Goal: Transaction & Acquisition: Book appointment/travel/reservation

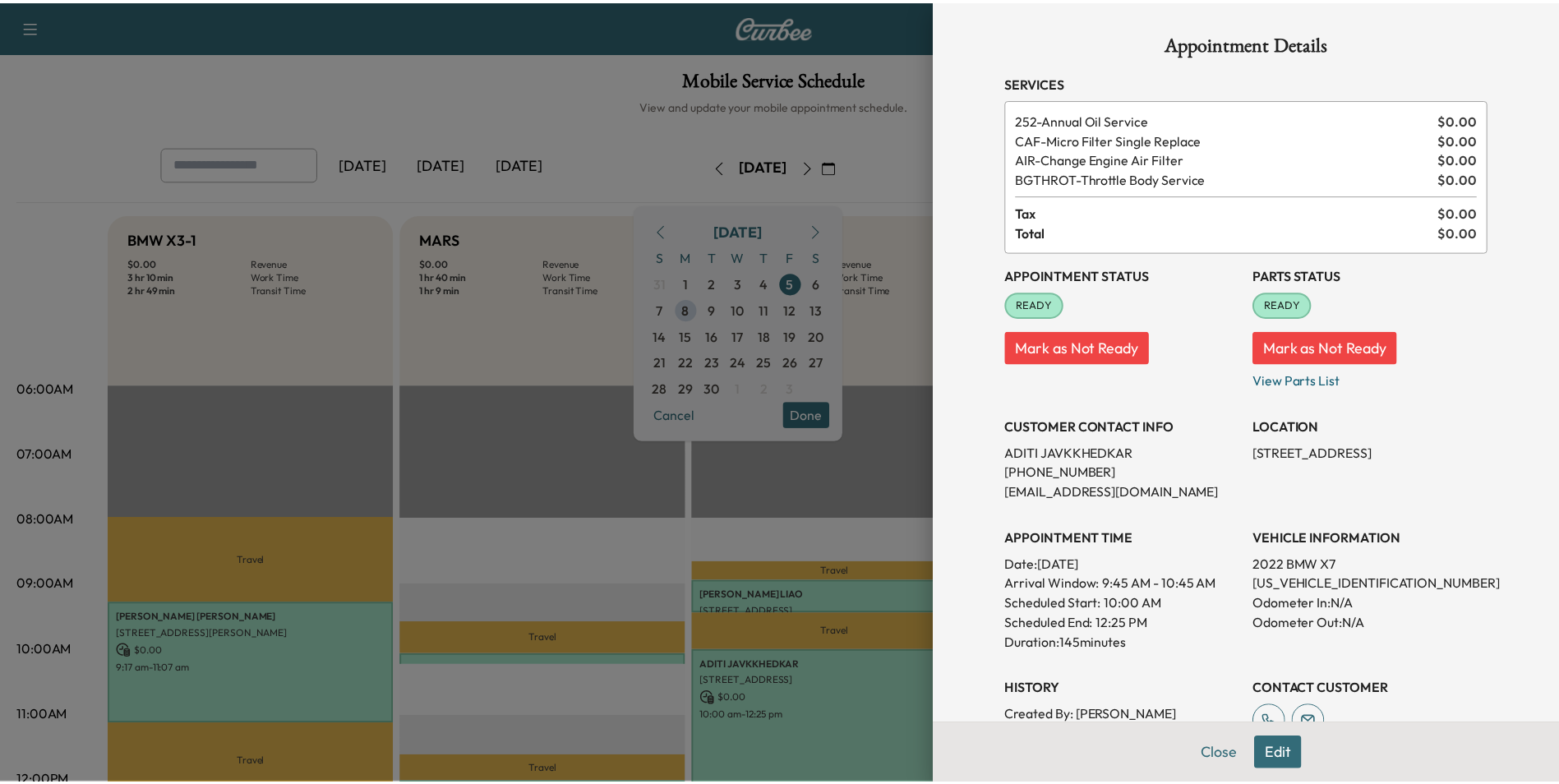
scroll to position [329, 0]
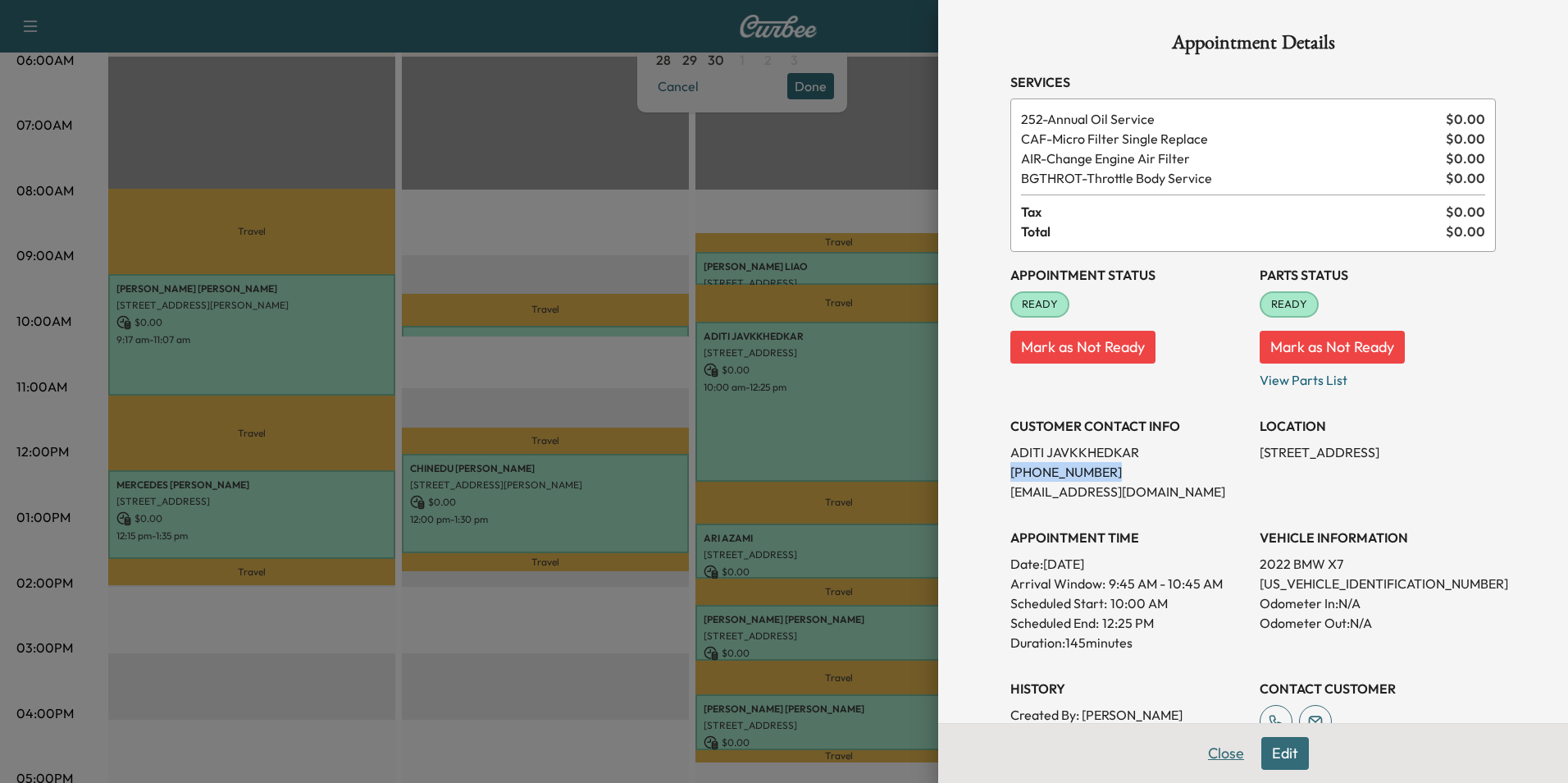
click at [1216, 747] on button "Close" at bounding box center [1226, 753] width 58 height 33
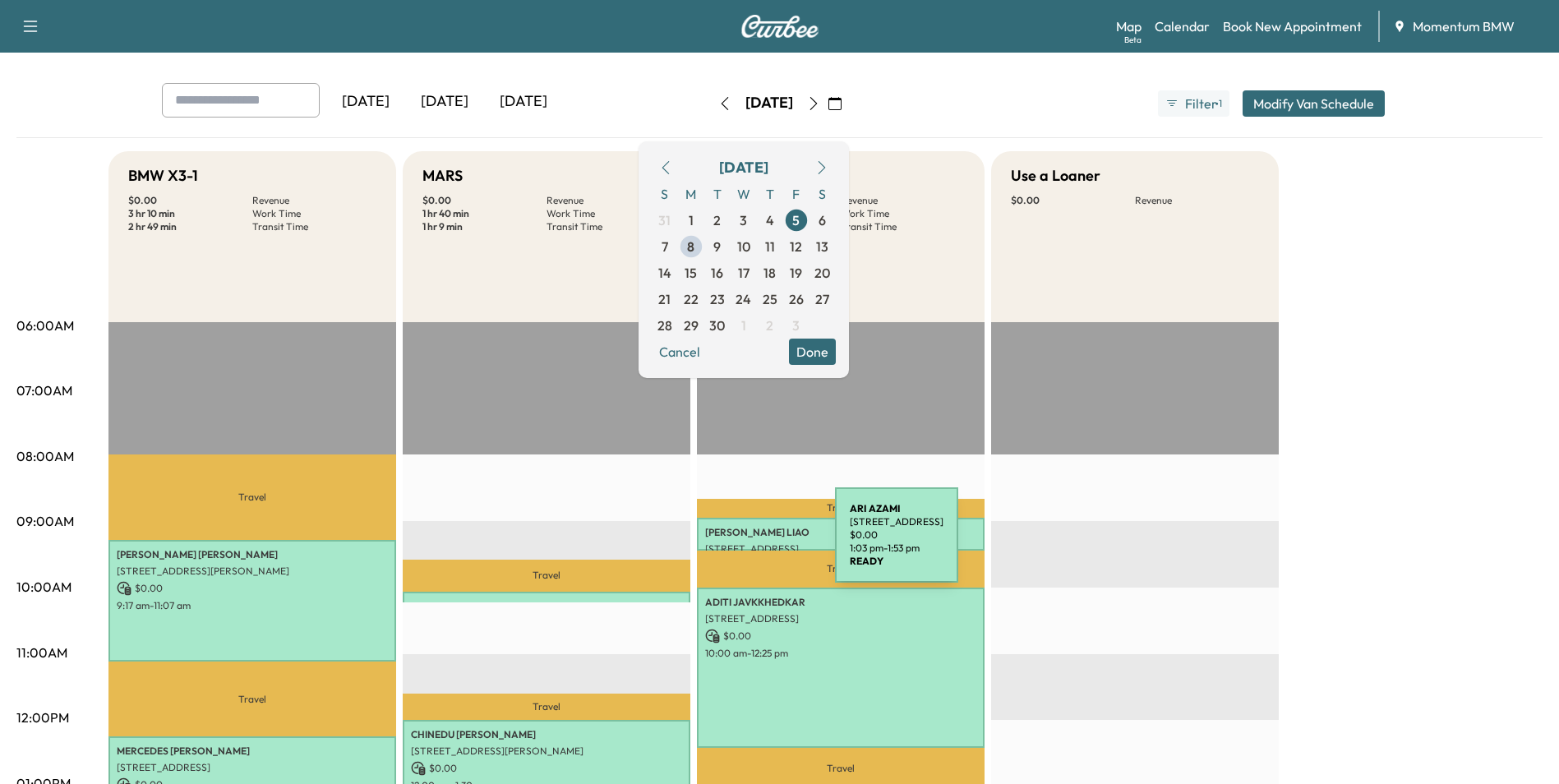
scroll to position [0, 0]
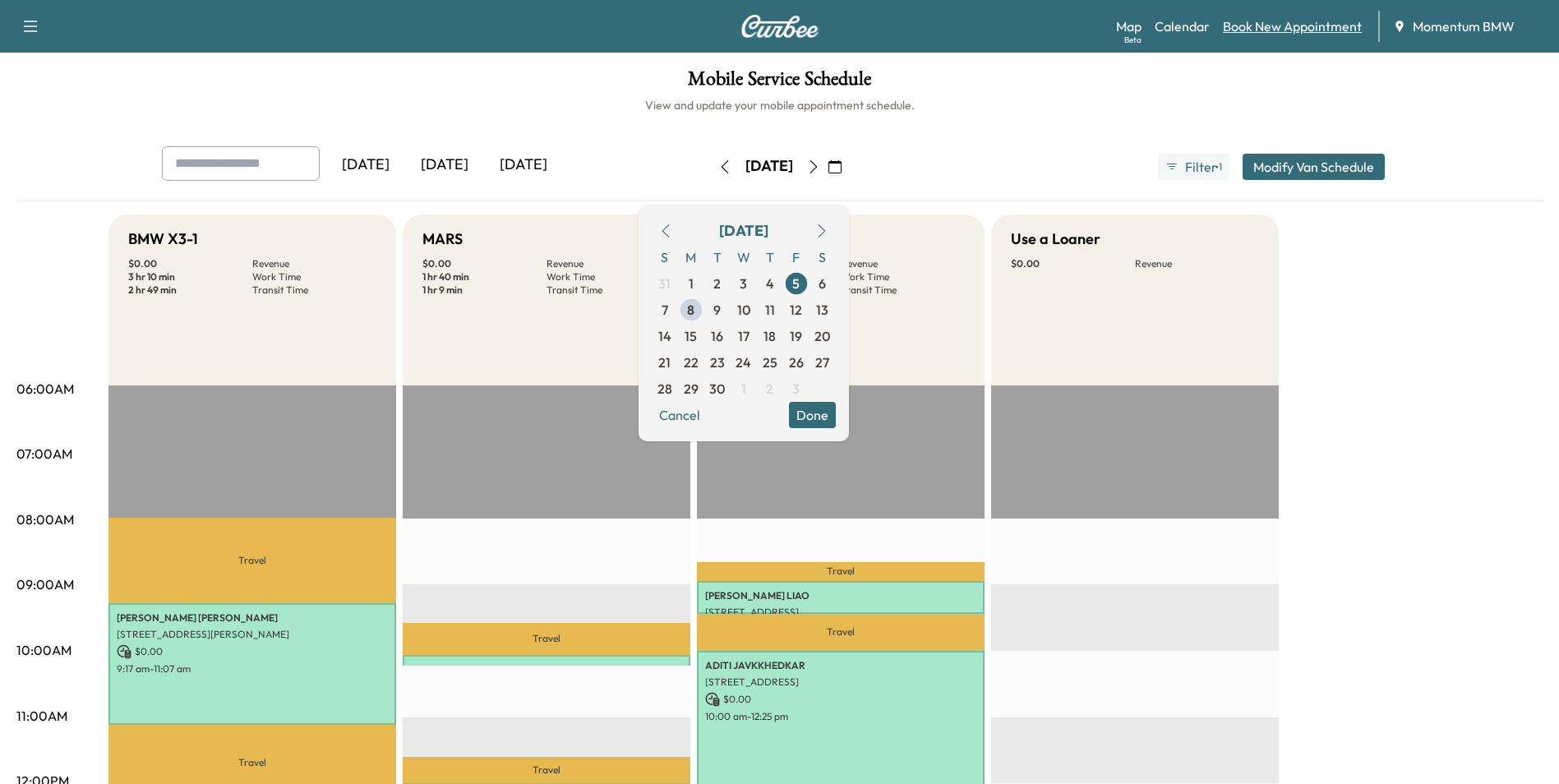
click at [1312, 29] on link "Book New Appointment" at bounding box center [1293, 26] width 139 height 19
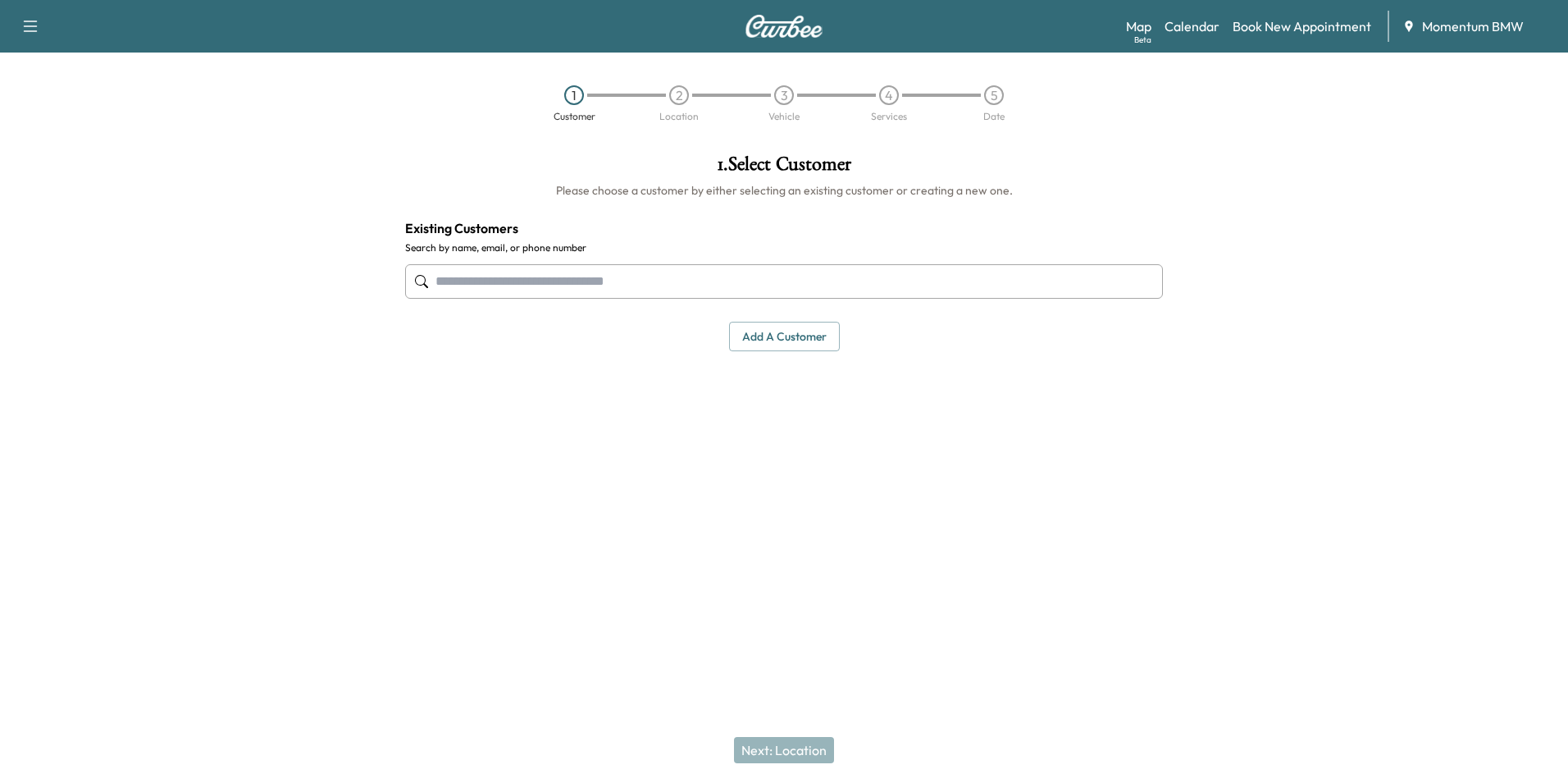
click at [553, 291] on input "text" at bounding box center [784, 281] width 758 height 35
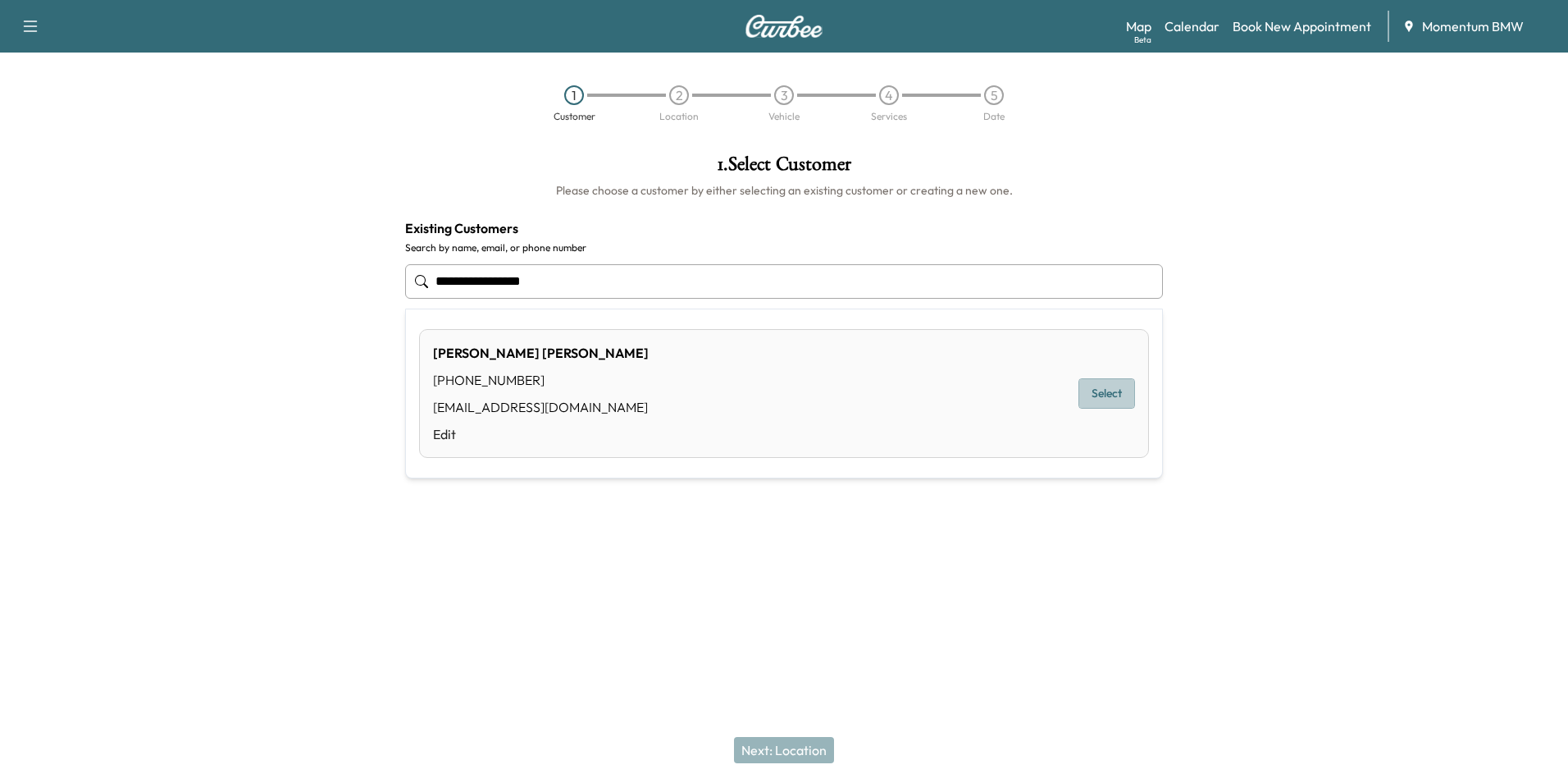
click at [1104, 391] on button "Select" at bounding box center [1106, 394] width 57 height 31
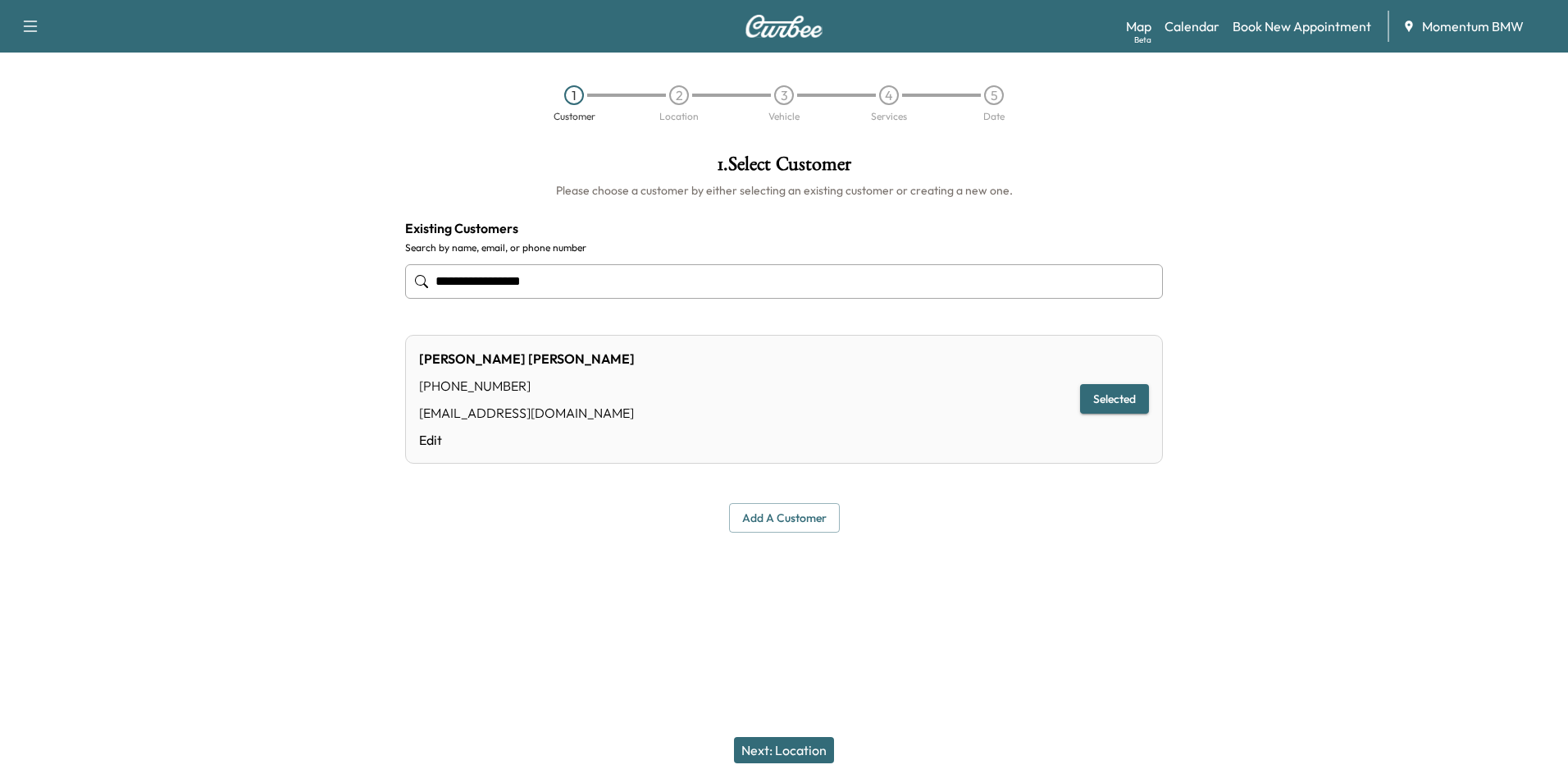
type input "**********"
click at [806, 750] on button "Next: Location" at bounding box center [784, 749] width 100 height 26
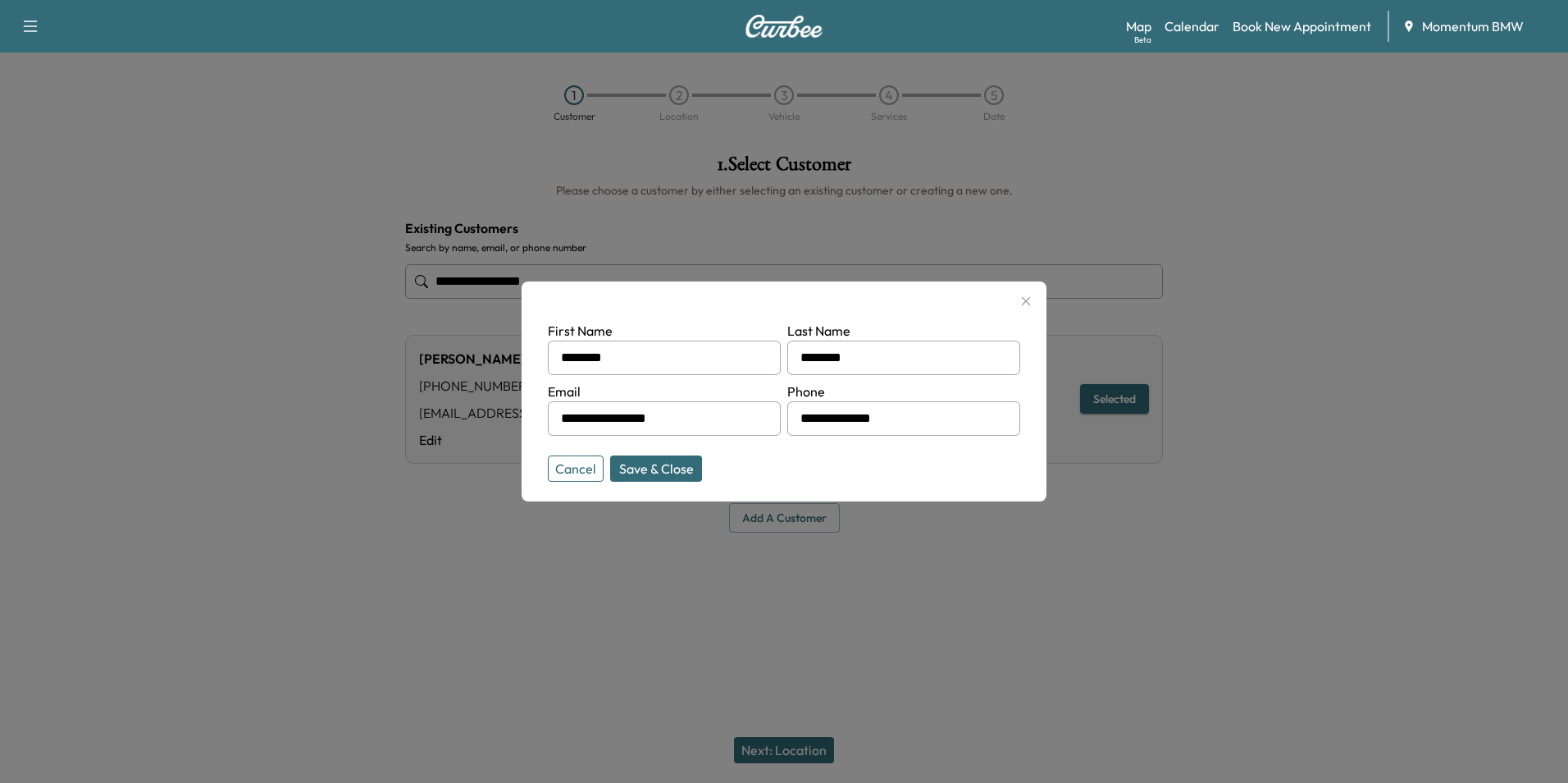
click at [657, 459] on button "Save & Close" at bounding box center [655, 468] width 91 height 26
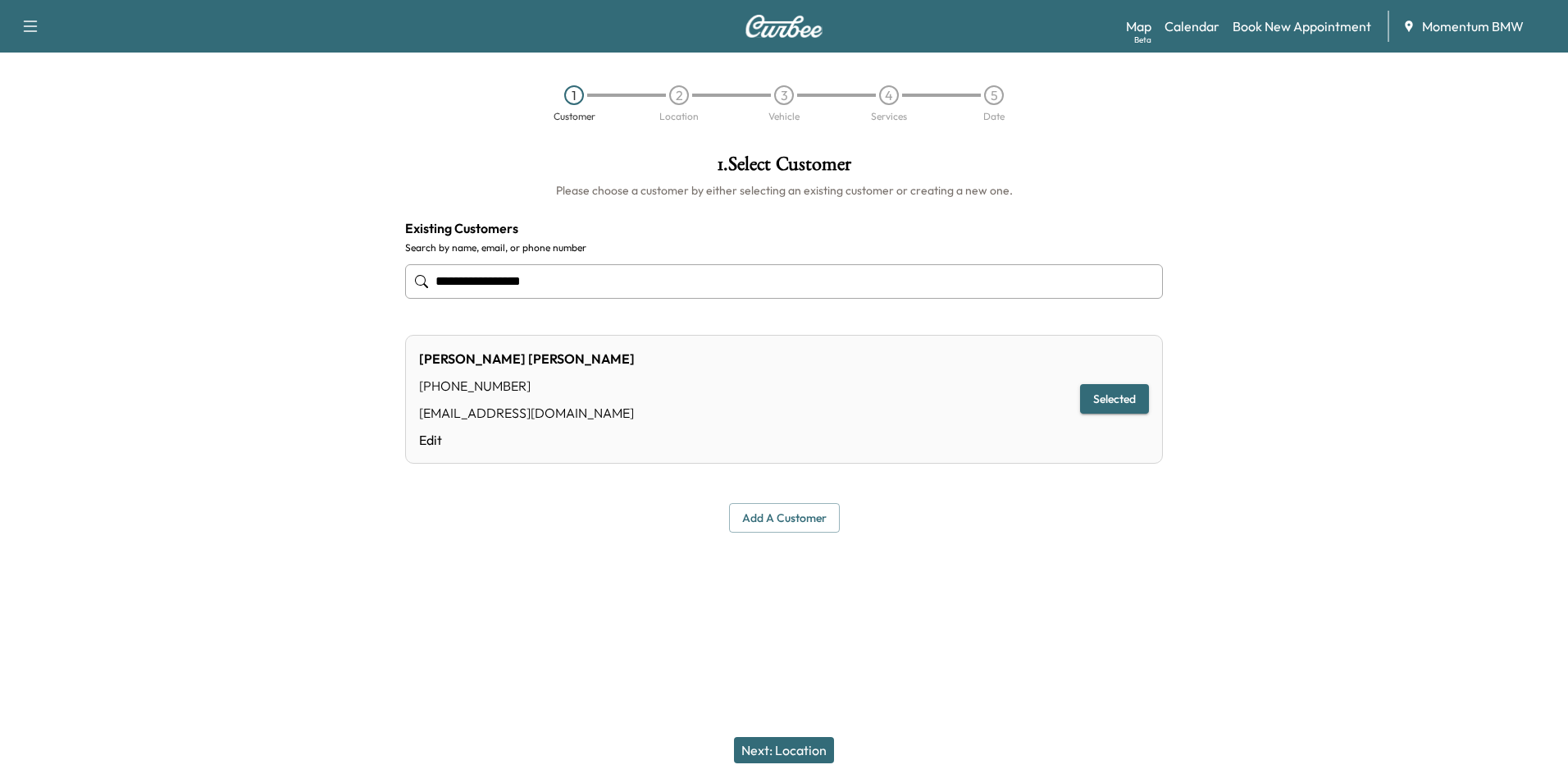
click at [811, 753] on button "Next: Location" at bounding box center [784, 749] width 100 height 26
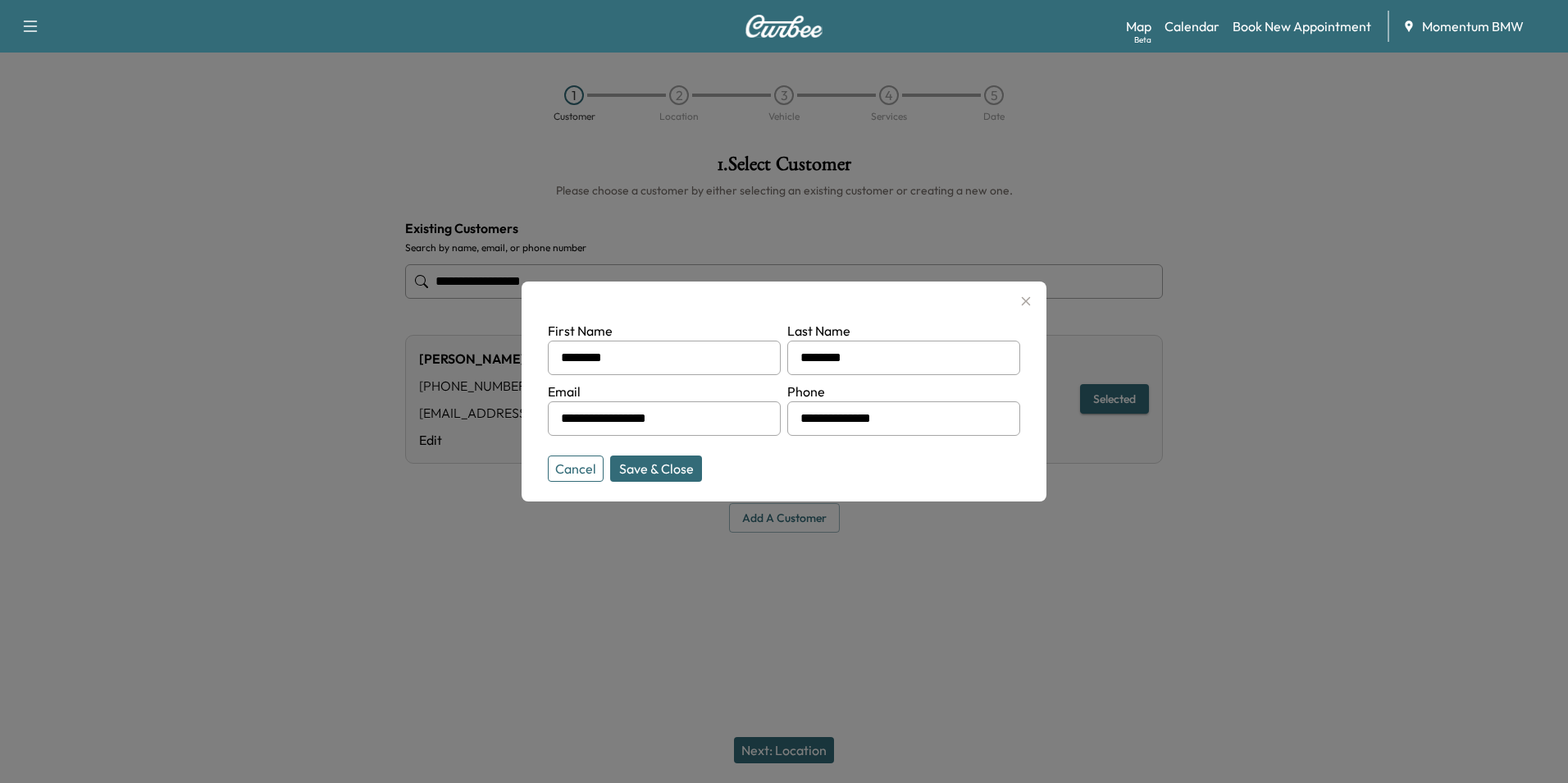
click at [673, 473] on button "Save & Close" at bounding box center [655, 468] width 91 height 26
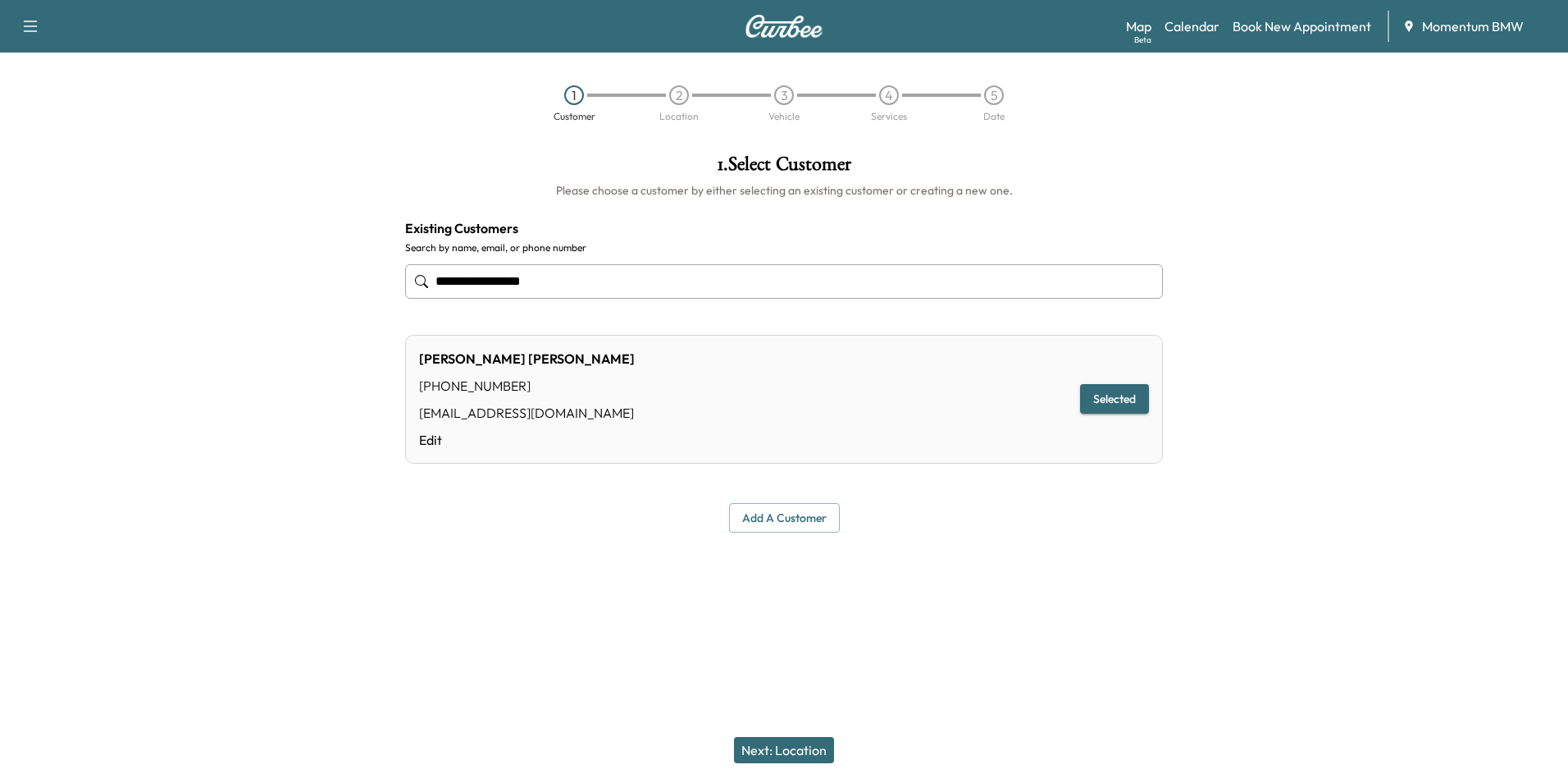
click at [1101, 413] on button "Selected" at bounding box center [1115, 400] width 69 height 31
click at [1125, 401] on button "Selected" at bounding box center [1115, 400] width 69 height 31
click at [801, 744] on button "Next: Location" at bounding box center [784, 749] width 100 height 26
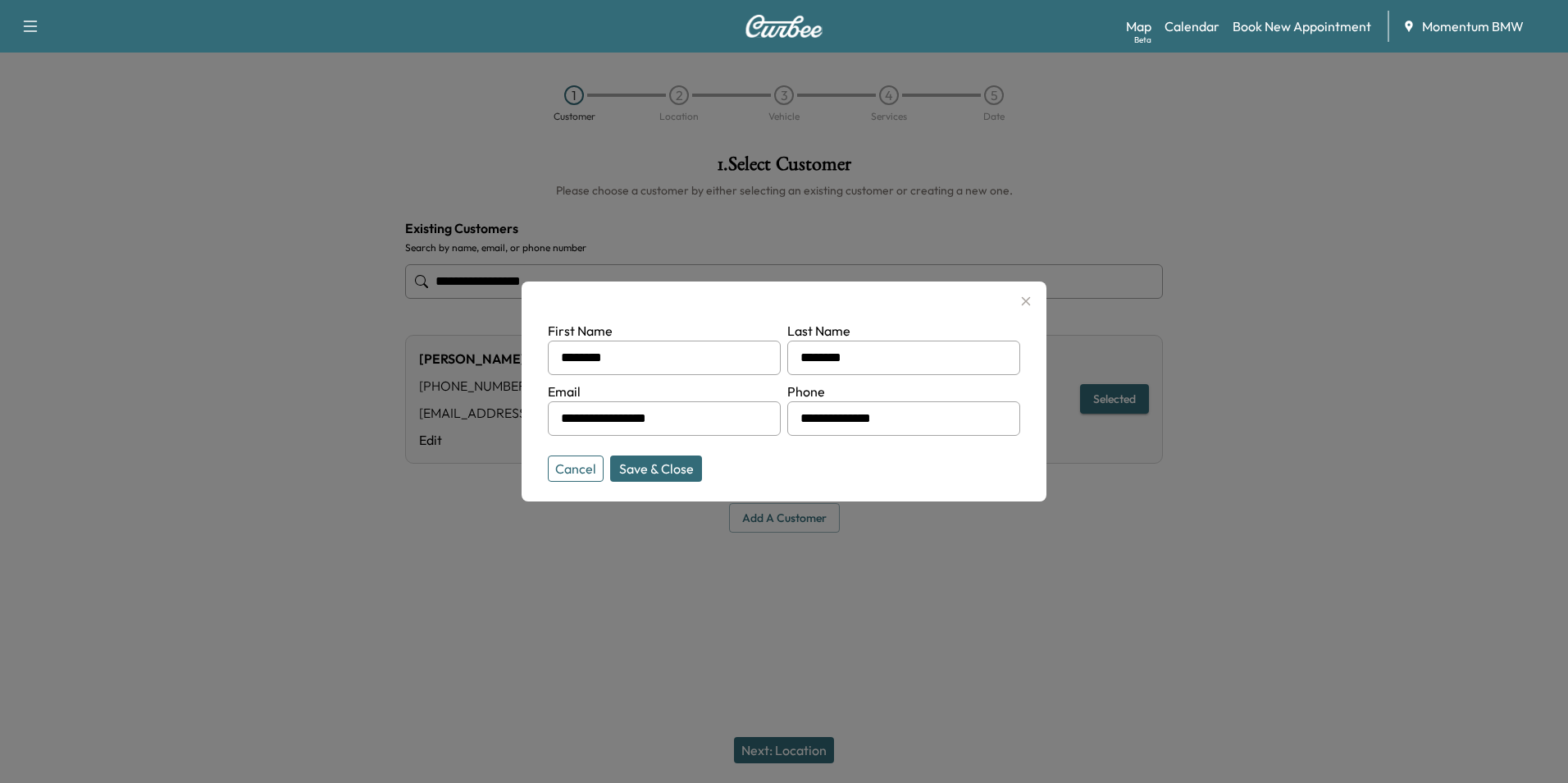
click at [673, 462] on button "Save & Close" at bounding box center [655, 468] width 91 height 26
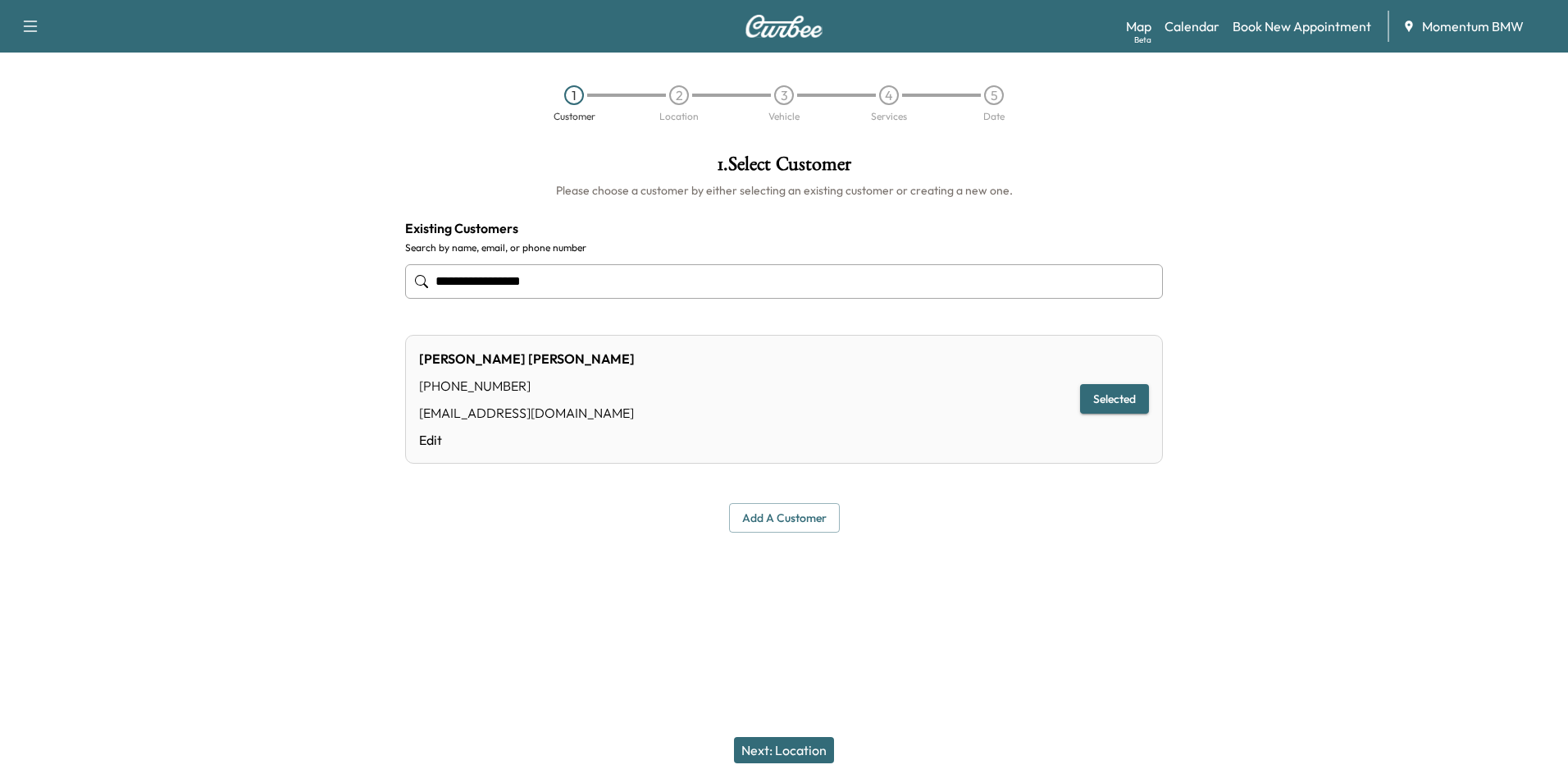
click at [802, 511] on button "Add a customer" at bounding box center [784, 518] width 111 height 31
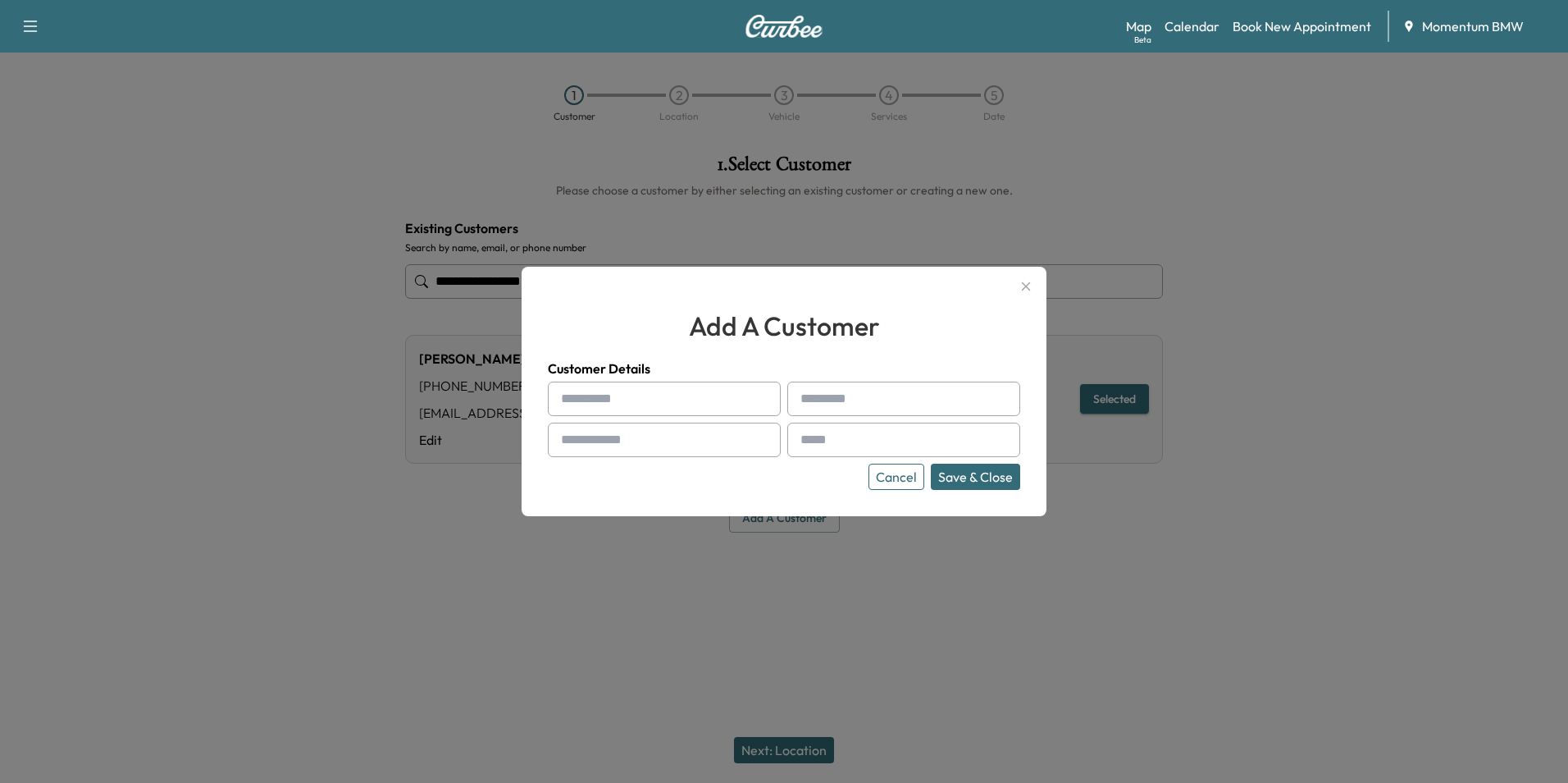
click at [652, 397] on input "text" at bounding box center [664, 399] width 233 height 35
type input "********"
type input "**********"
click at [857, 446] on input "text" at bounding box center [904, 440] width 233 height 35
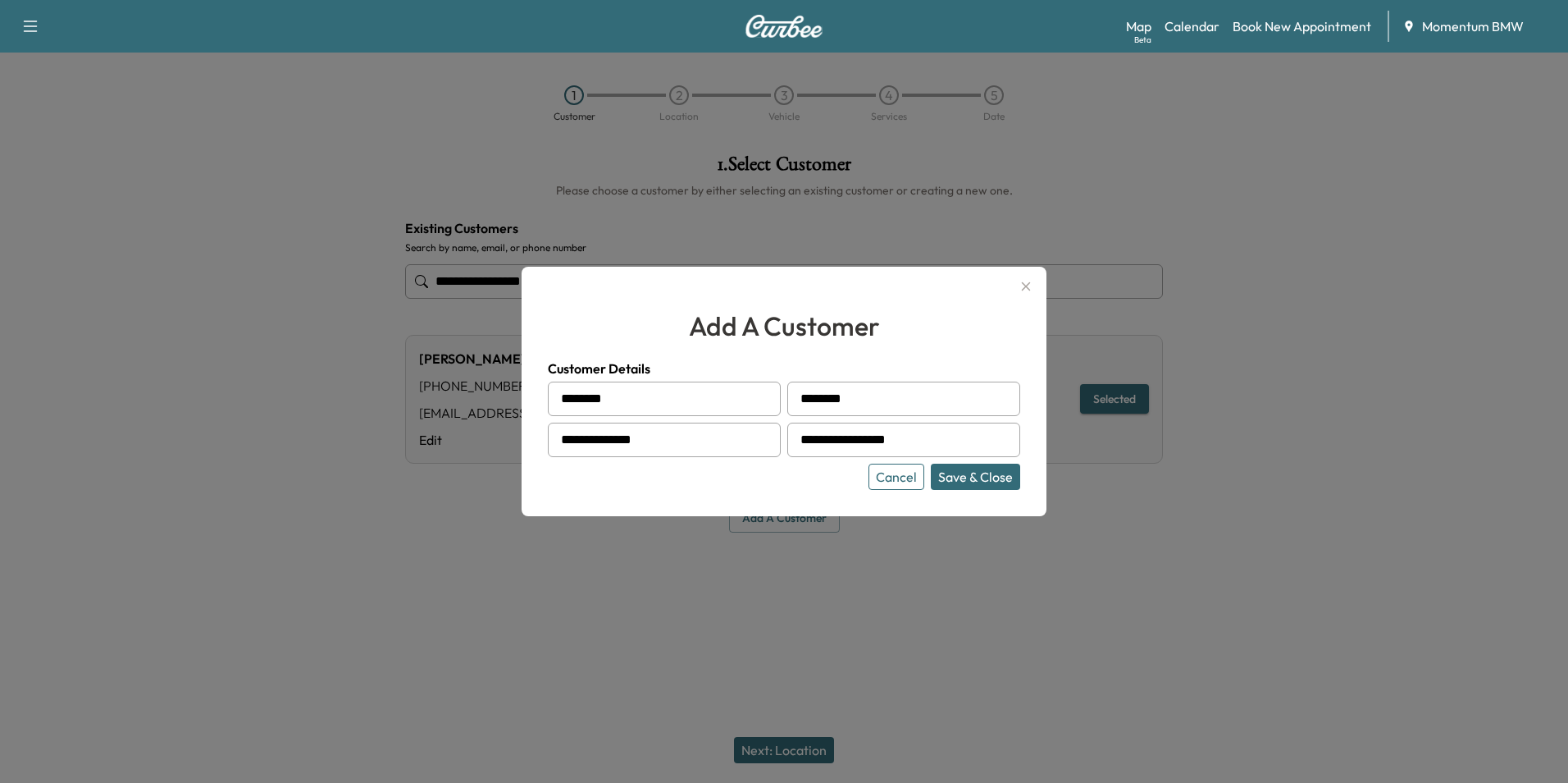
type input "**********"
click at [976, 475] on button "Save & Close" at bounding box center [975, 476] width 90 height 26
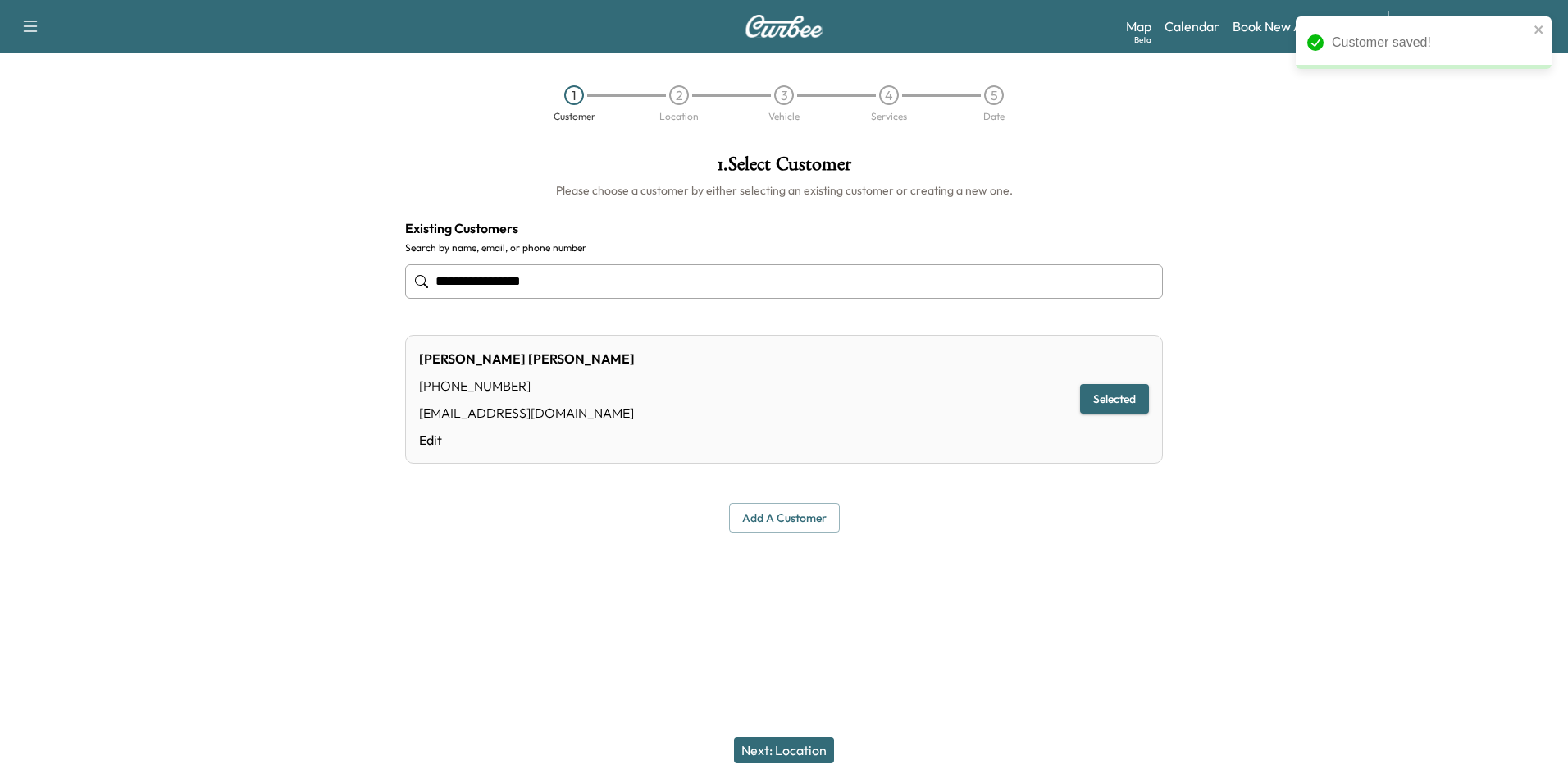
click at [790, 745] on button "Next: Location" at bounding box center [784, 749] width 100 height 26
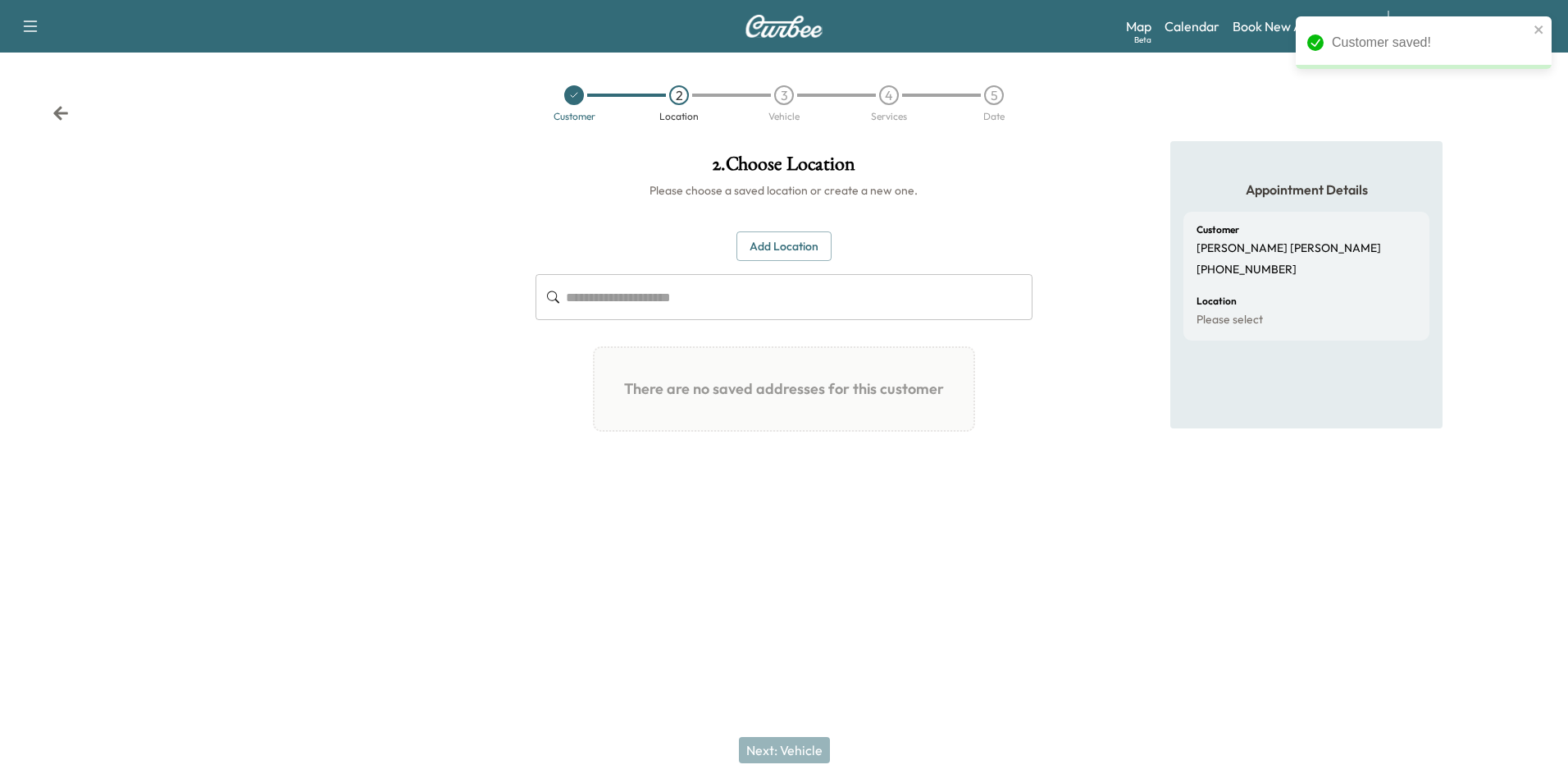
click at [783, 243] on button "Add Location" at bounding box center [784, 247] width 95 height 31
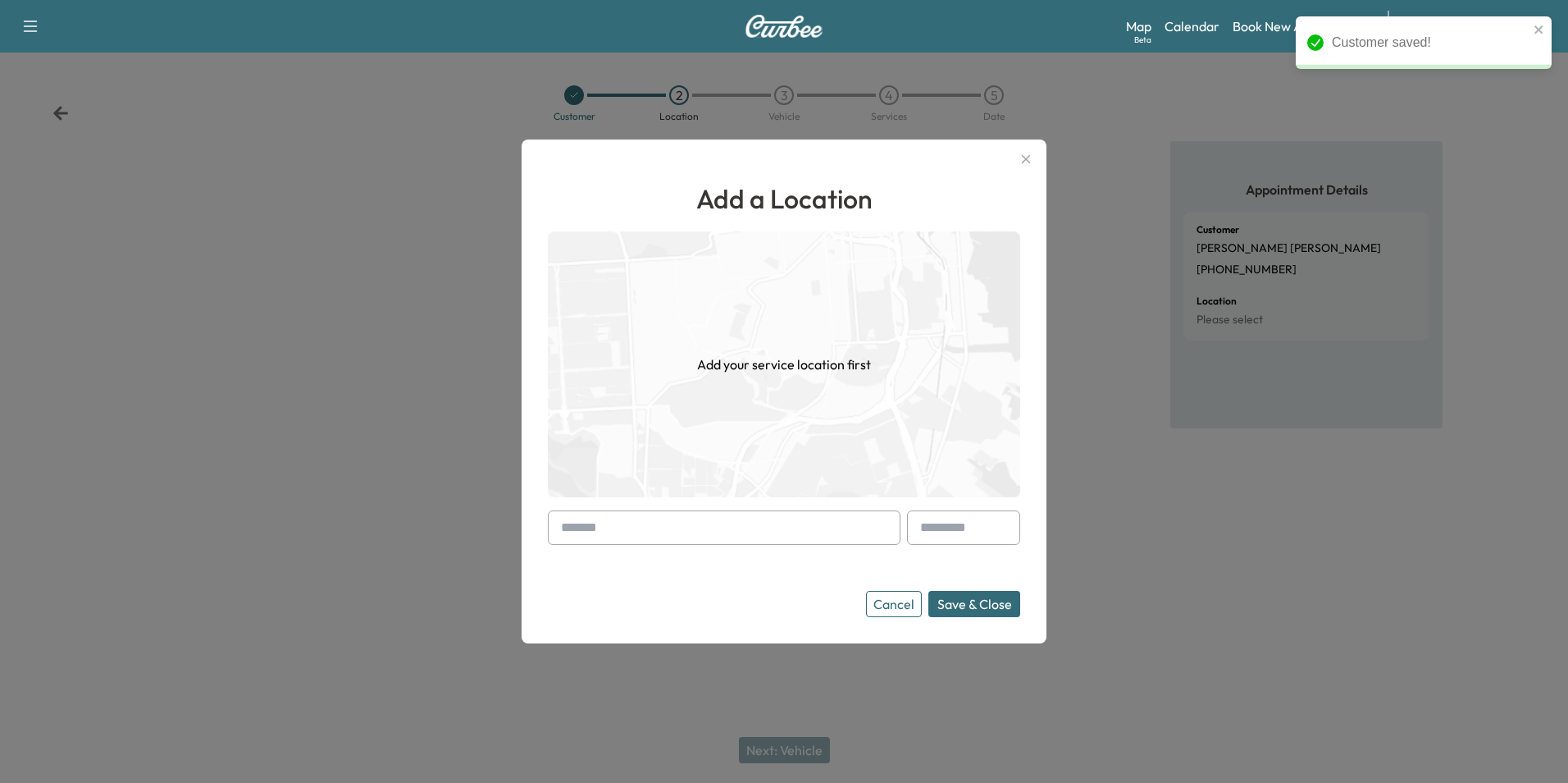
click at [712, 533] on input "text" at bounding box center [724, 528] width 352 height 35
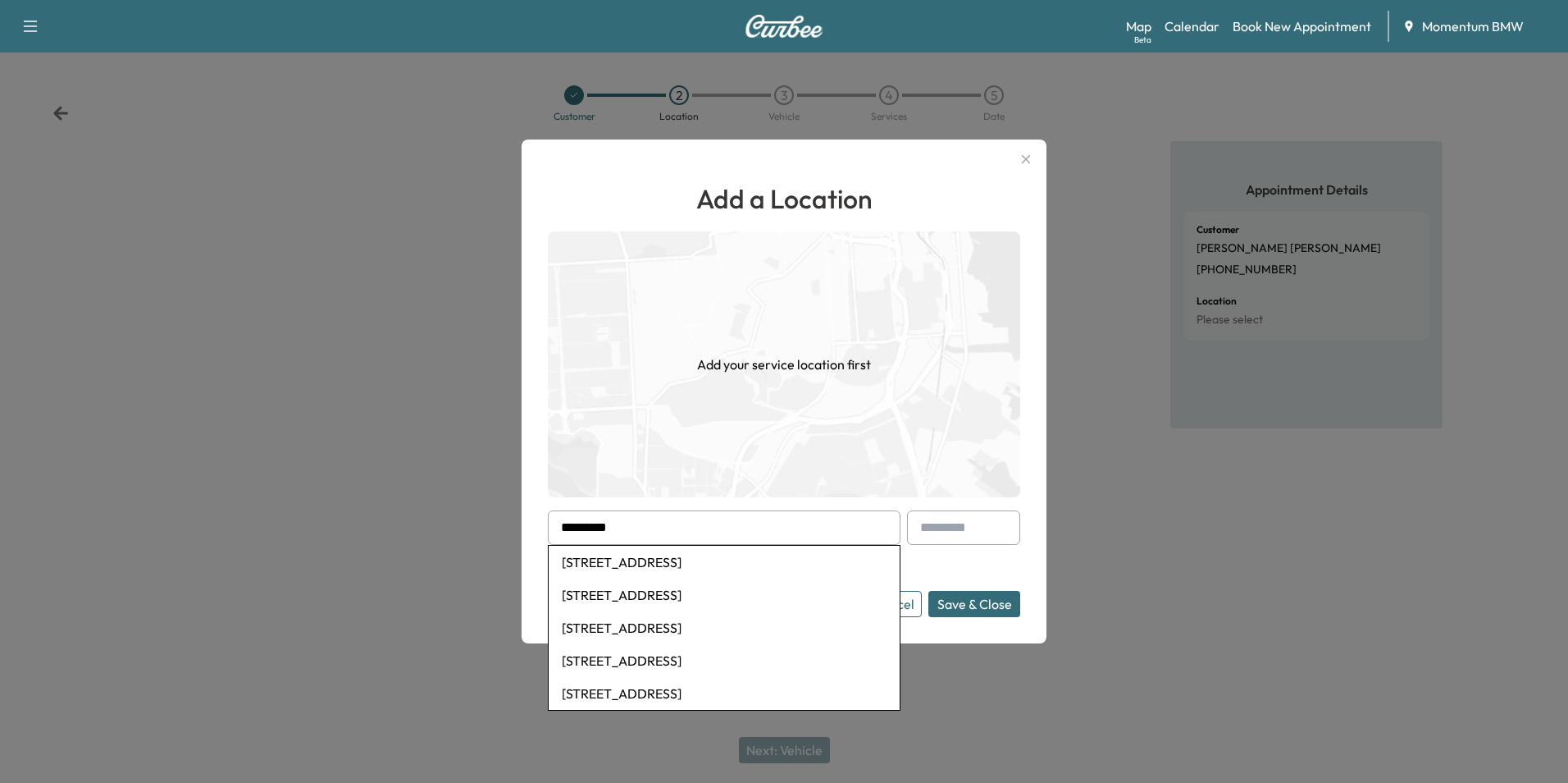
click at [664, 562] on li "[STREET_ADDRESS]" at bounding box center [724, 562] width 351 height 33
type input "**********"
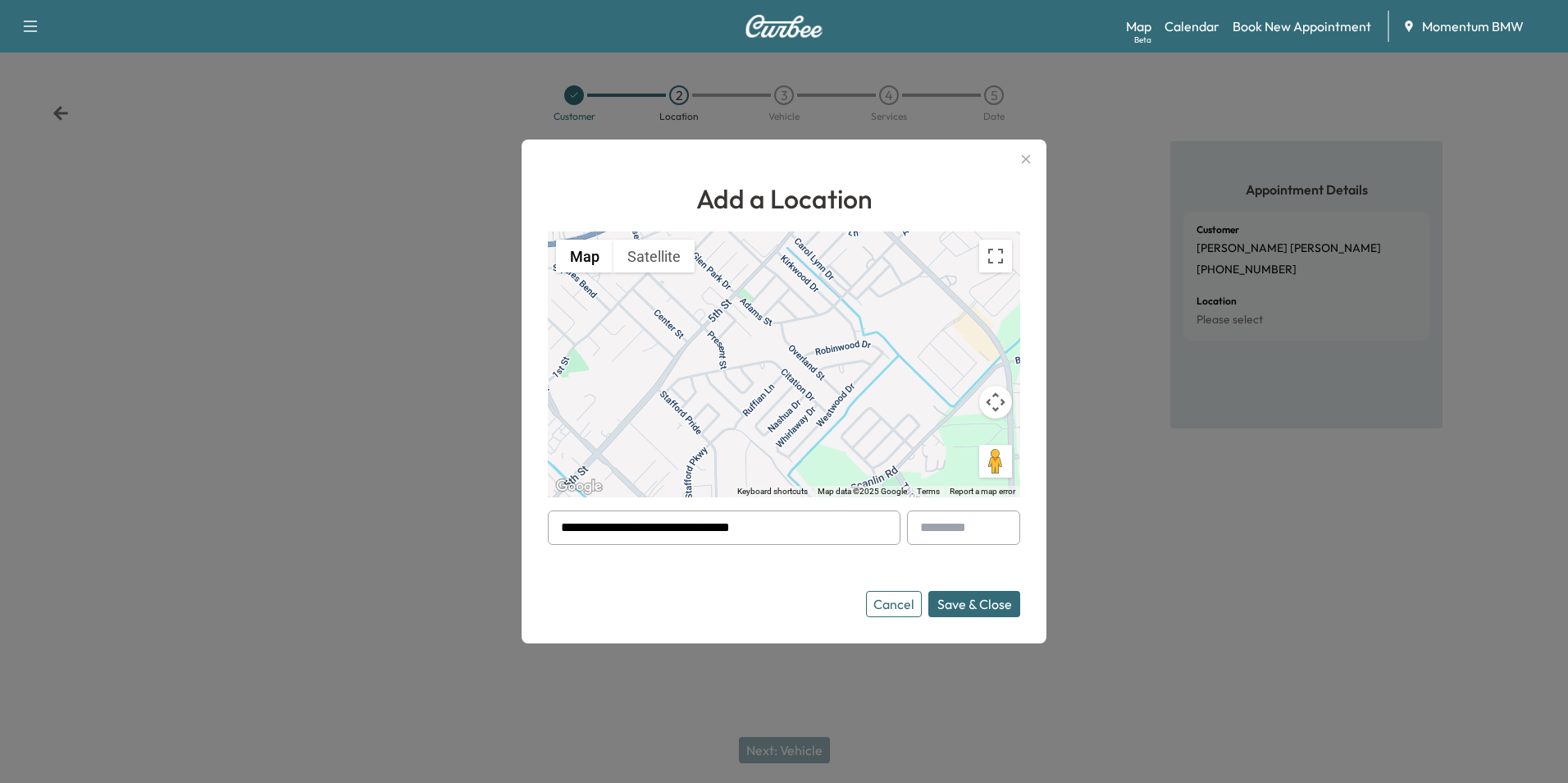
click at [984, 609] on button "Save & Close" at bounding box center [973, 603] width 91 height 26
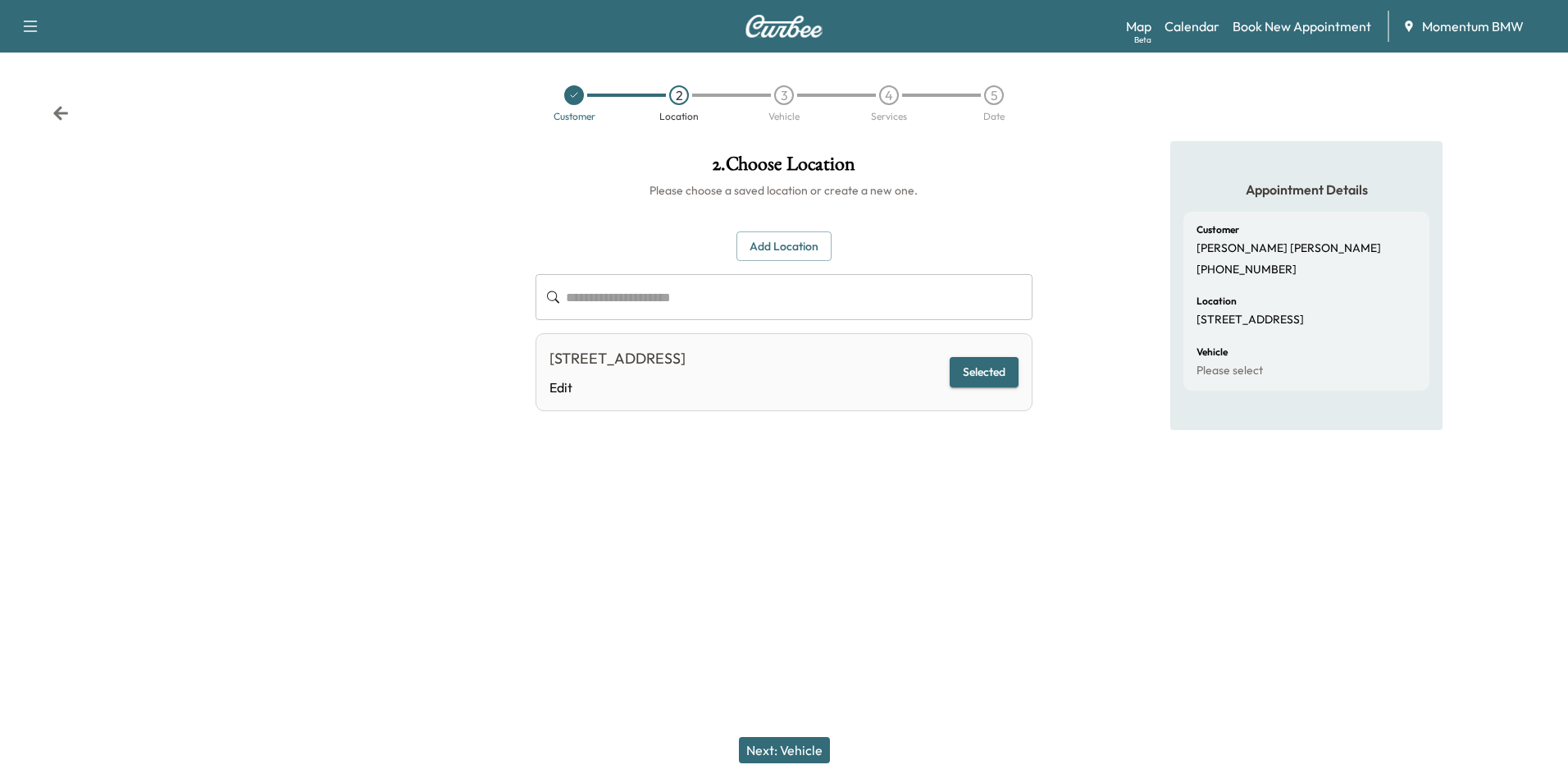
click at [795, 747] on button "Next: Vehicle" at bounding box center [784, 749] width 91 height 26
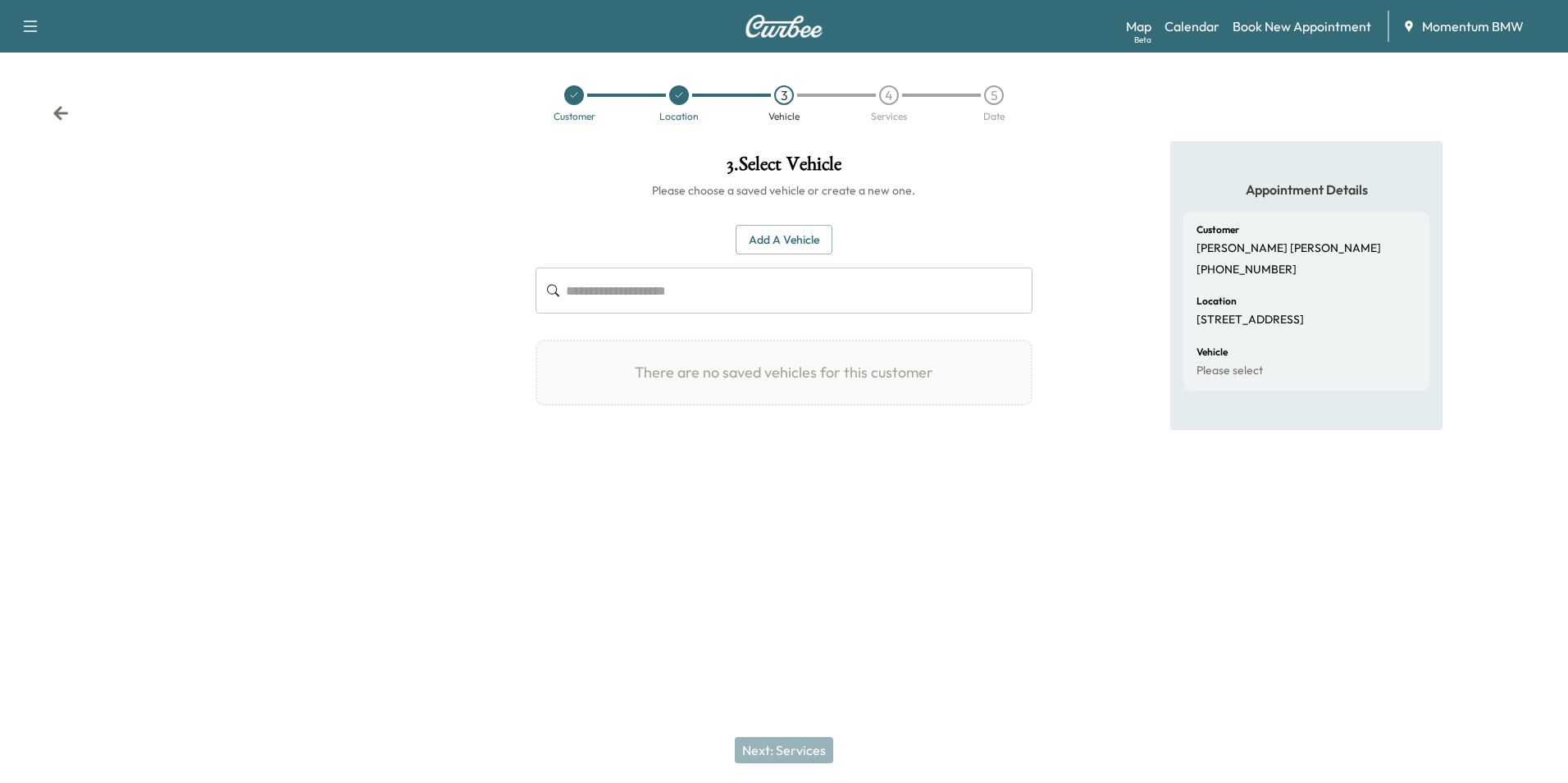
click at [804, 235] on button "Add a Vehicle" at bounding box center [784, 240] width 97 height 31
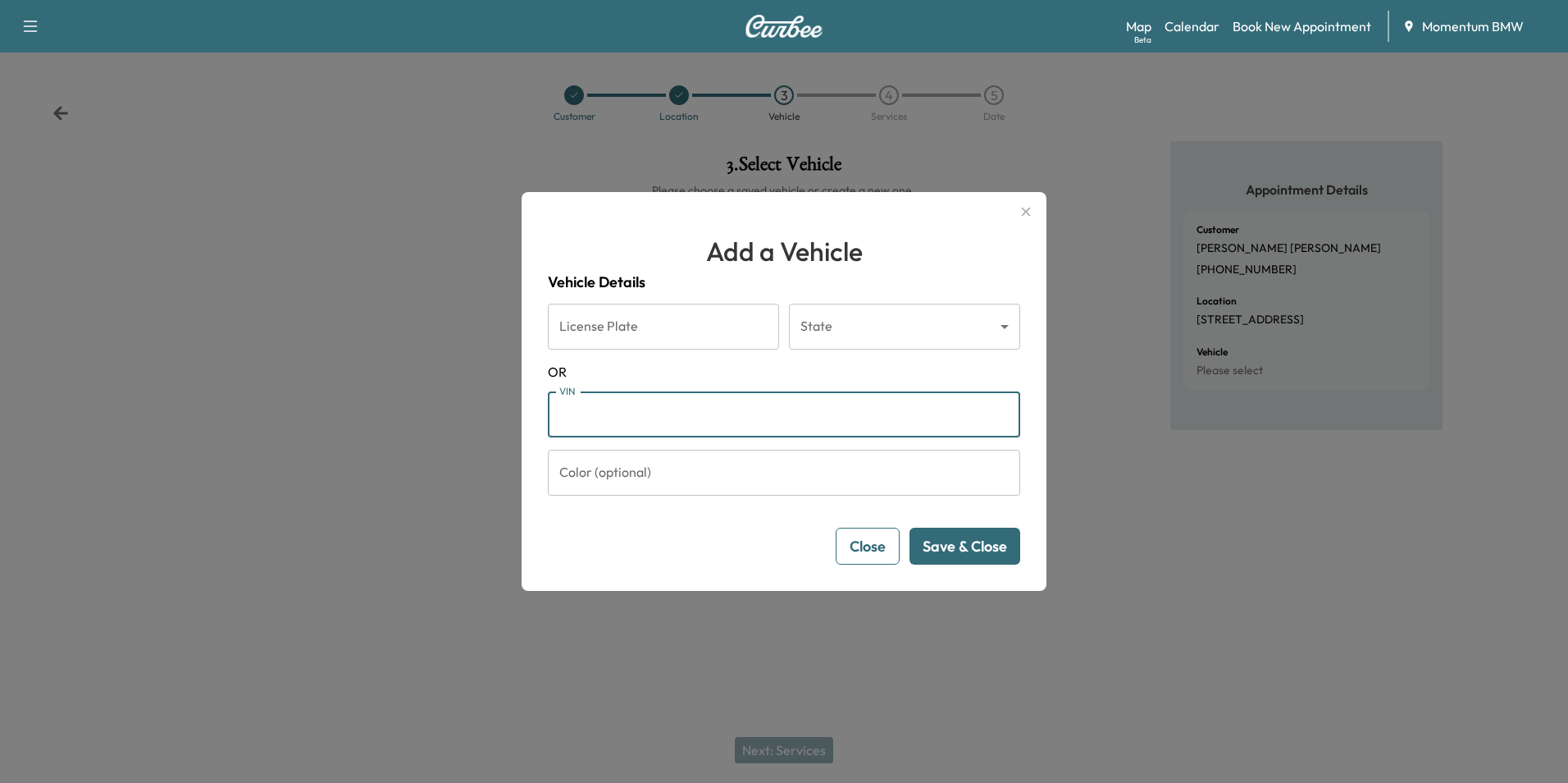
paste input "**********"
type input "**********"
click at [978, 548] on button "Save & Close" at bounding box center [964, 546] width 111 height 37
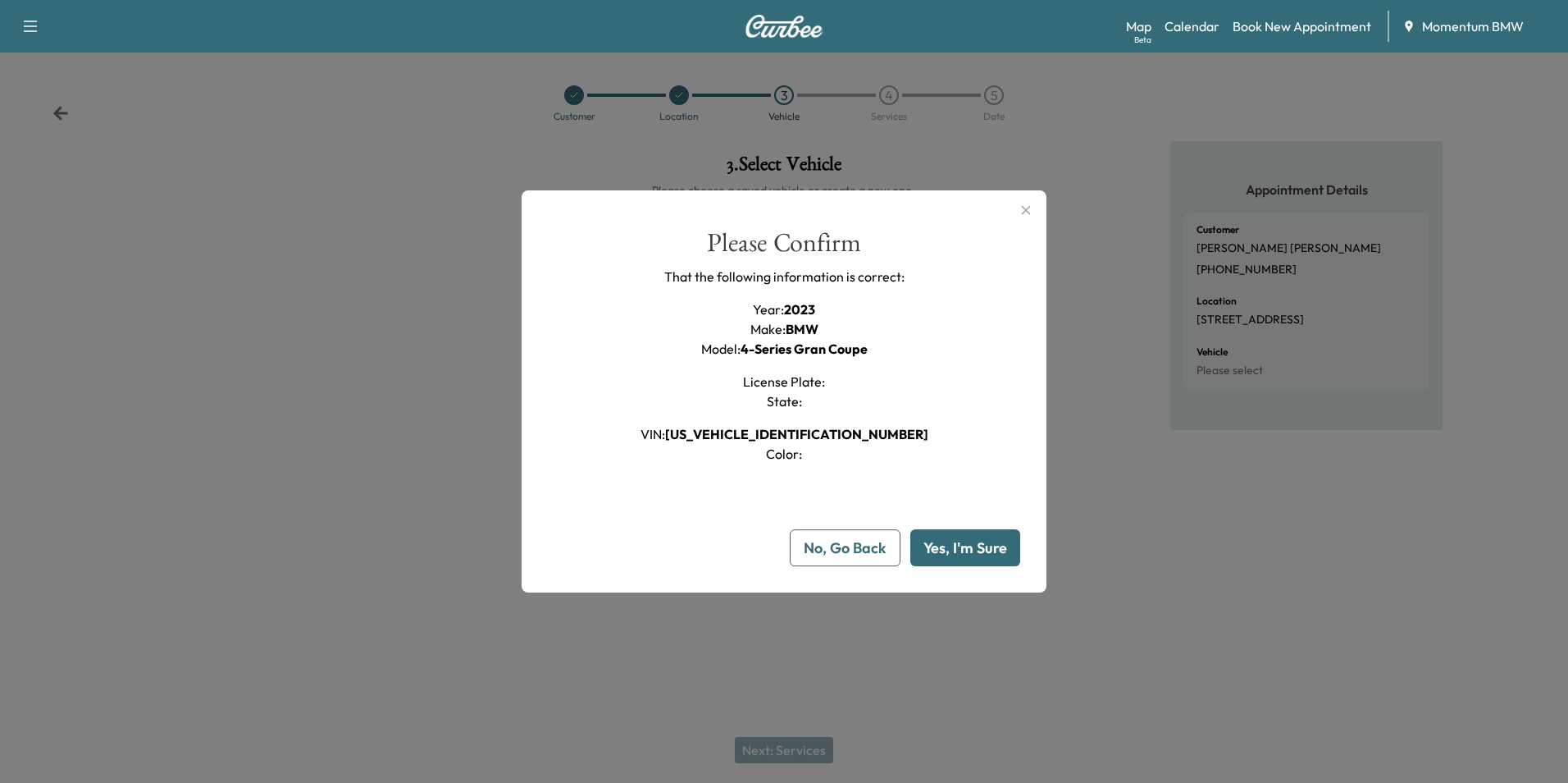
click at [978, 548] on button "Yes, I'm Sure" at bounding box center [965, 548] width 110 height 37
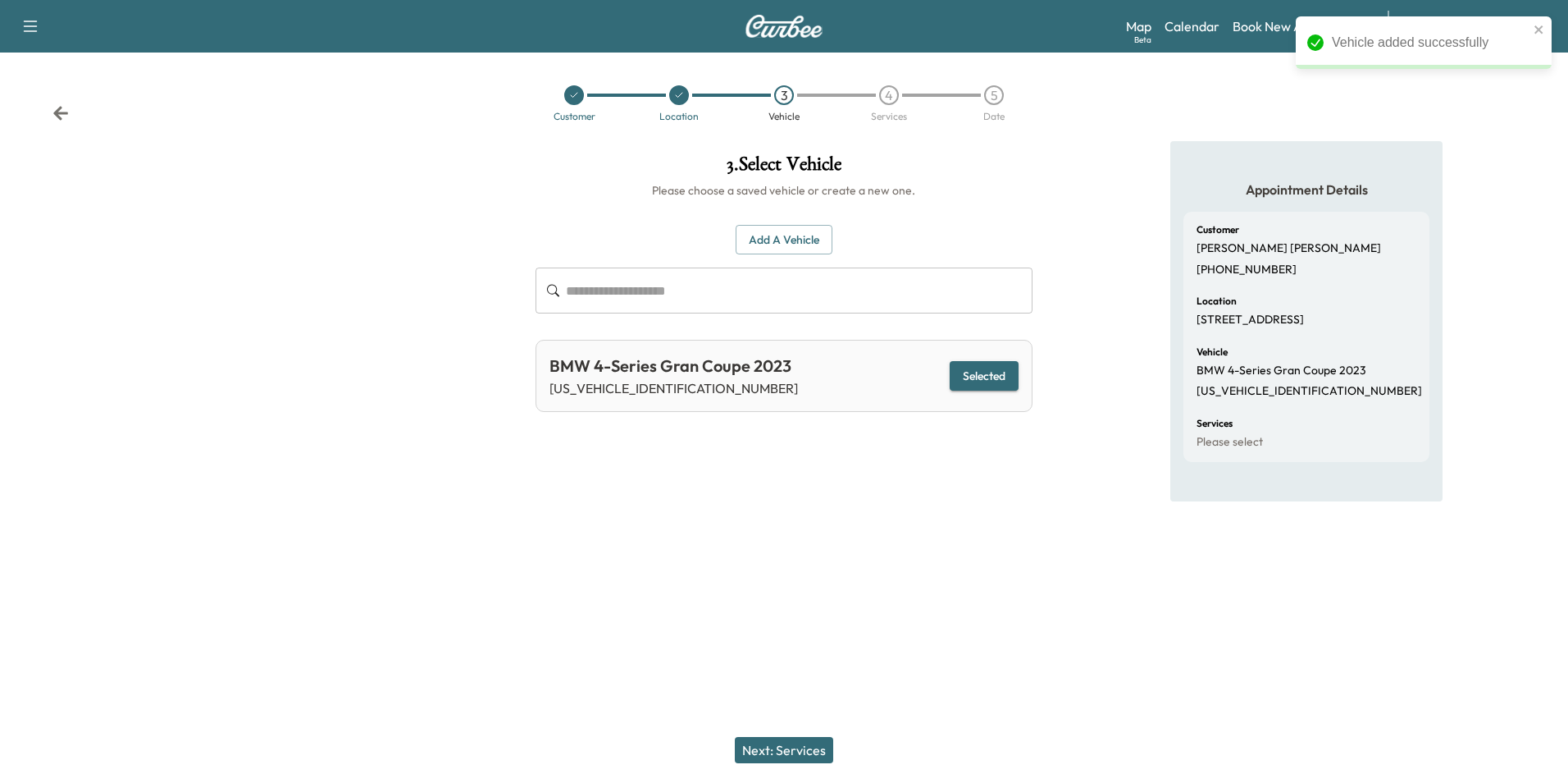
click at [793, 749] on button "Next: Services" at bounding box center [784, 749] width 98 height 26
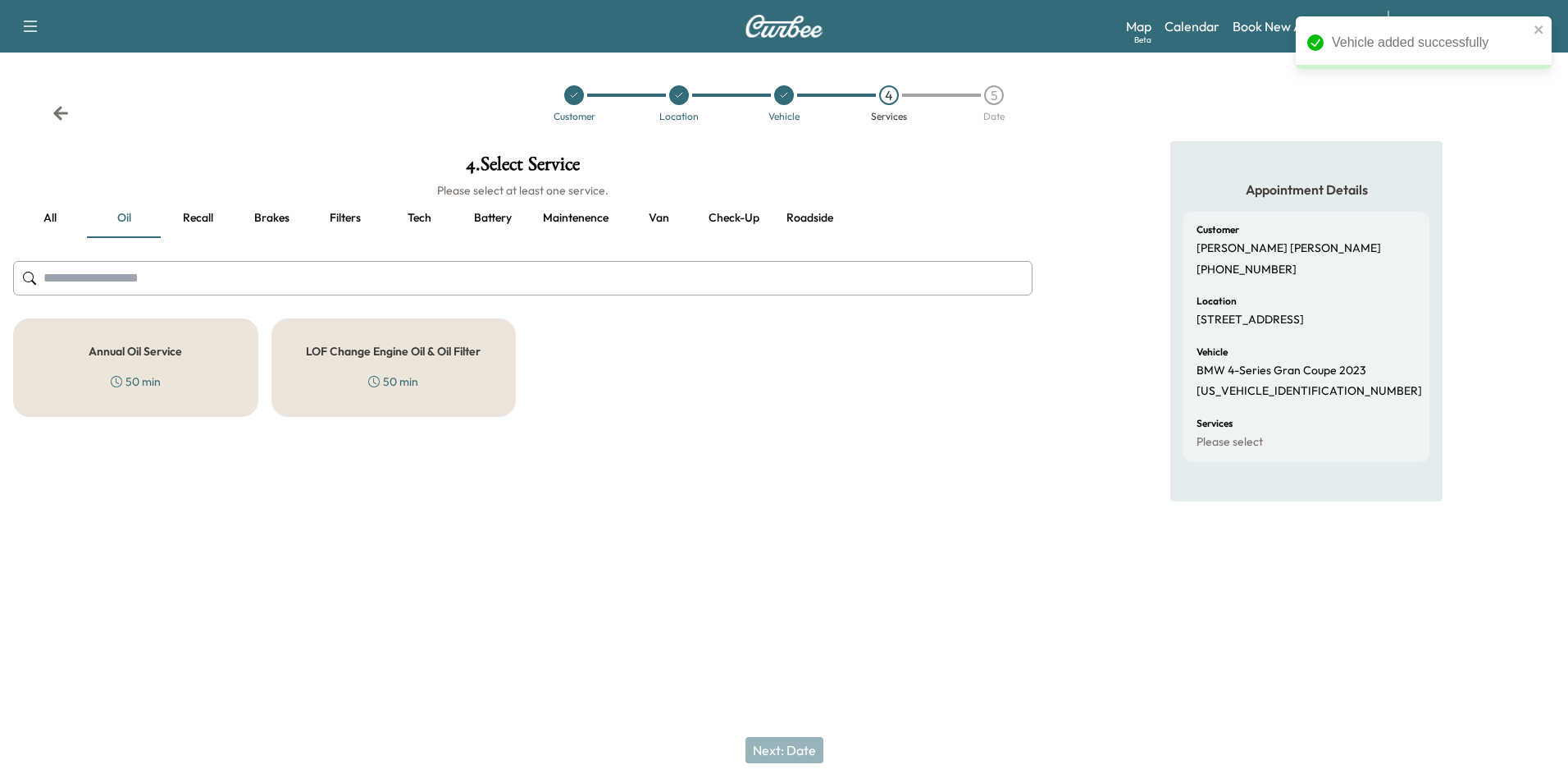
click at [164, 347] on h5 "Annual Oil Service" at bounding box center [135, 352] width 93 height 12
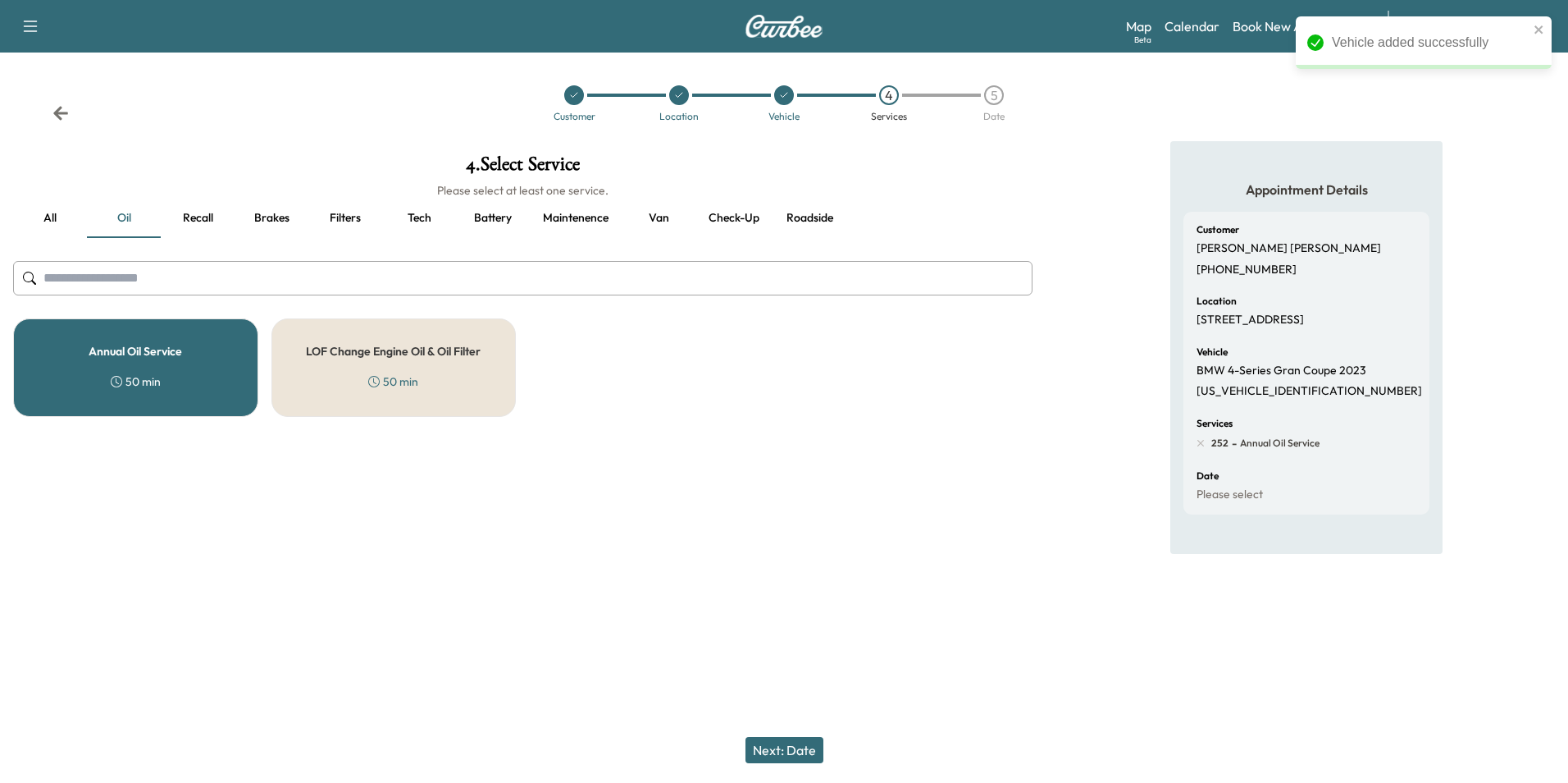
click at [794, 755] on button "Next: Date" at bounding box center [784, 749] width 78 height 26
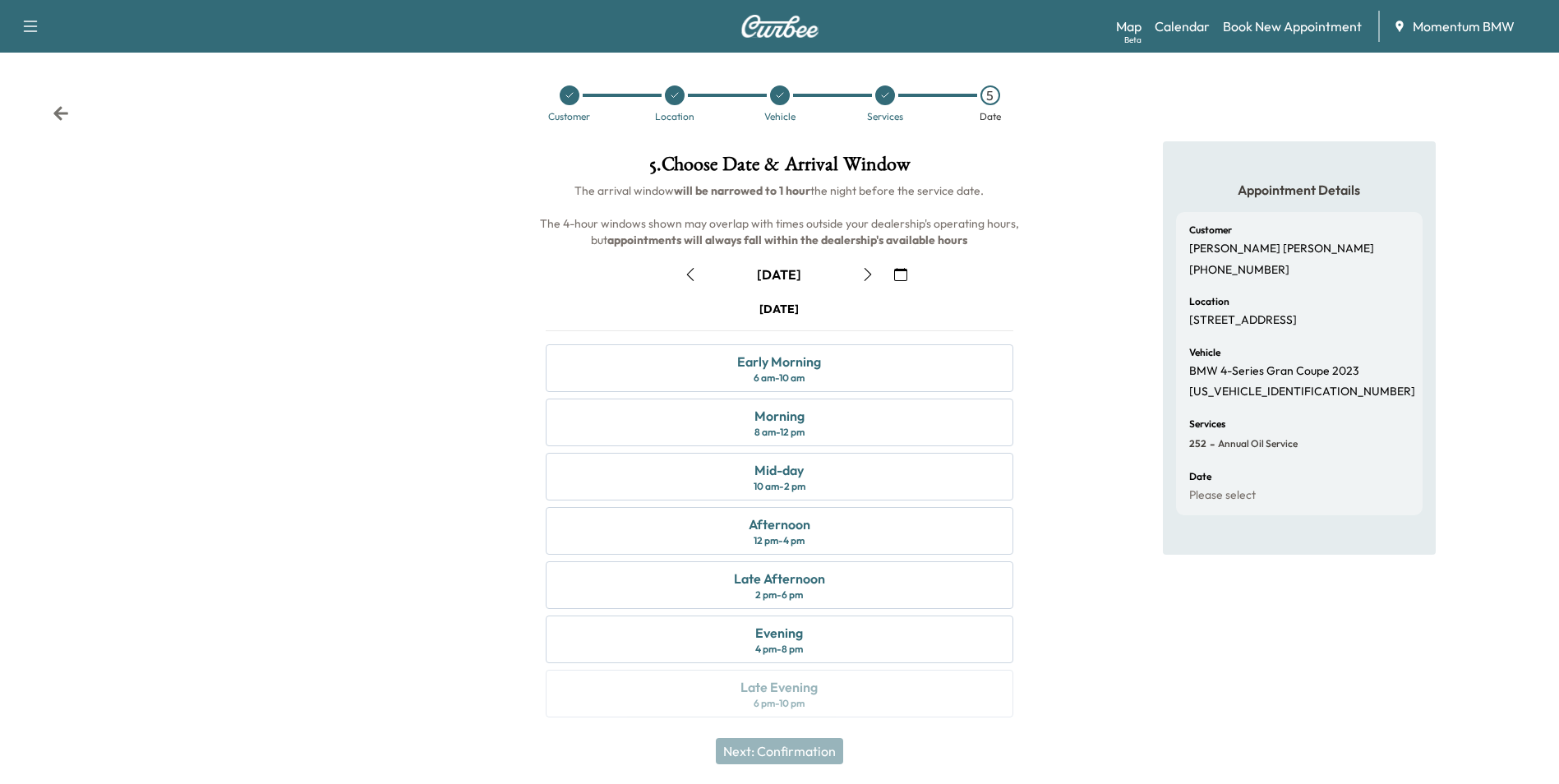
click at [897, 274] on icon "button" at bounding box center [901, 275] width 14 height 14
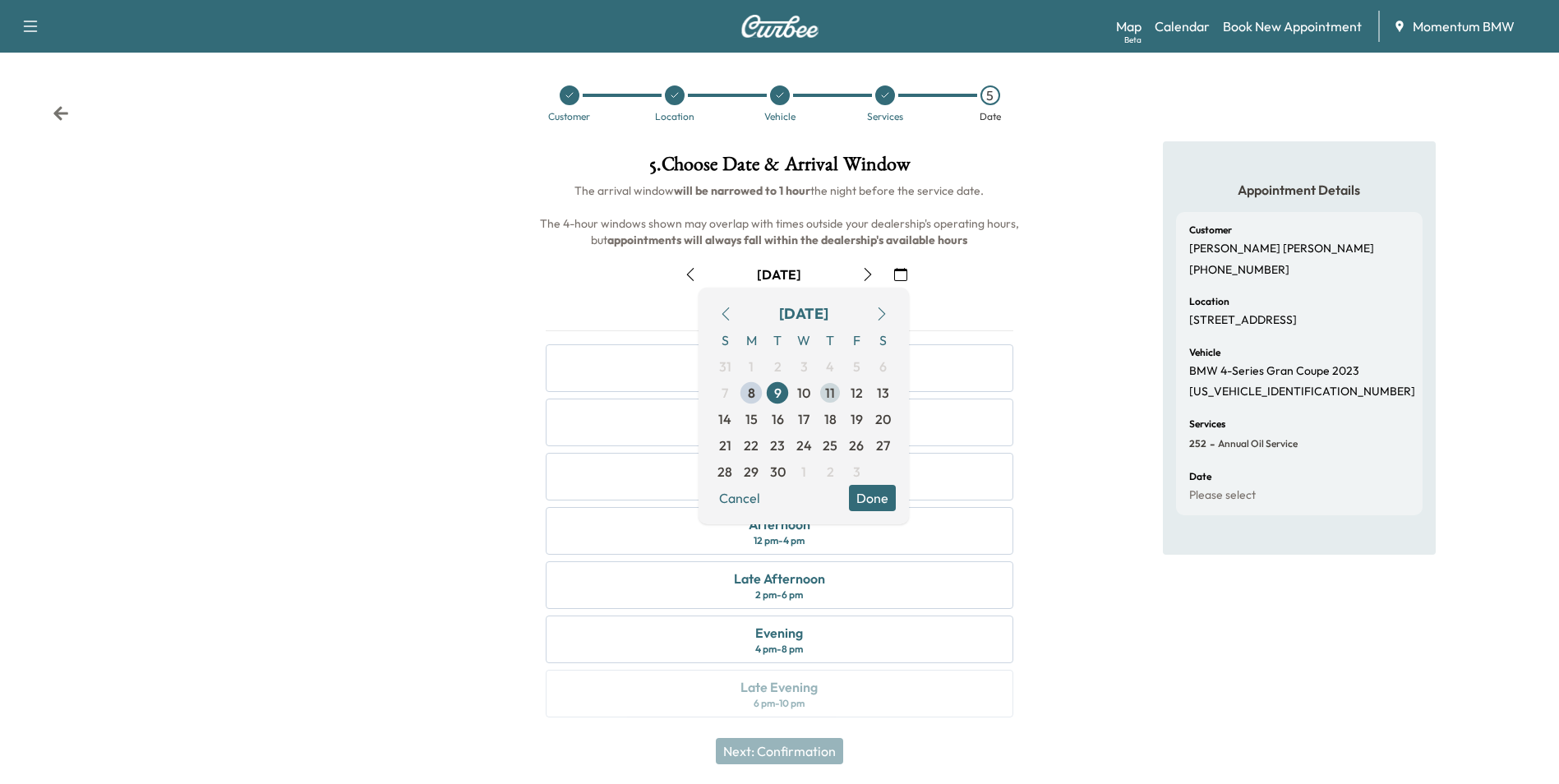
click at [831, 396] on span "11" at bounding box center [830, 392] width 10 height 19
click at [881, 498] on button "Done" at bounding box center [872, 498] width 47 height 26
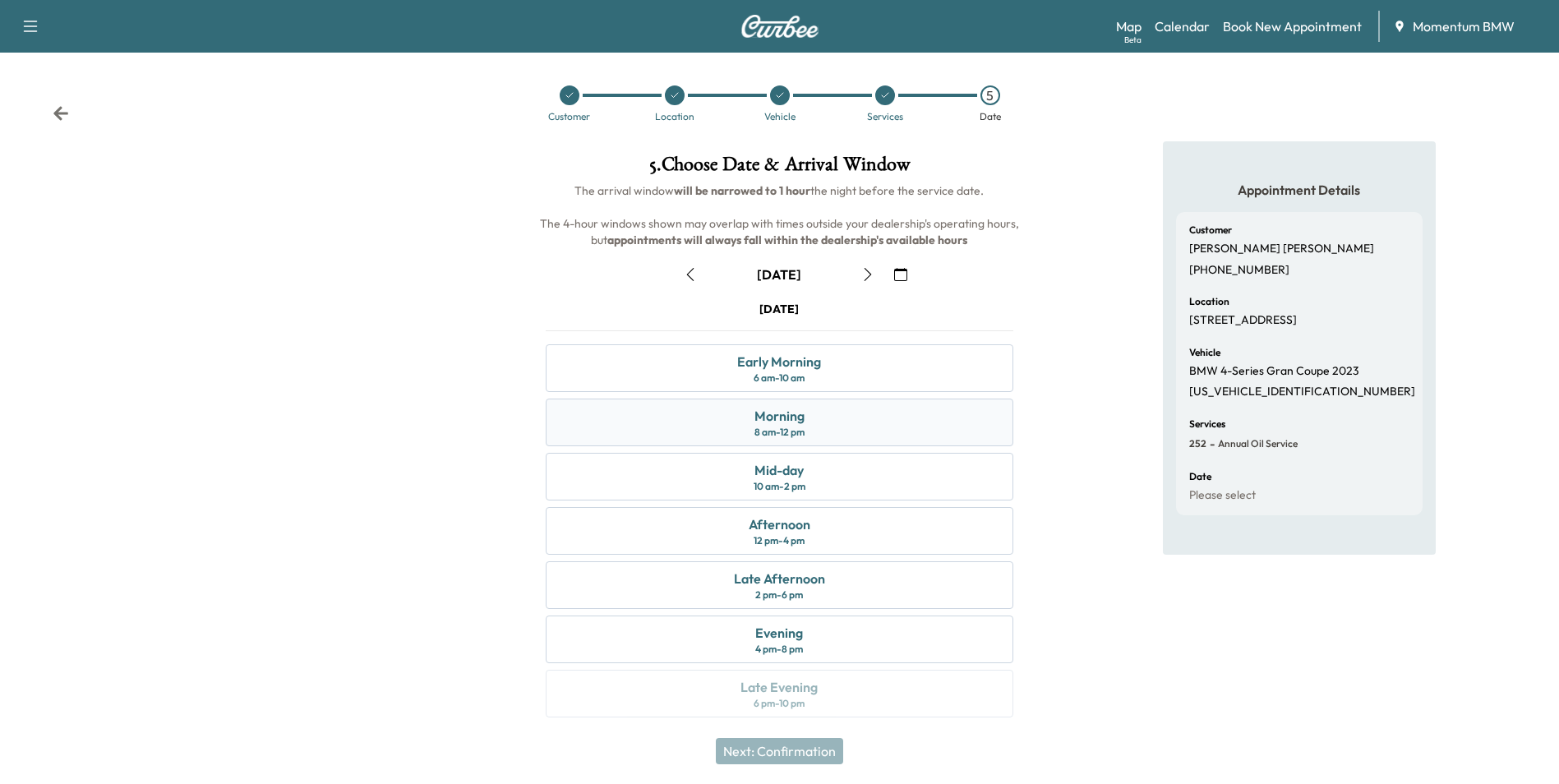
click at [783, 411] on div "Morning" at bounding box center [780, 416] width 50 height 19
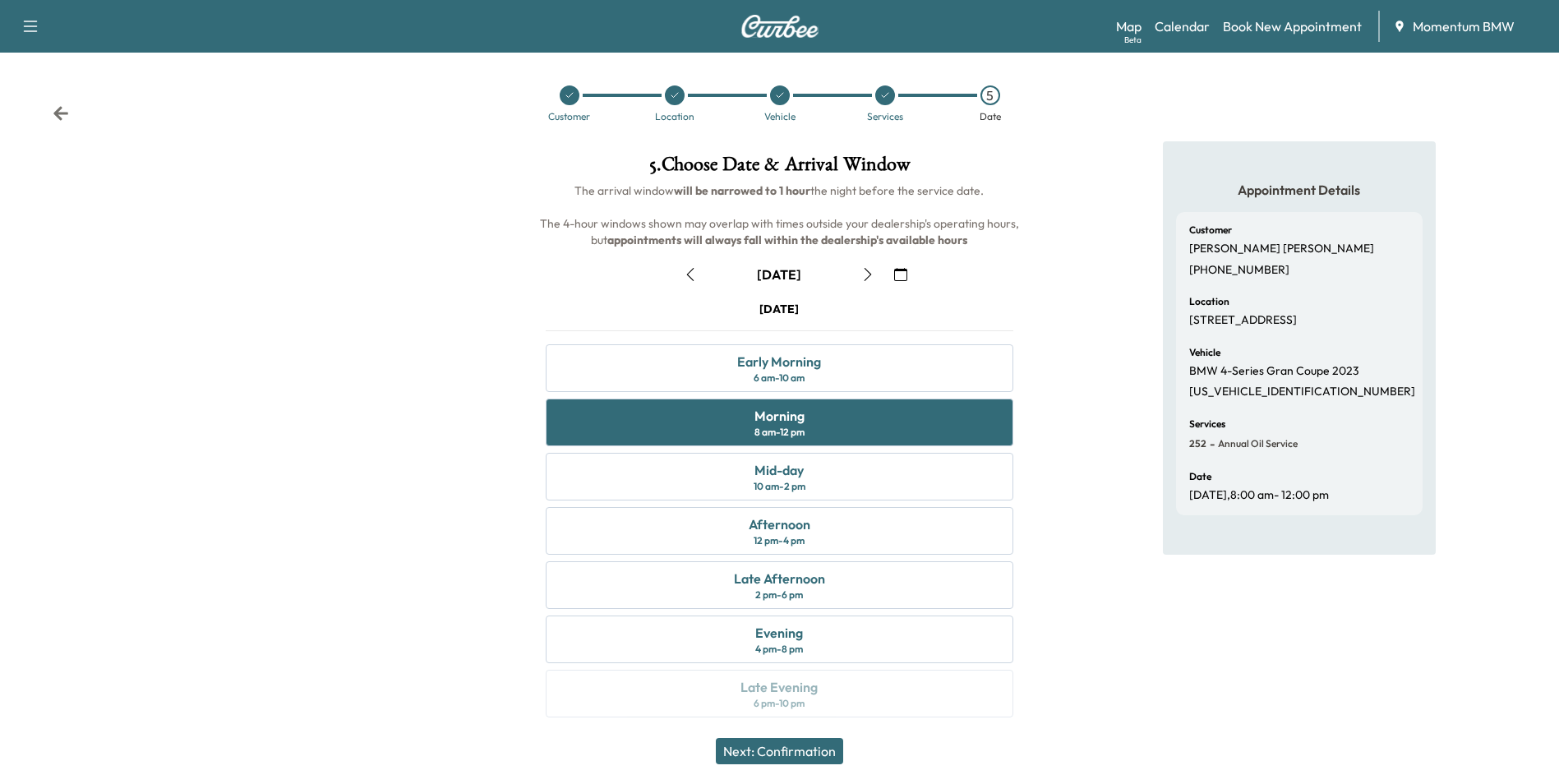
click at [817, 754] on button "Next: Confirmation" at bounding box center [780, 750] width 127 height 26
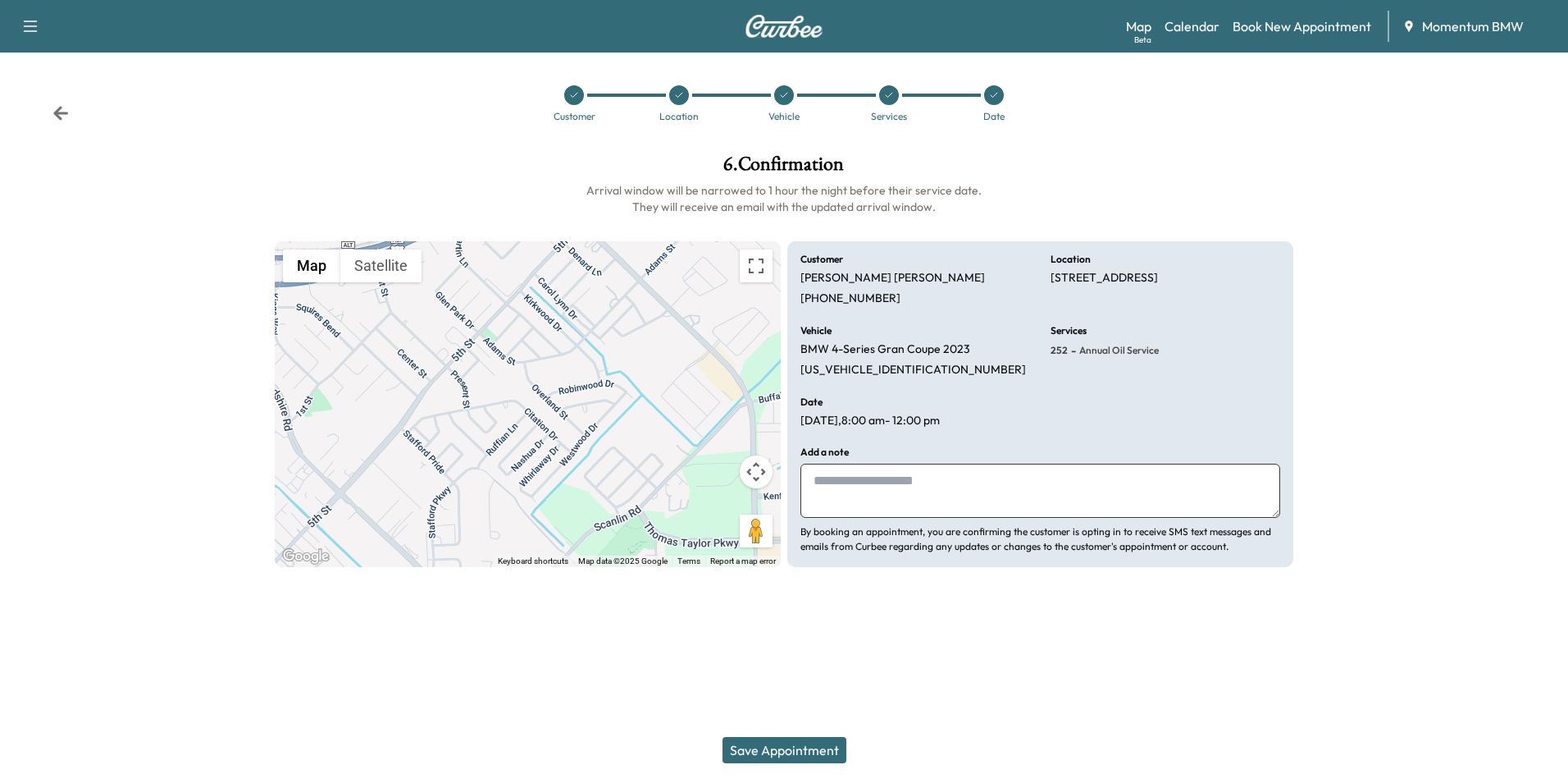
click at [807, 745] on button "Save Appointment" at bounding box center [784, 749] width 124 height 26
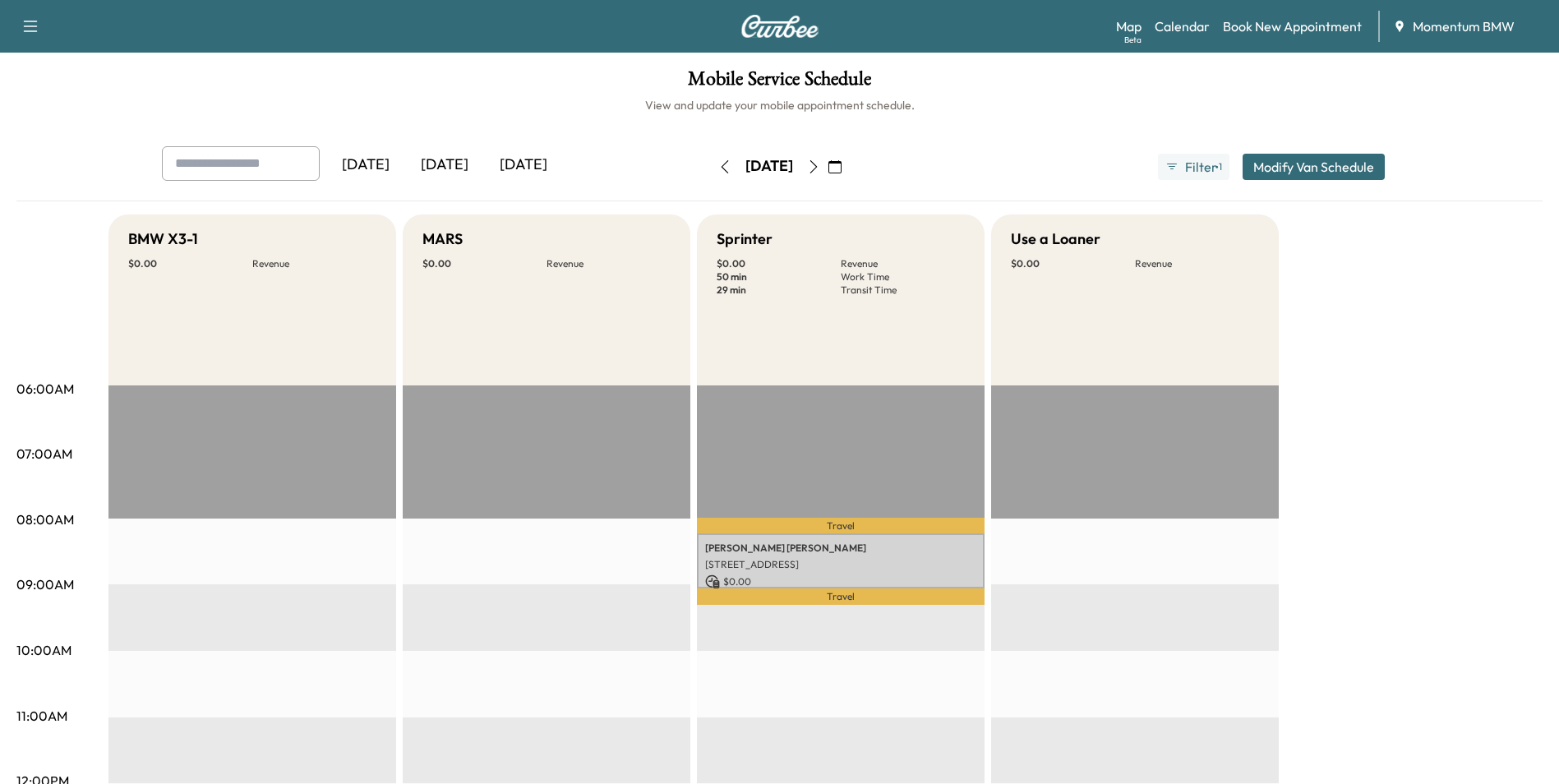
click at [719, 166] on icon "button" at bounding box center [725, 167] width 14 height 14
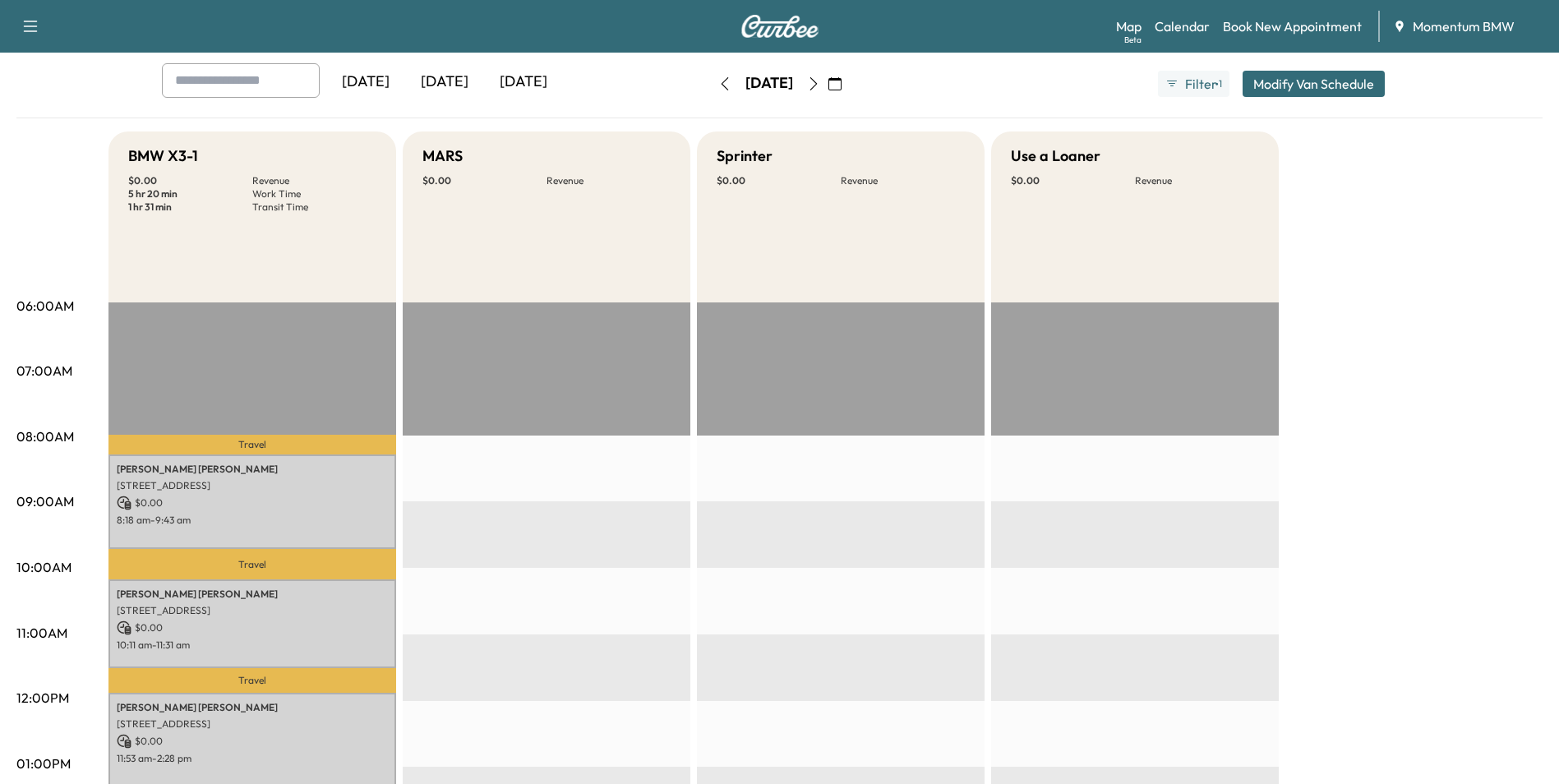
scroll to position [82, 0]
click at [719, 82] on icon "button" at bounding box center [725, 85] width 14 height 14
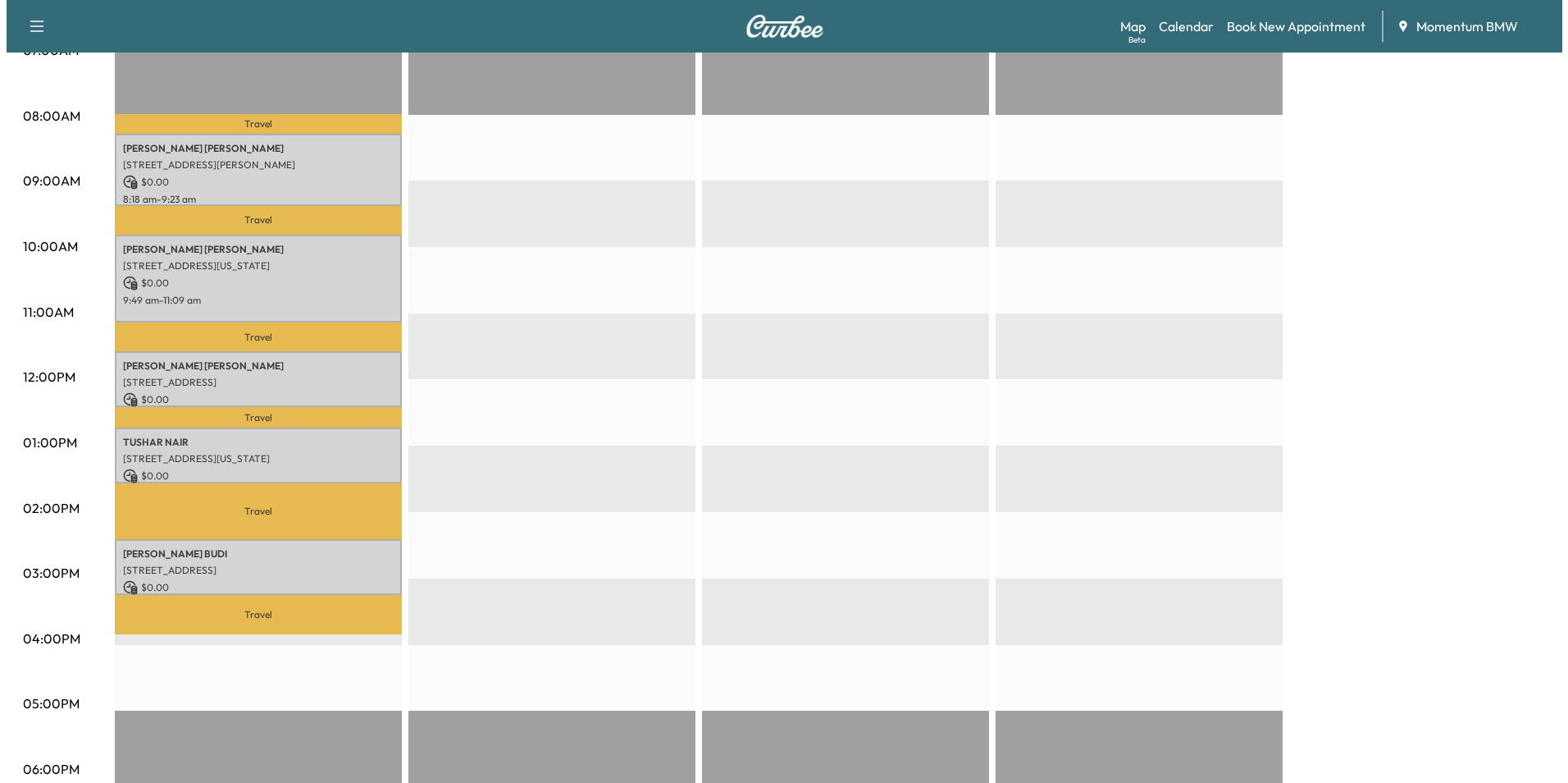
scroll to position [410, 0]
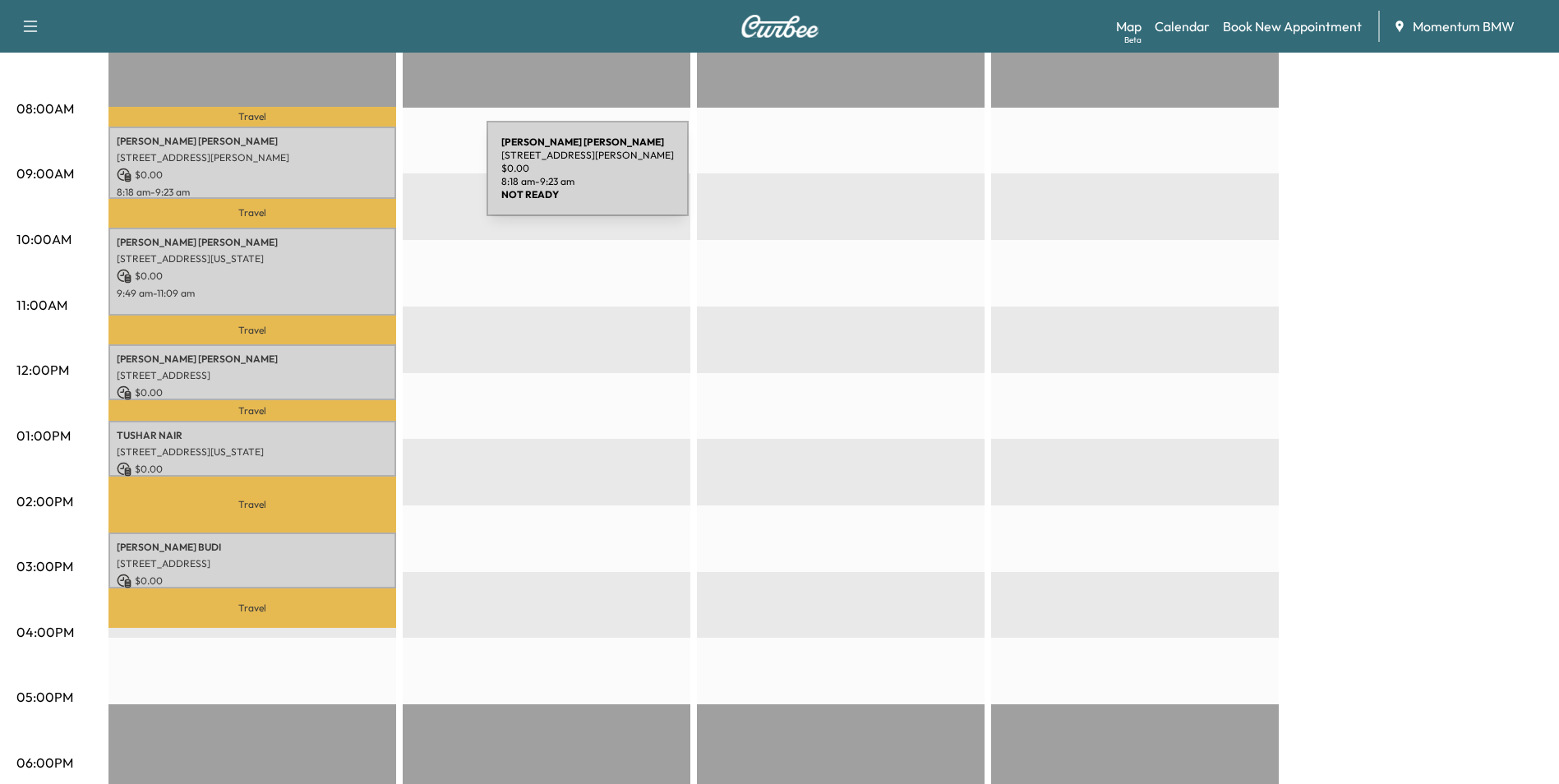
click at [364, 178] on p "$ 0.00" at bounding box center [252, 175] width 271 height 14
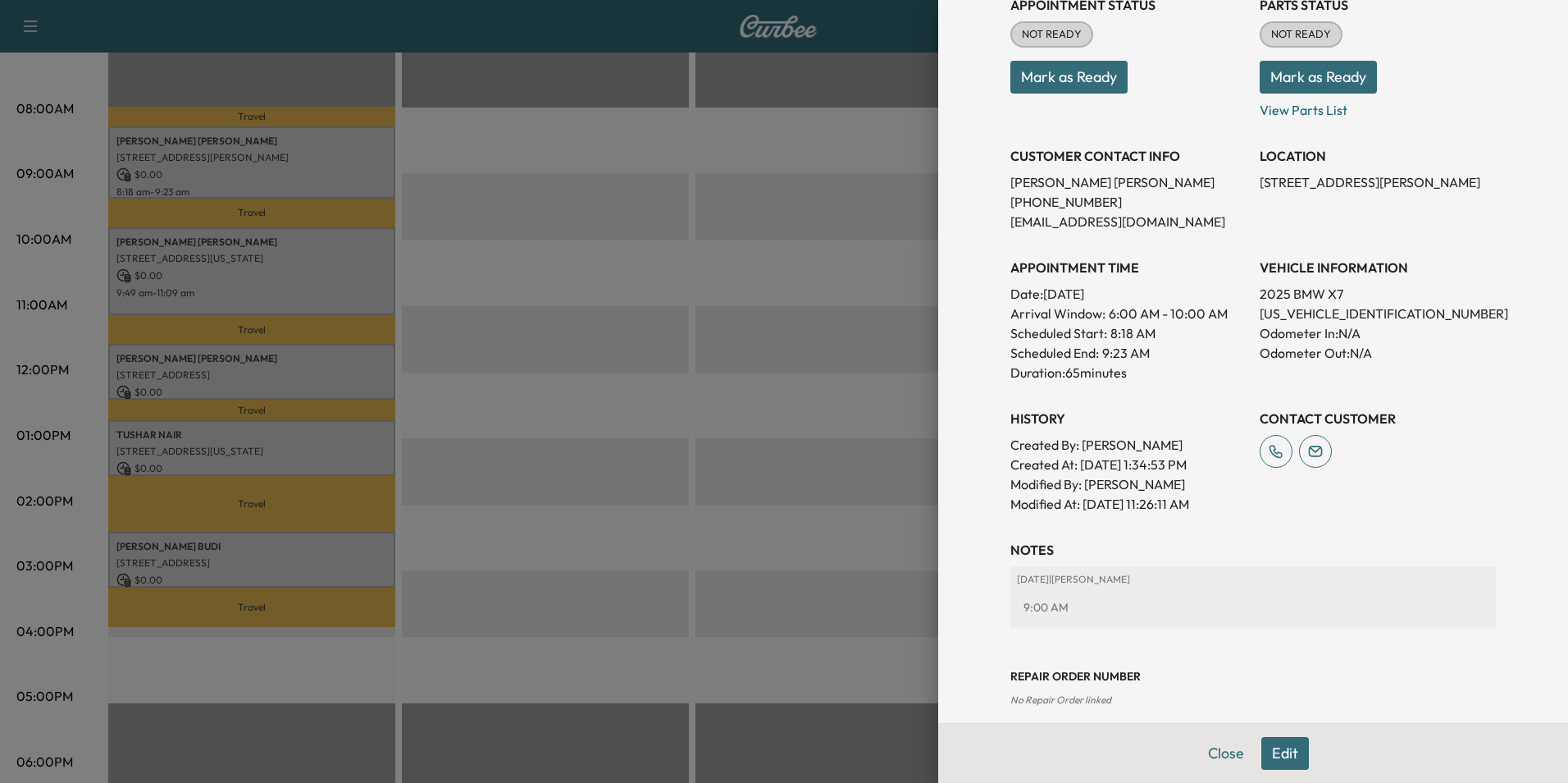
scroll to position [248, 0]
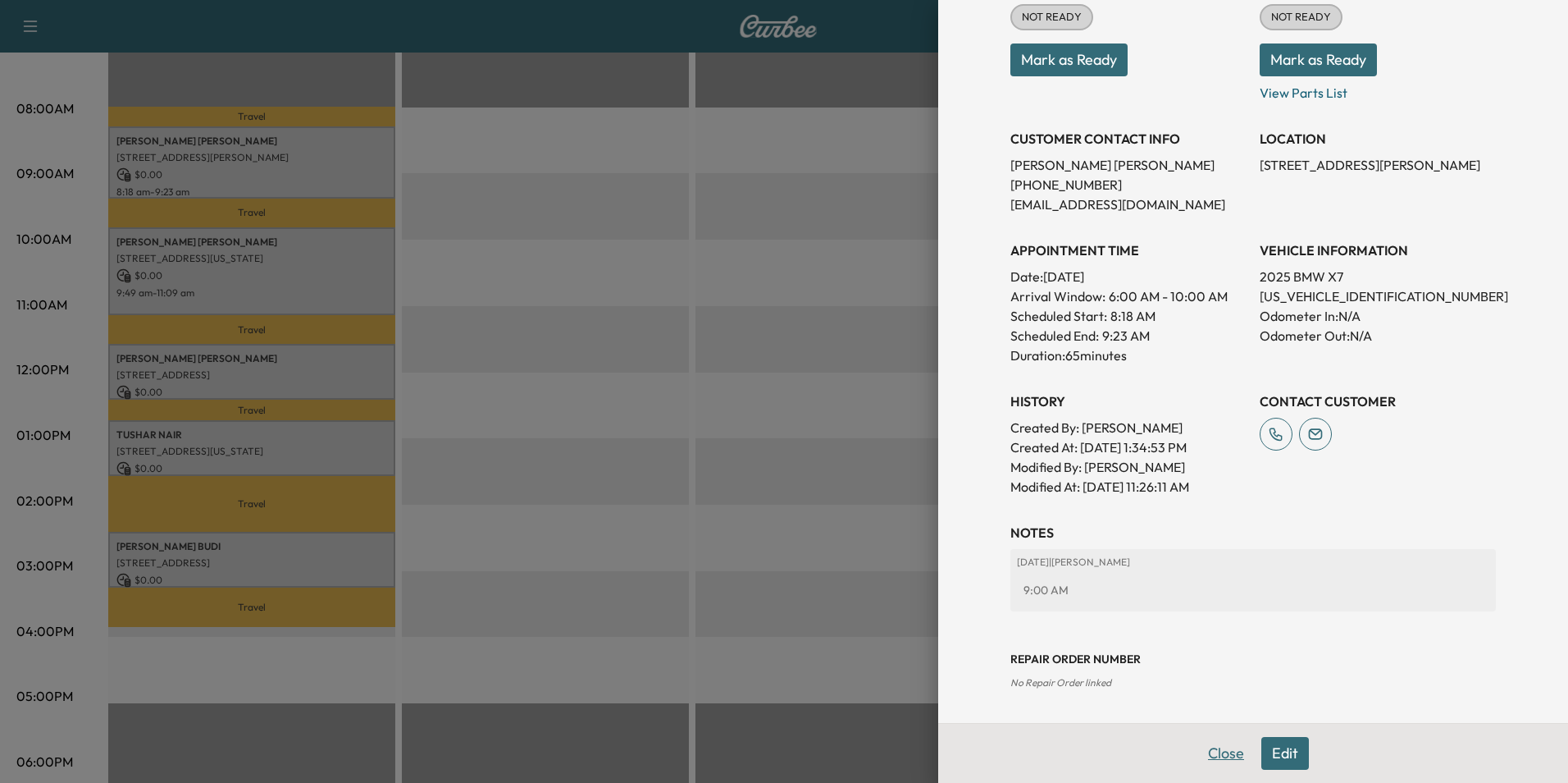
click at [1208, 757] on button "Close" at bounding box center [1226, 753] width 58 height 33
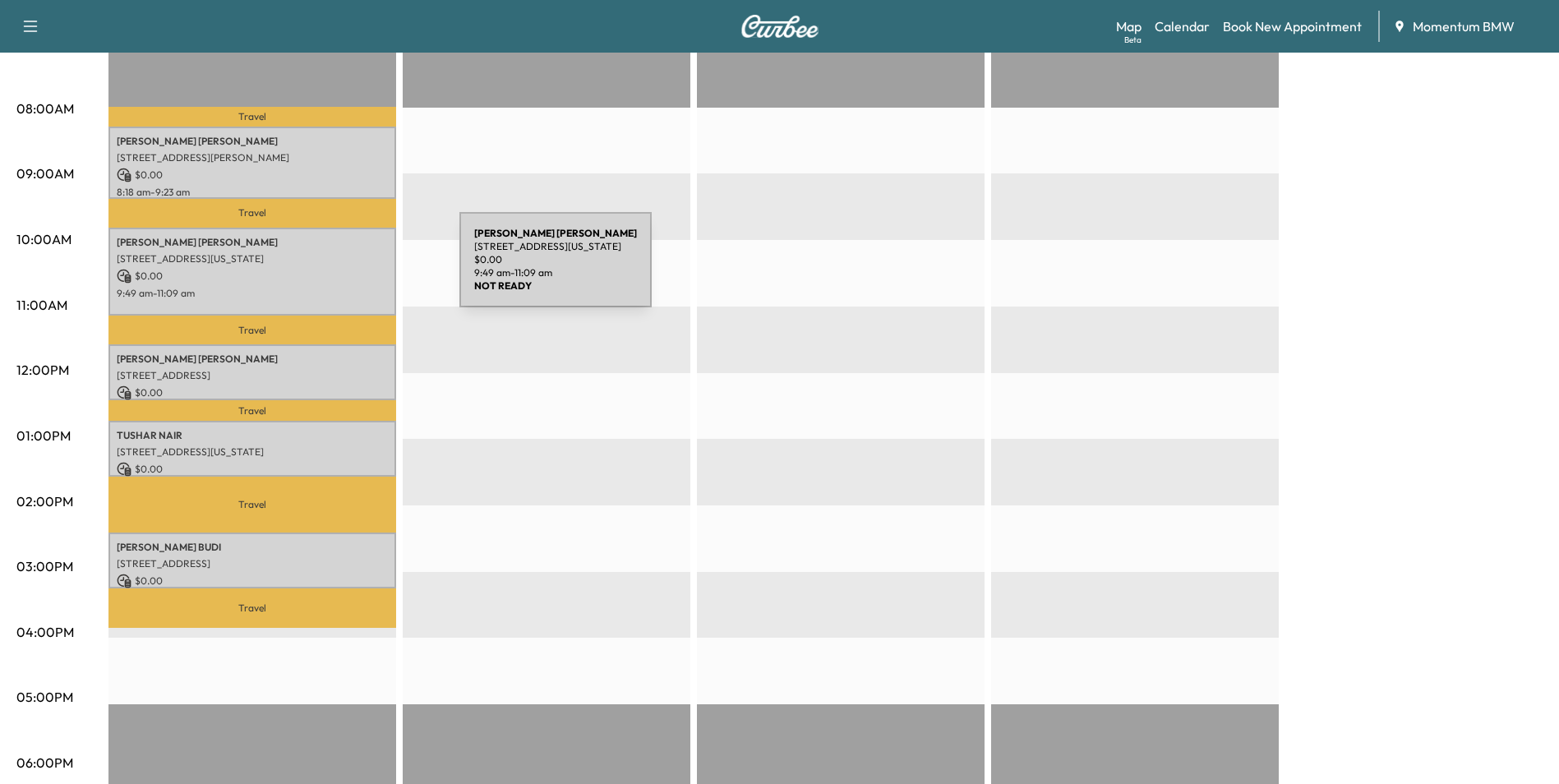
click at [336, 269] on p "$ 0.00" at bounding box center [252, 276] width 271 height 14
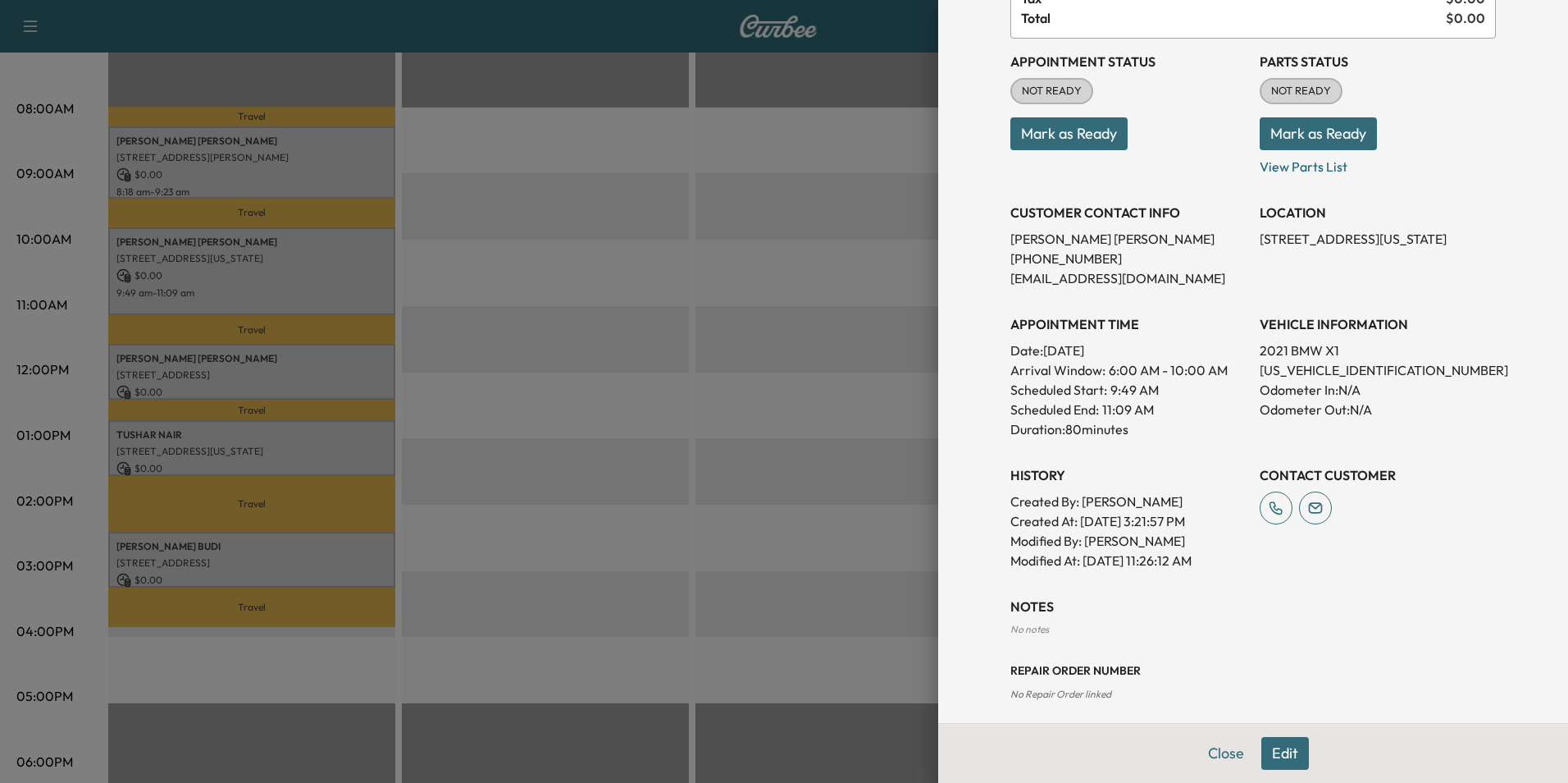
scroll to position [166, 0]
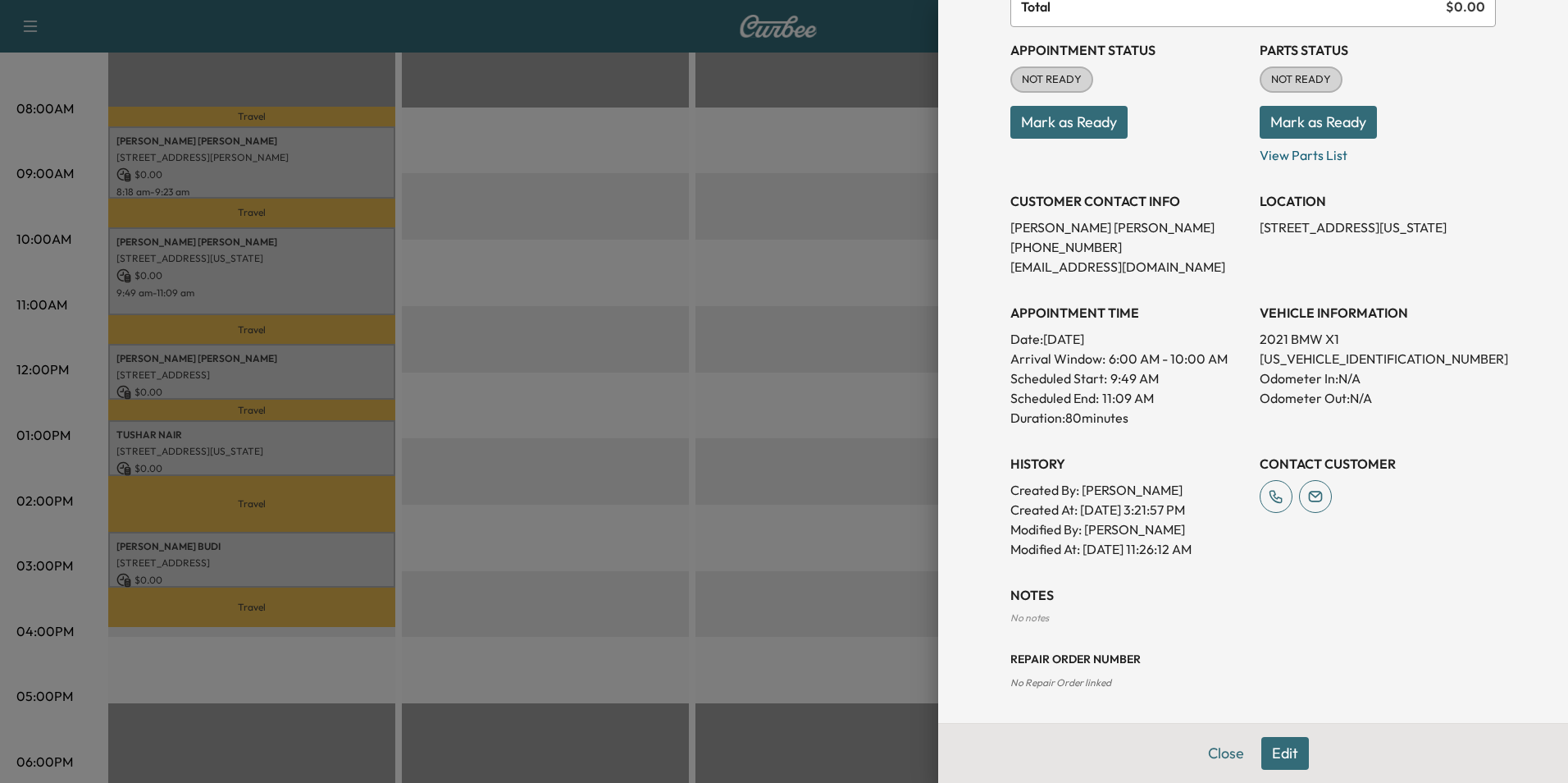
click at [1201, 762] on button "Close" at bounding box center [1226, 753] width 58 height 33
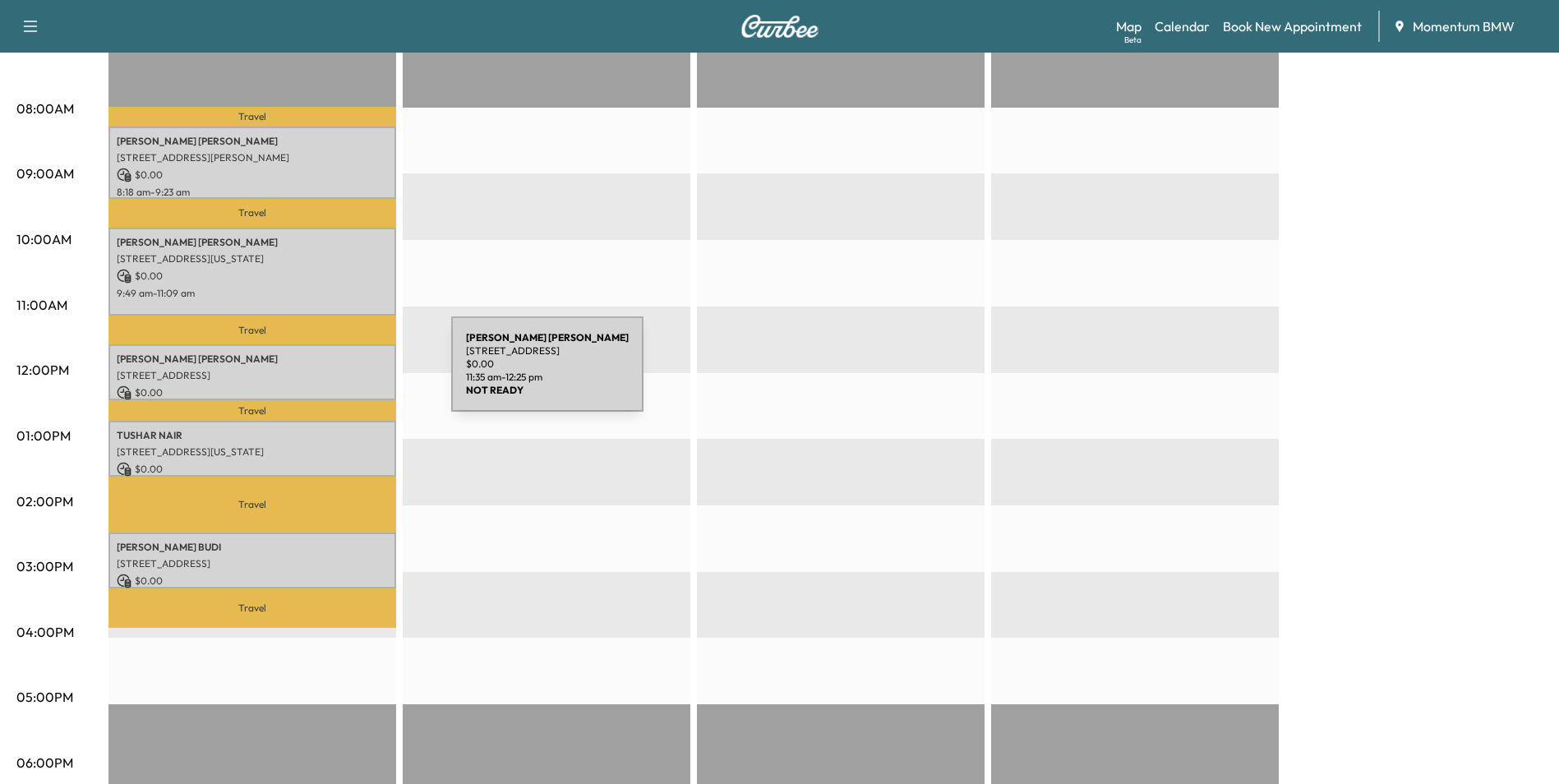
click at [328, 374] on p "[STREET_ADDRESS]" at bounding box center [252, 376] width 271 height 14
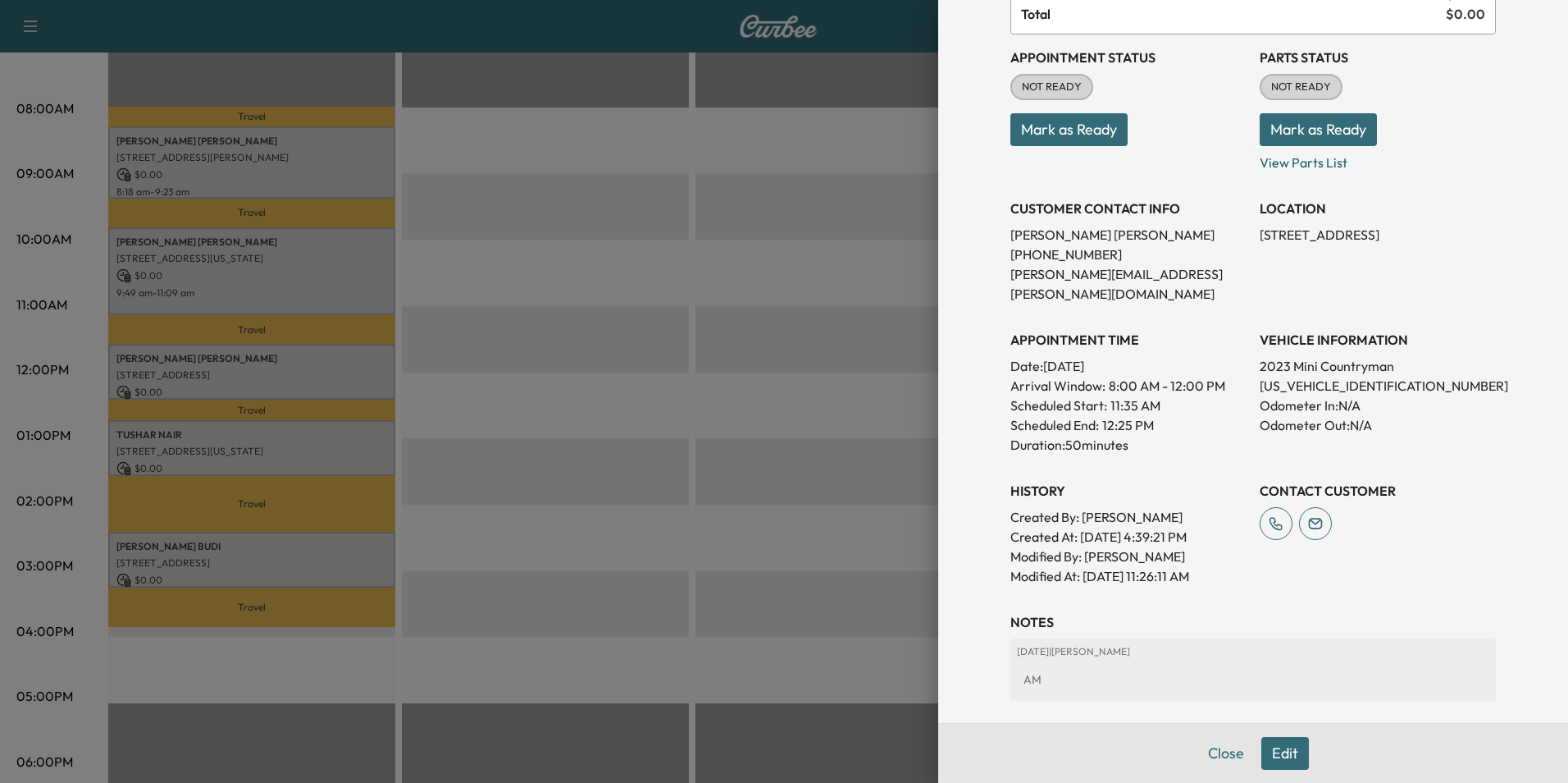
scroll to position [164, 0]
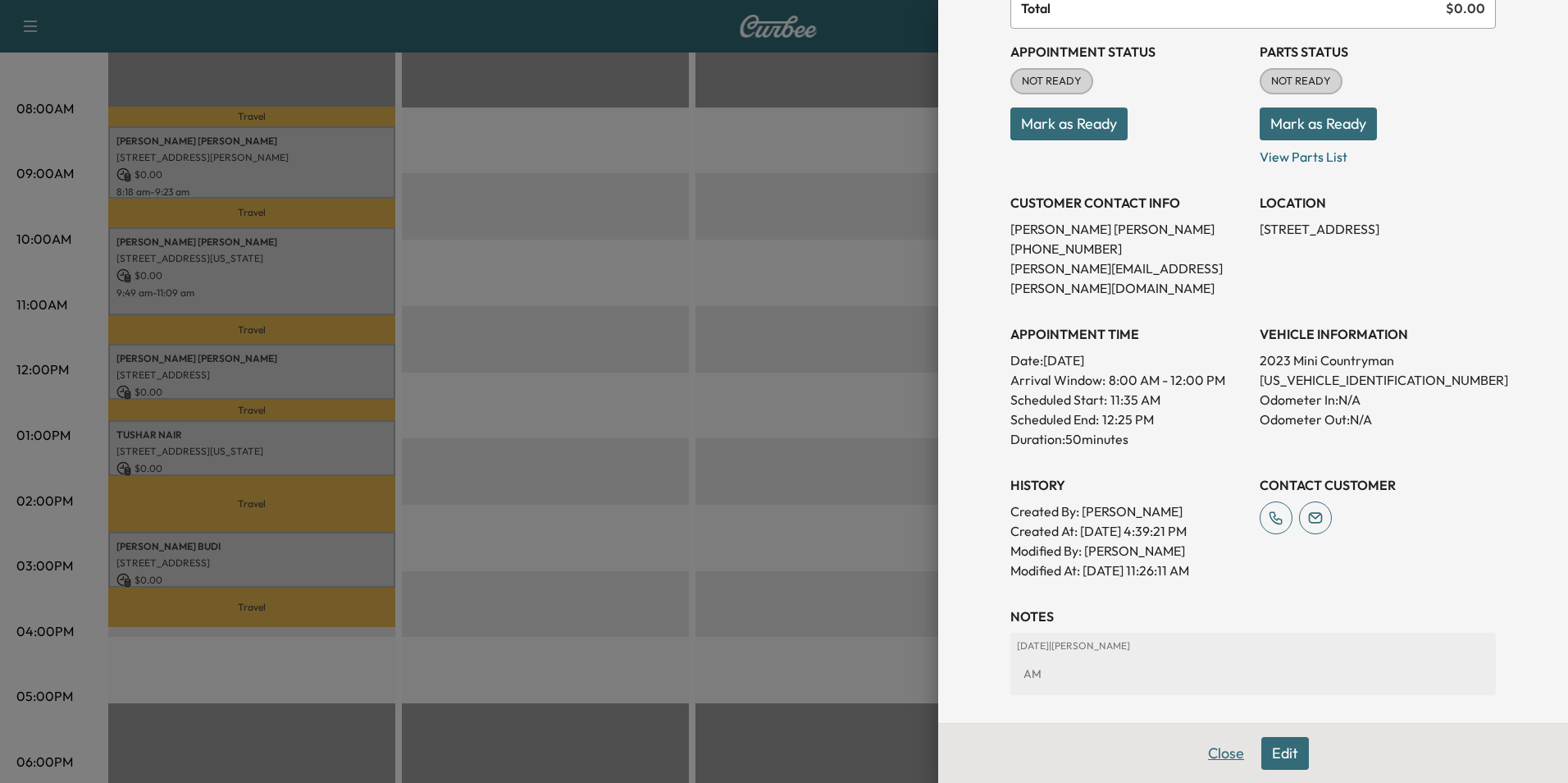
click at [1230, 765] on button "Close" at bounding box center [1226, 753] width 58 height 33
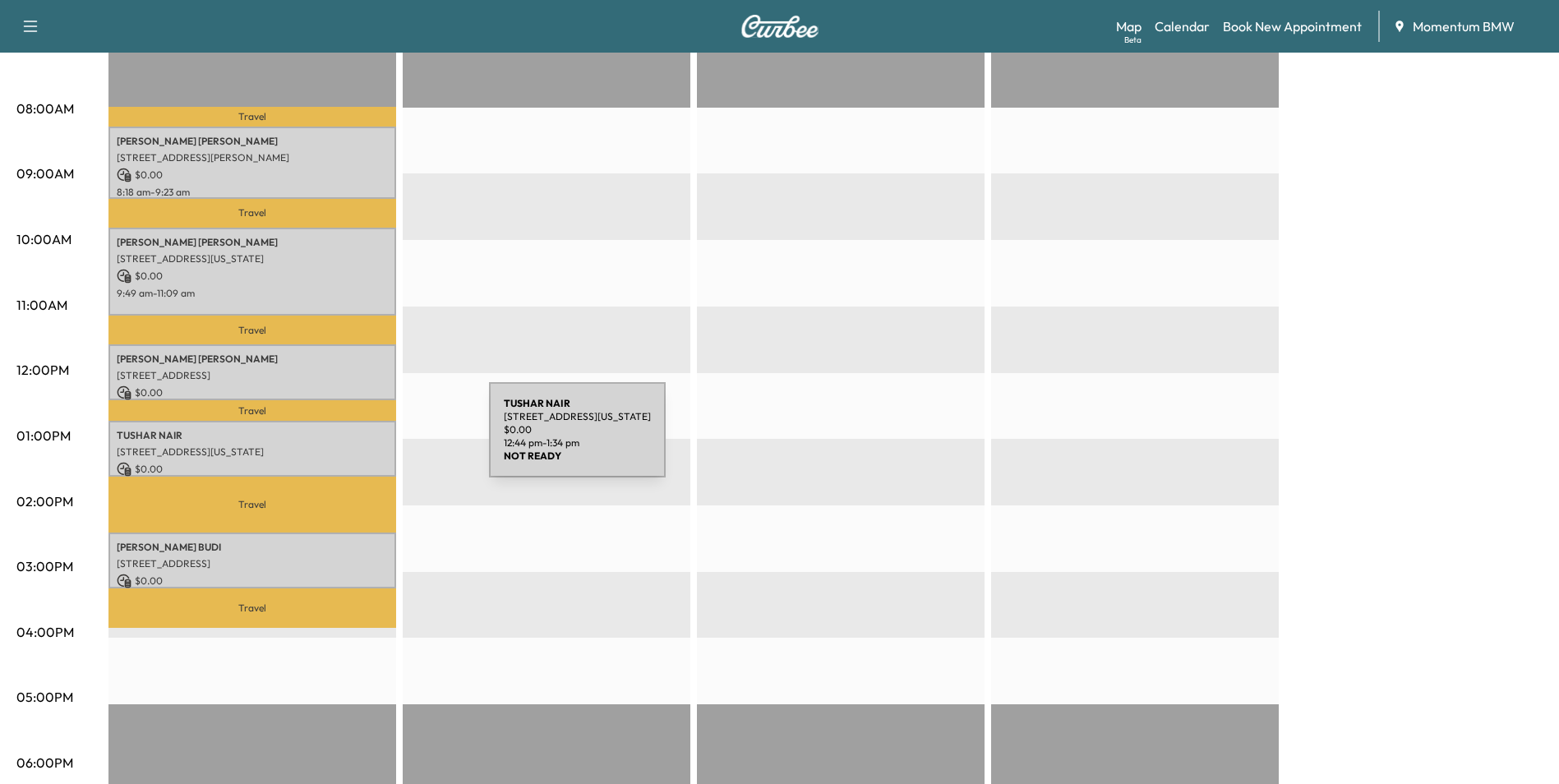
click at [366, 446] on p "[STREET_ADDRESS][US_STATE]" at bounding box center [252, 452] width 271 height 14
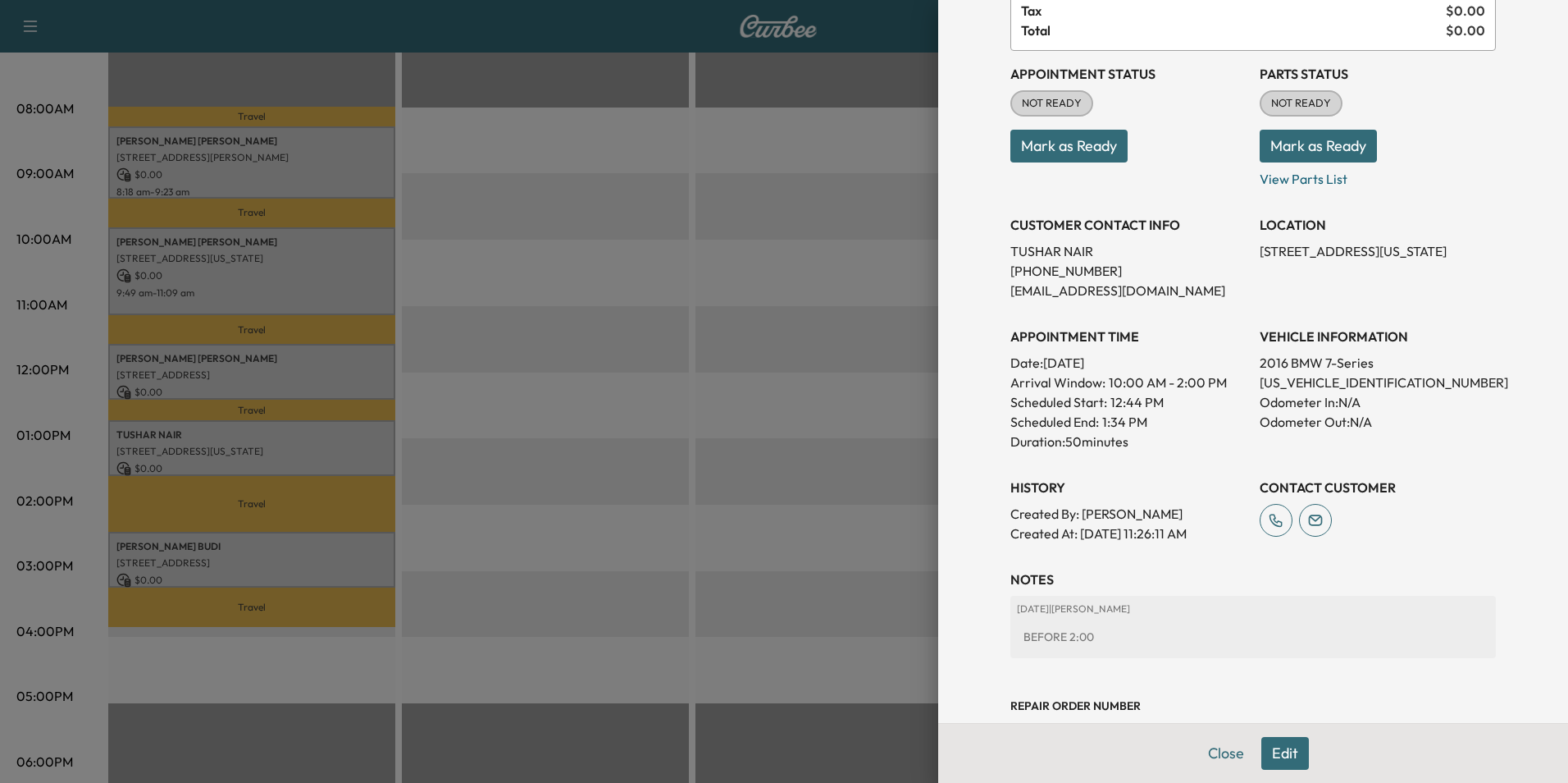
scroll to position [189, 0]
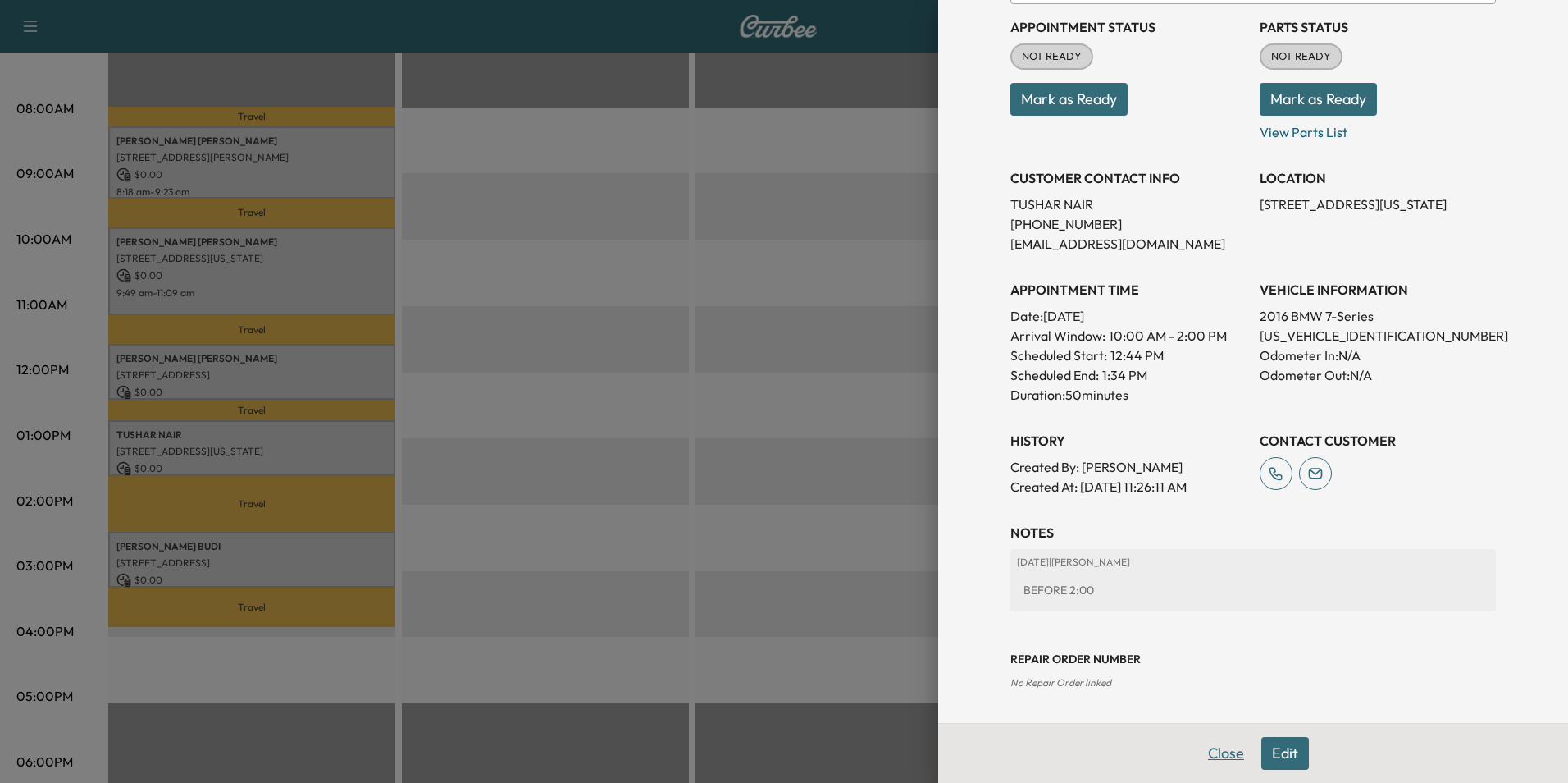
click at [1217, 760] on button "Close" at bounding box center [1226, 753] width 58 height 33
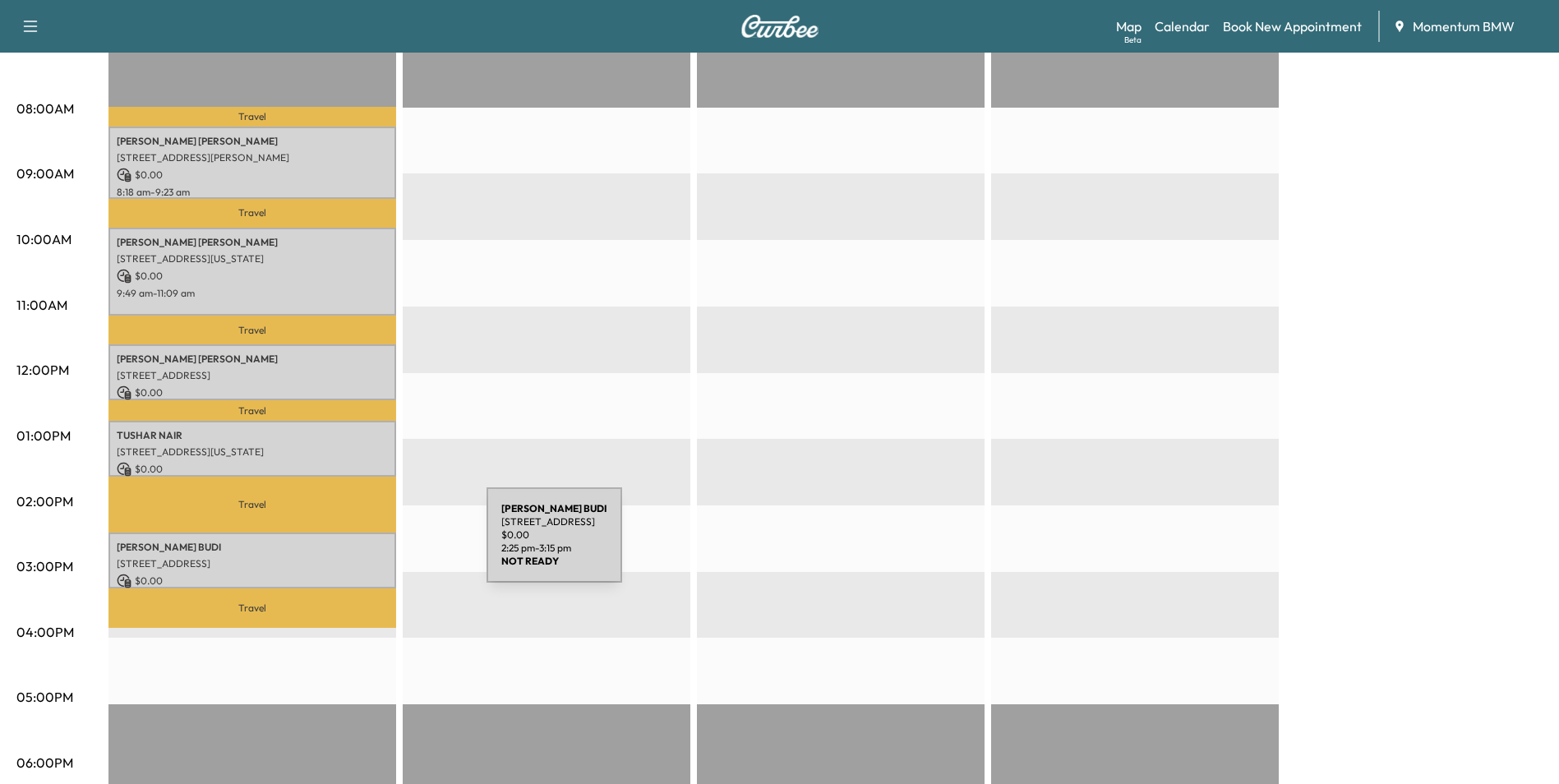
click at [364, 546] on p "[PERSON_NAME]" at bounding box center [252, 548] width 271 height 14
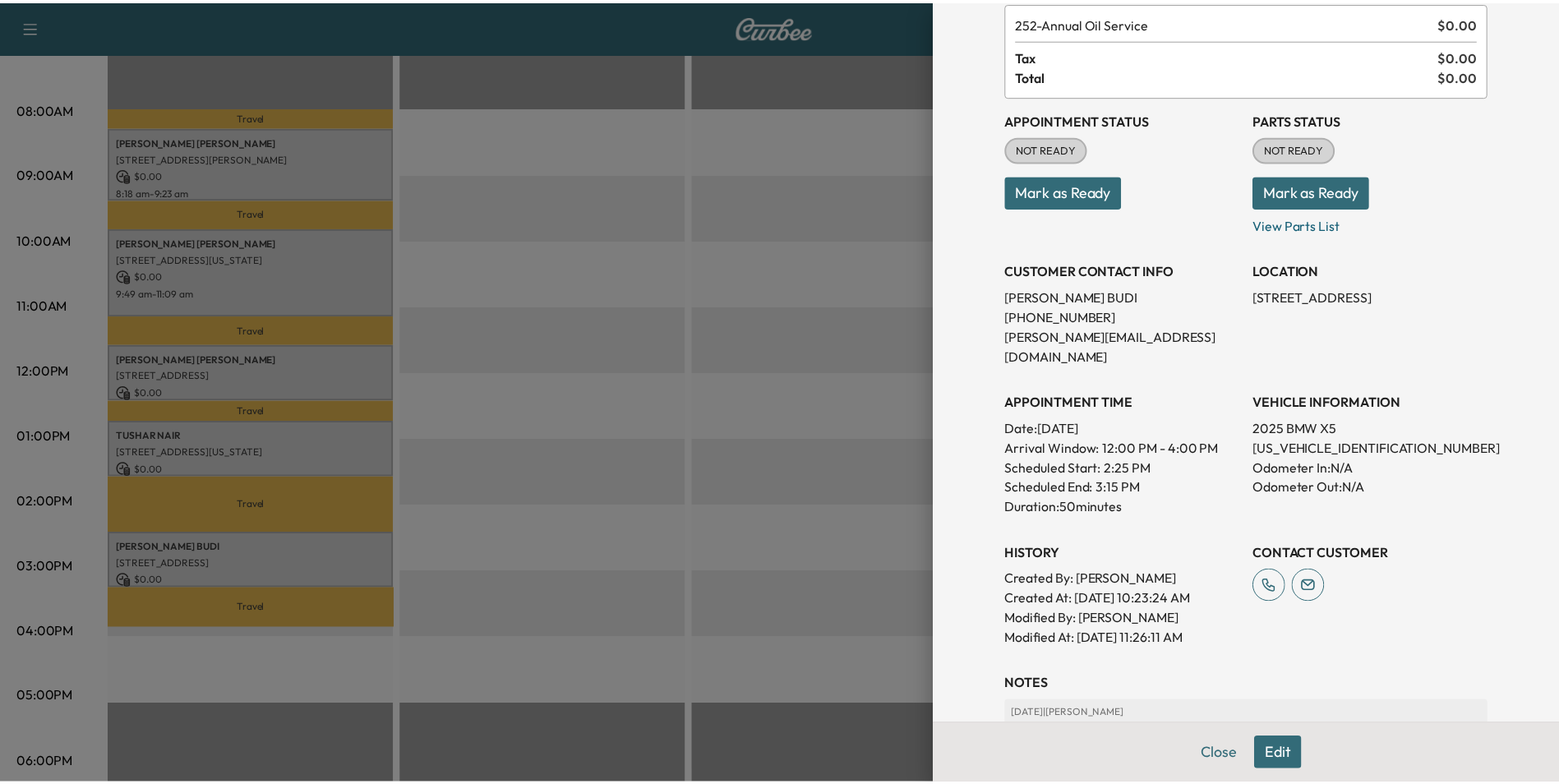
scroll to position [164, 0]
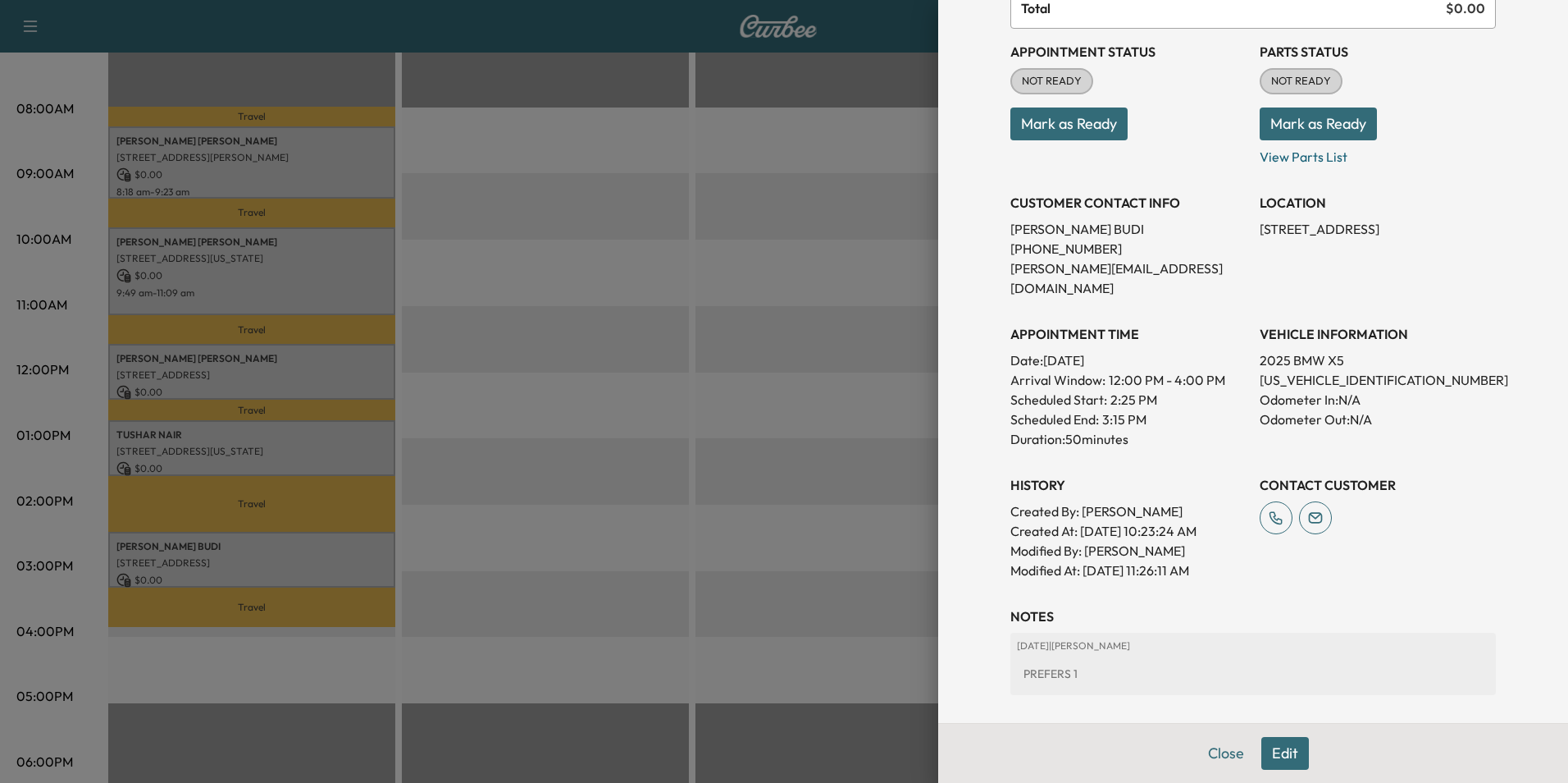
click at [1227, 751] on button "Close" at bounding box center [1226, 753] width 58 height 33
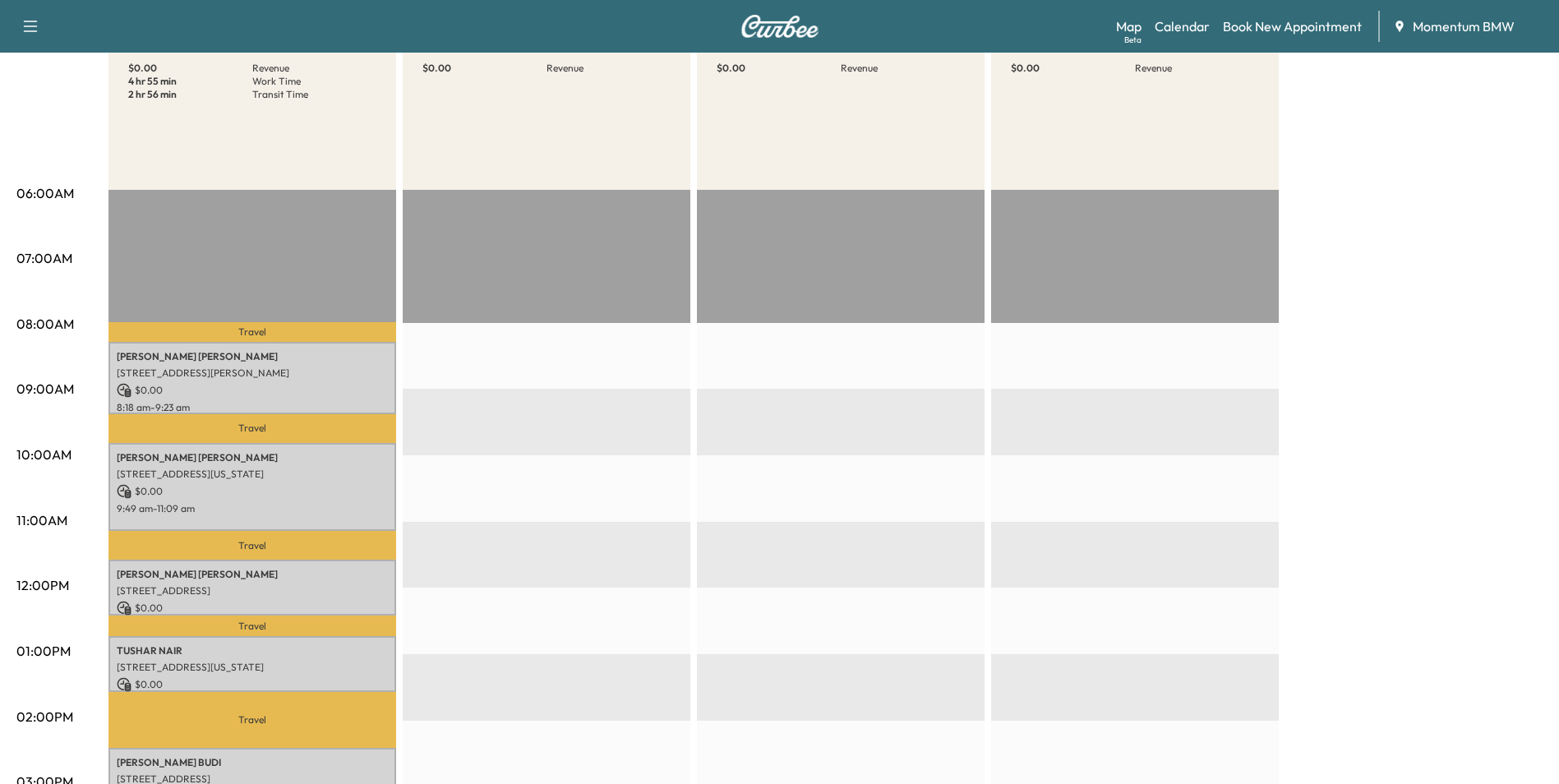
scroll to position [0, 0]
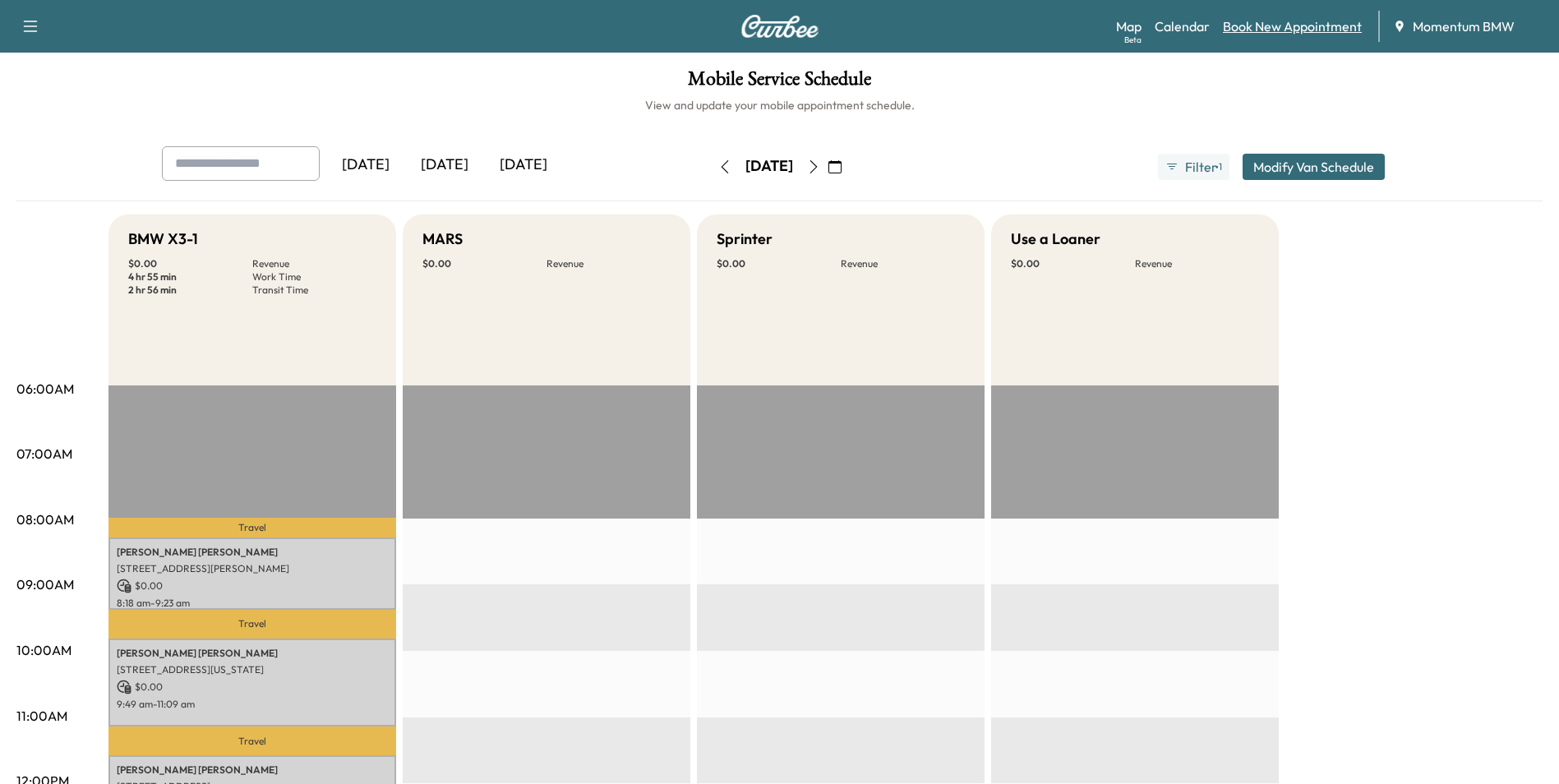
click at [1280, 30] on link "Book New Appointment" at bounding box center [1293, 26] width 139 height 19
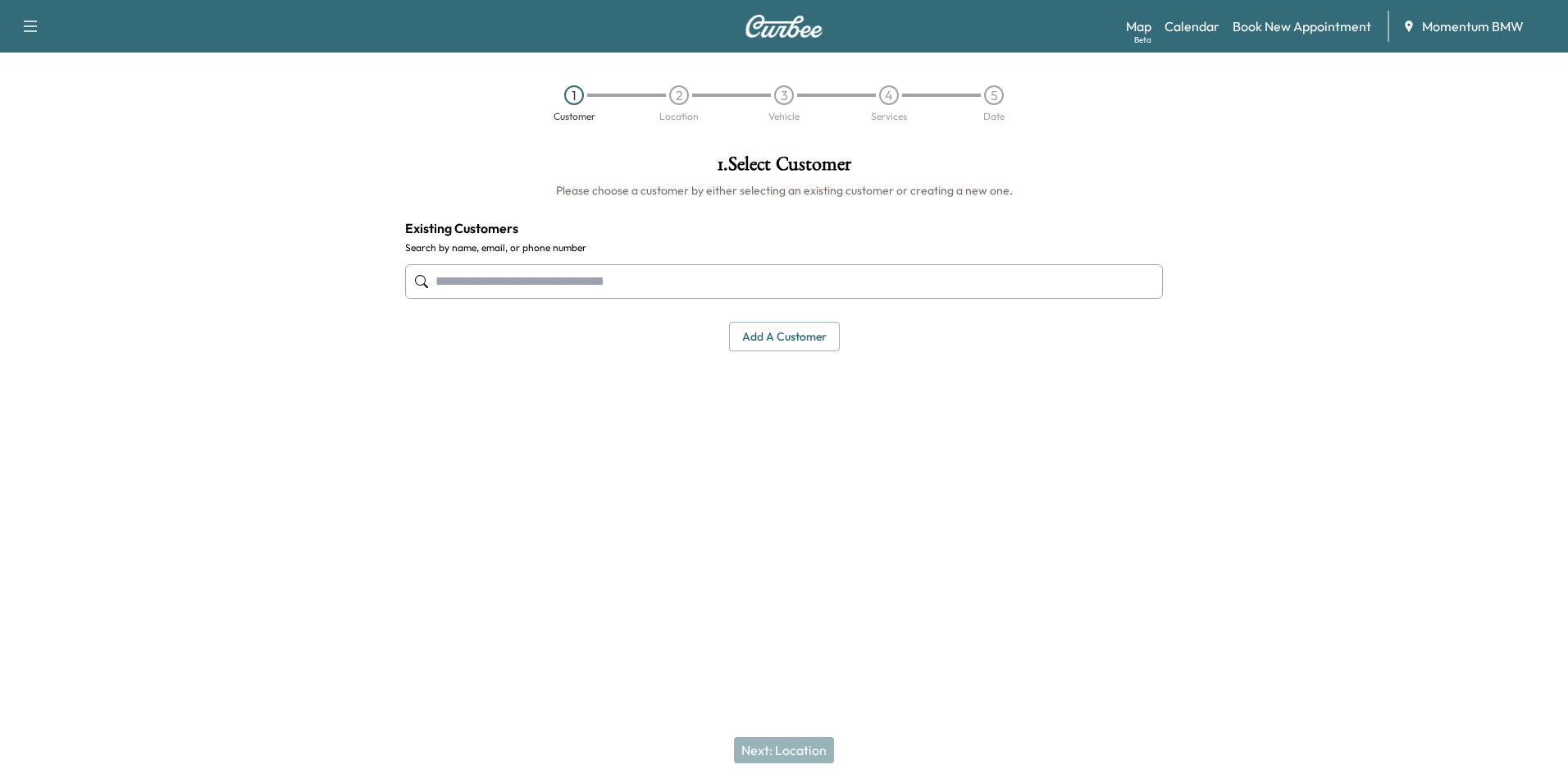
click at [684, 290] on input "text" at bounding box center [784, 281] width 758 height 35
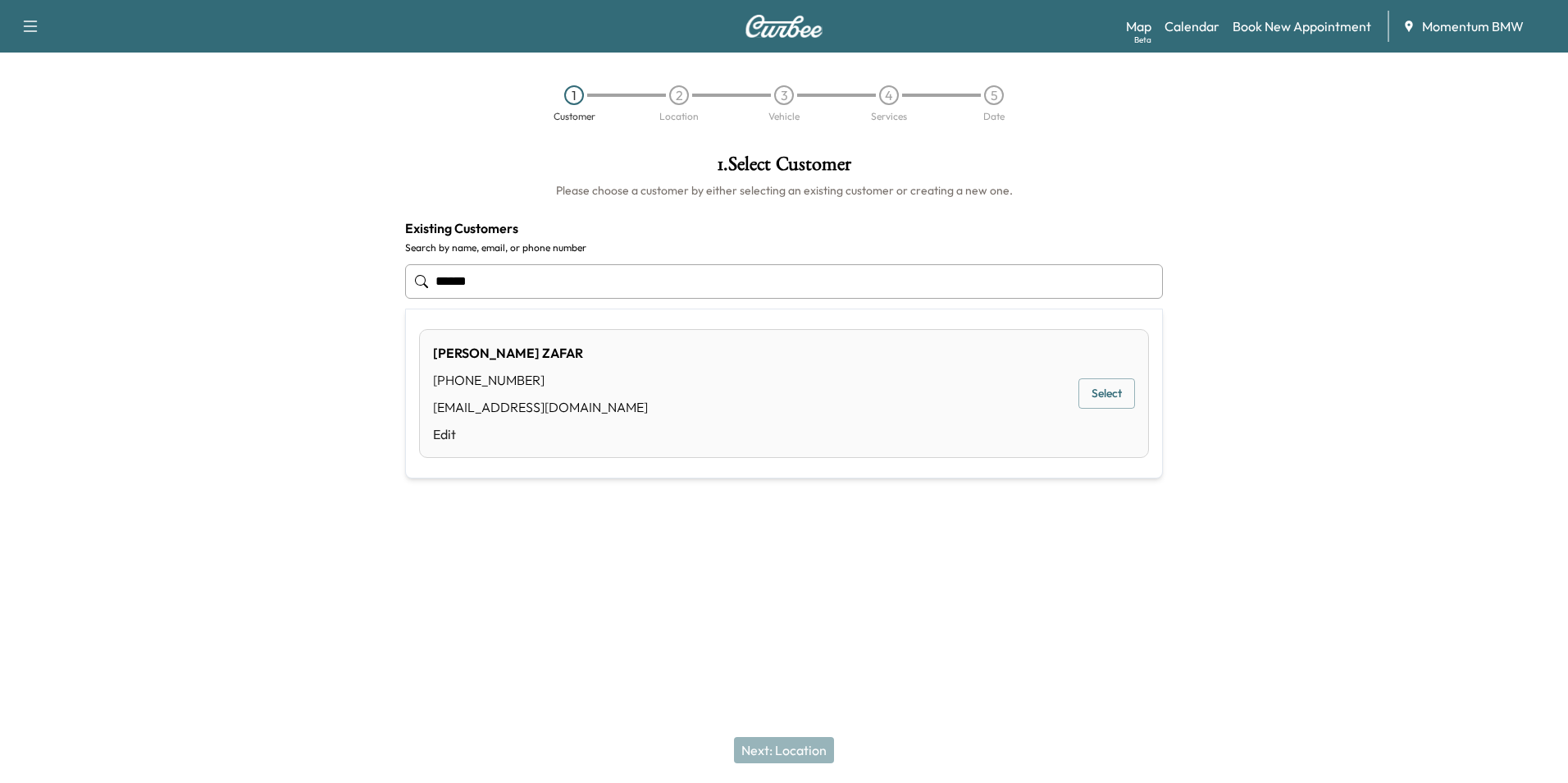
click at [1111, 388] on button "Select" at bounding box center [1106, 394] width 57 height 31
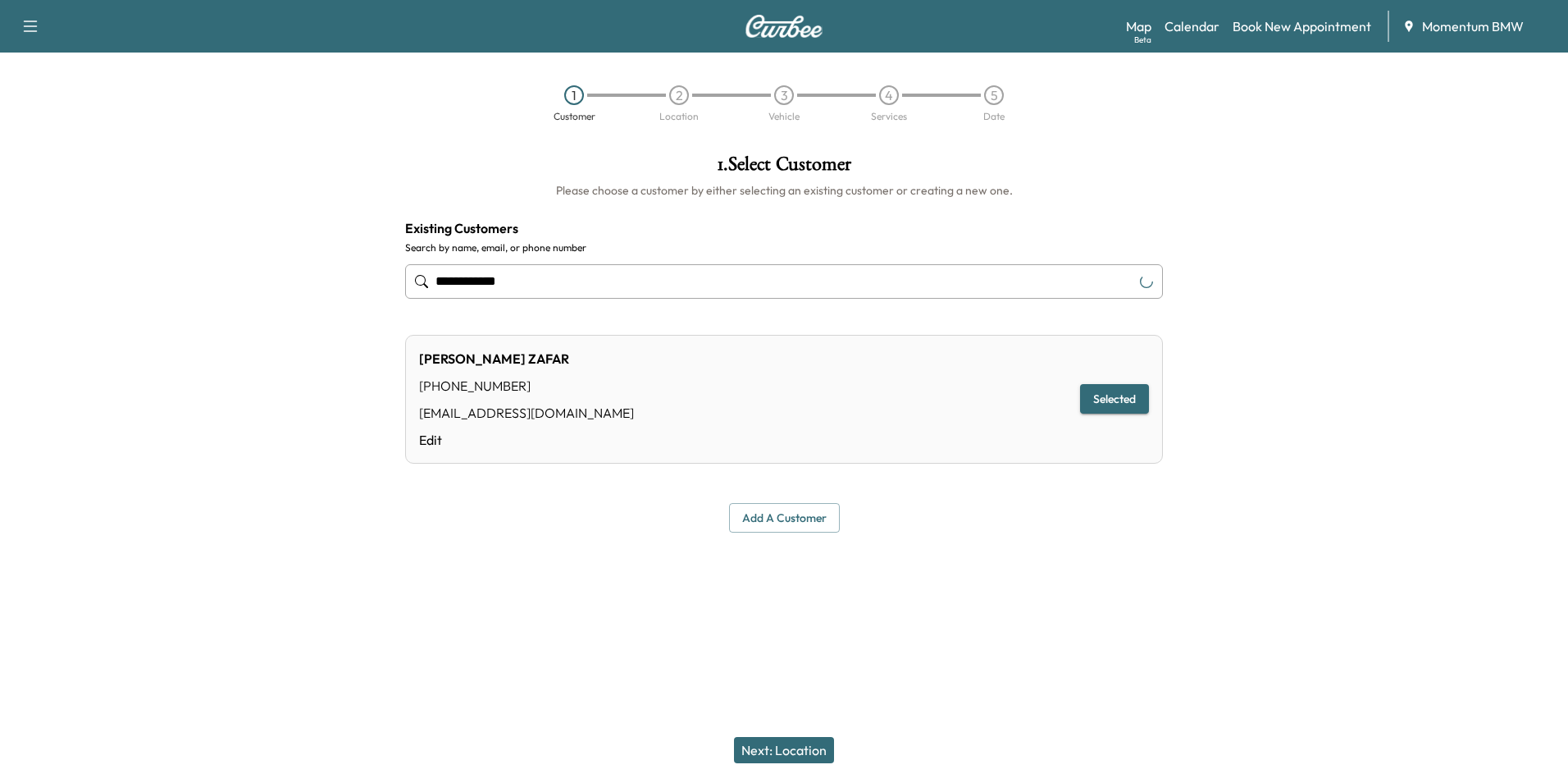
type input "**********"
click at [814, 739] on button "Next: Location" at bounding box center [784, 749] width 100 height 26
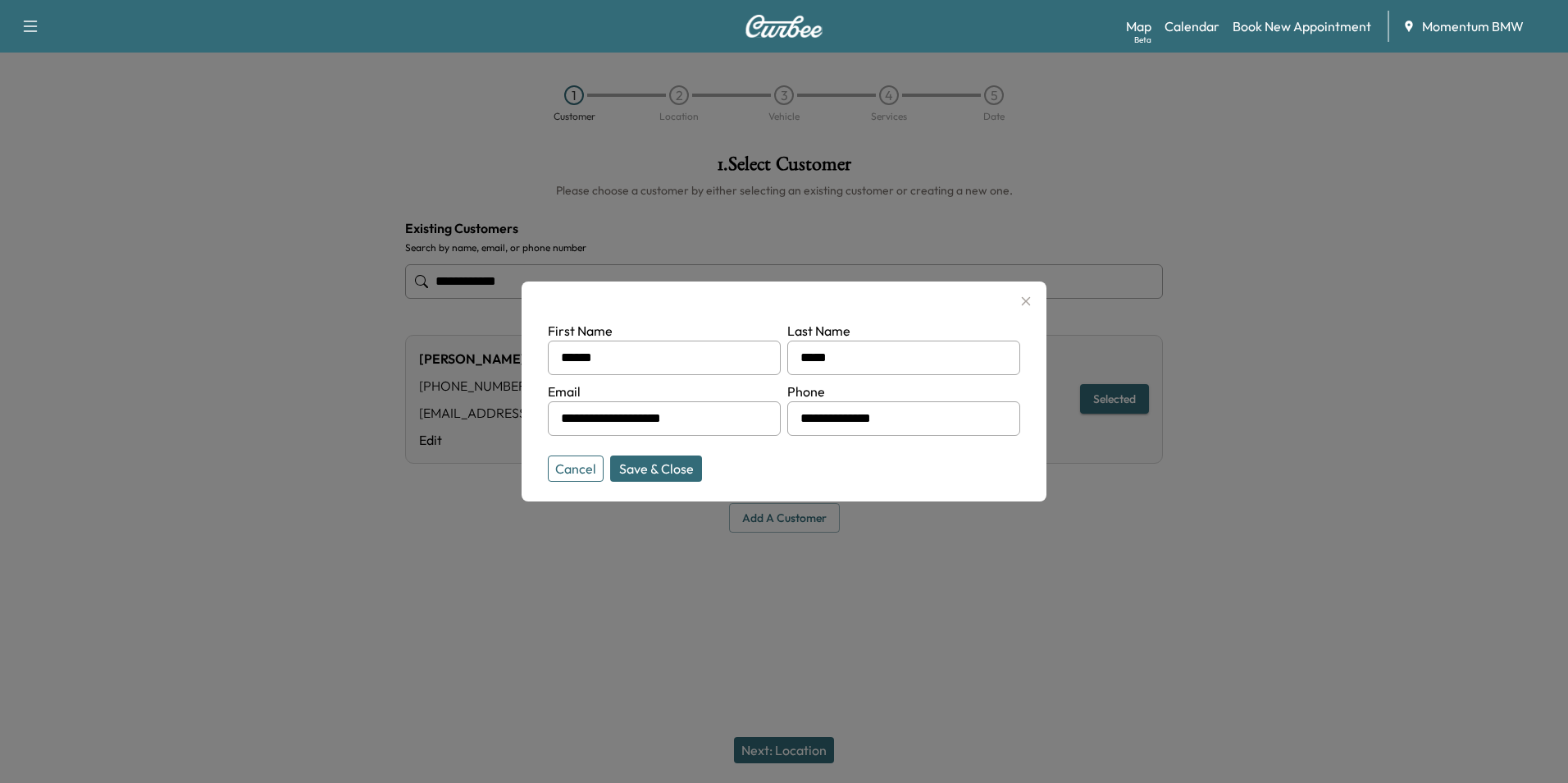
click at [654, 473] on button "Save & Close" at bounding box center [655, 468] width 91 height 26
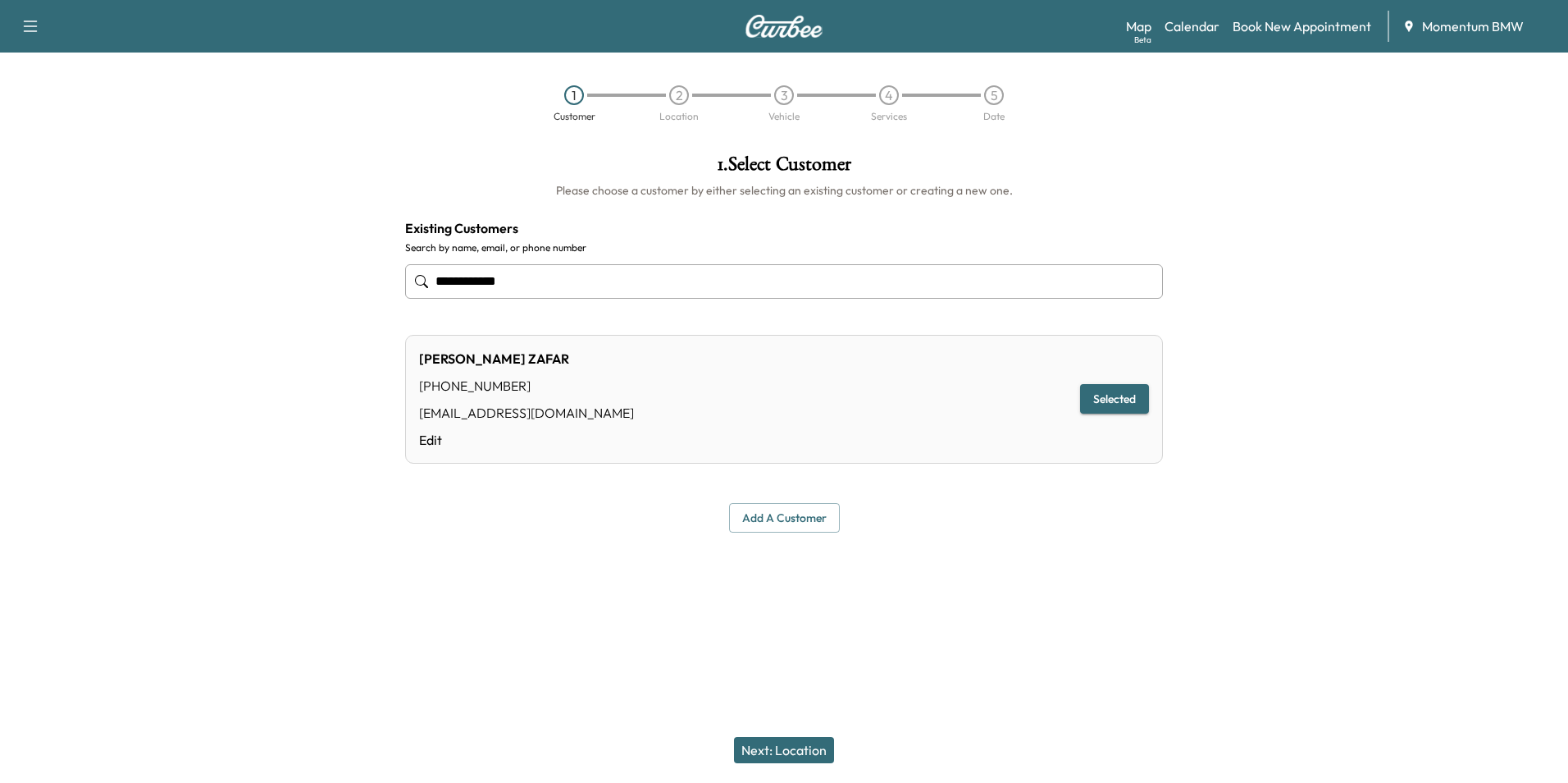
click at [787, 748] on button "Next: Location" at bounding box center [784, 749] width 100 height 26
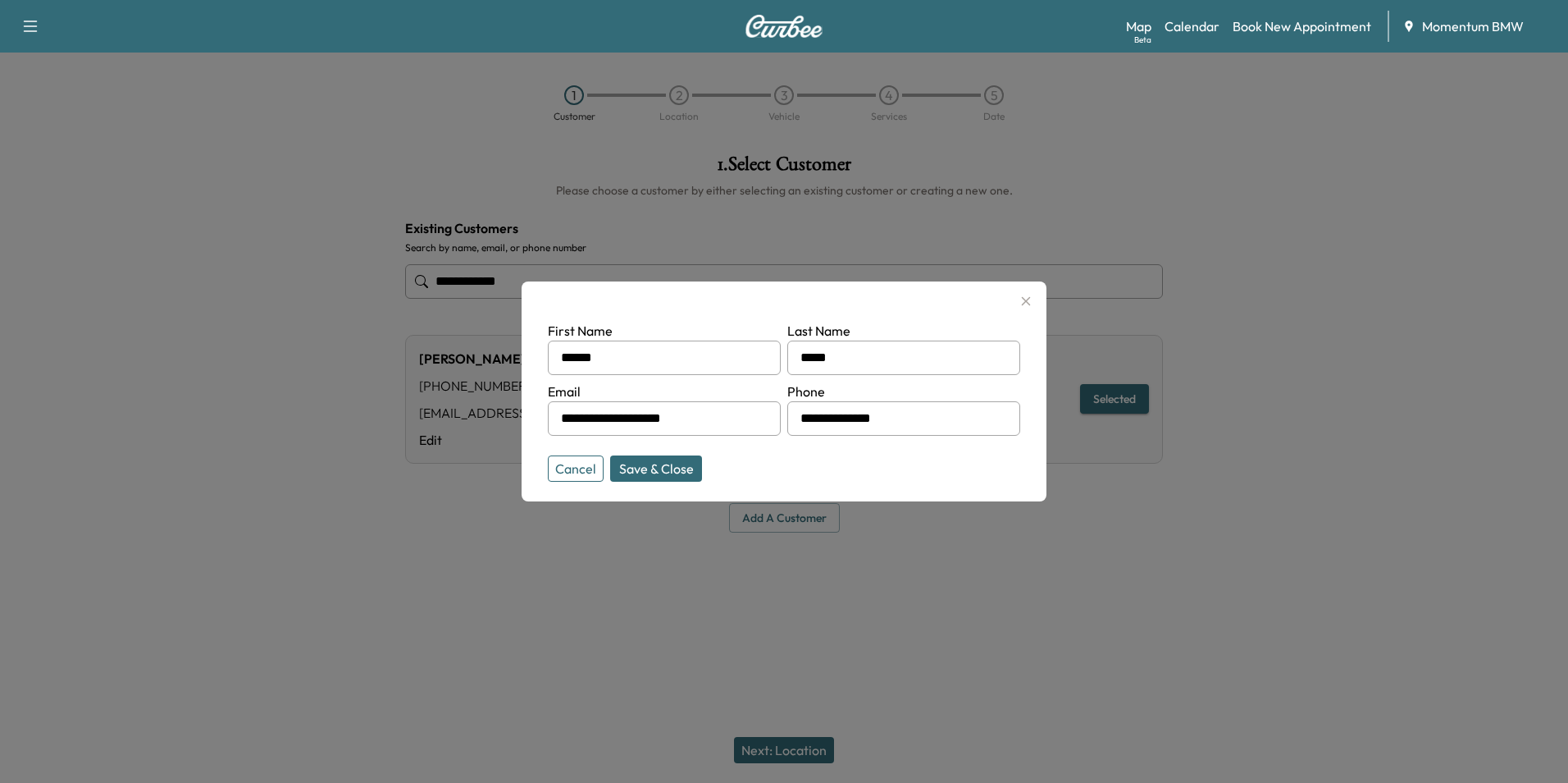
click at [1029, 302] on icon "button" at bounding box center [1026, 300] width 19 height 19
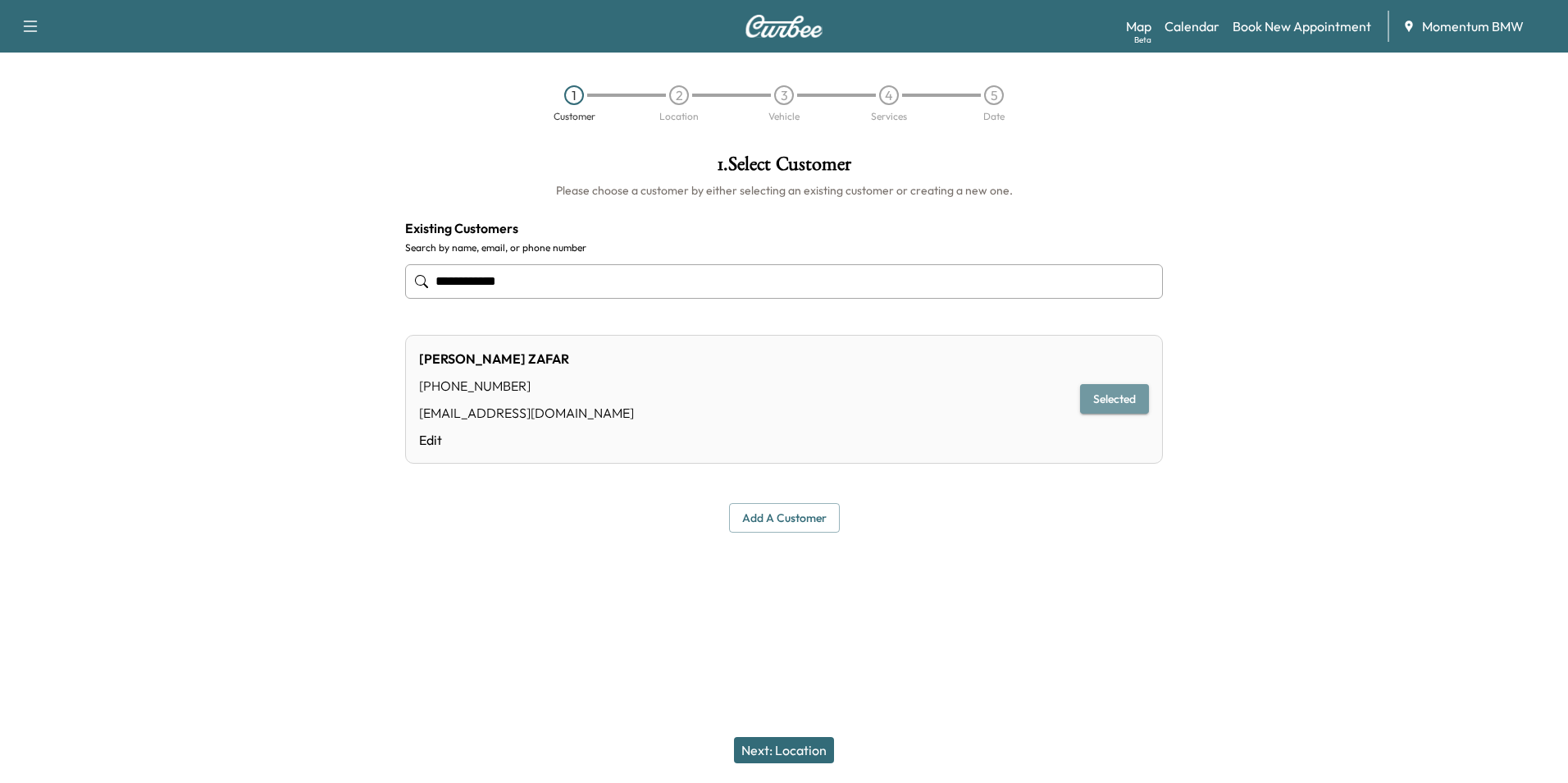
click at [1116, 401] on button "Selected" at bounding box center [1115, 400] width 69 height 31
click at [799, 755] on button "Next: Location" at bounding box center [784, 749] width 100 height 26
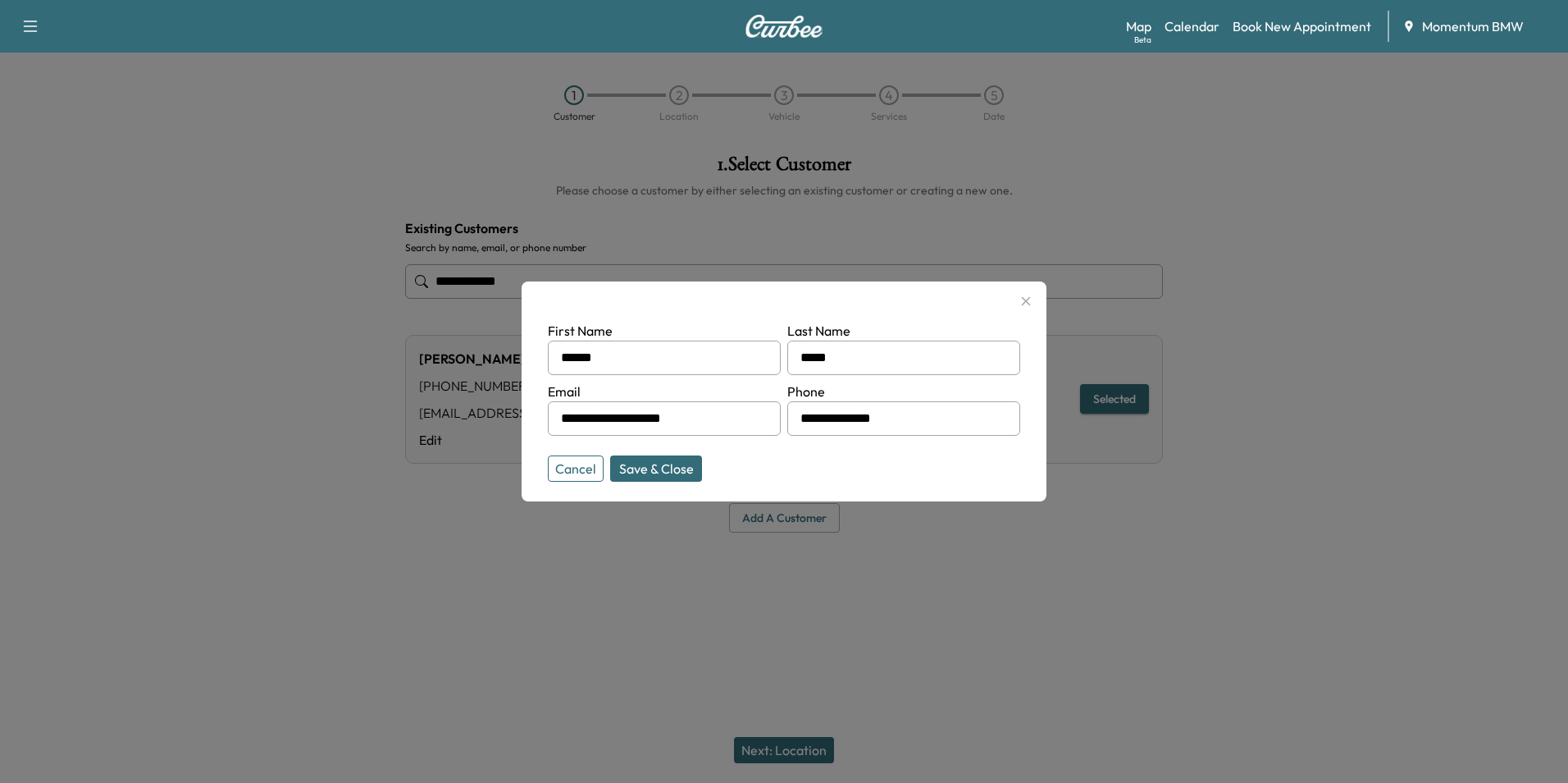
click at [660, 469] on button "Save & Close" at bounding box center [655, 468] width 91 height 26
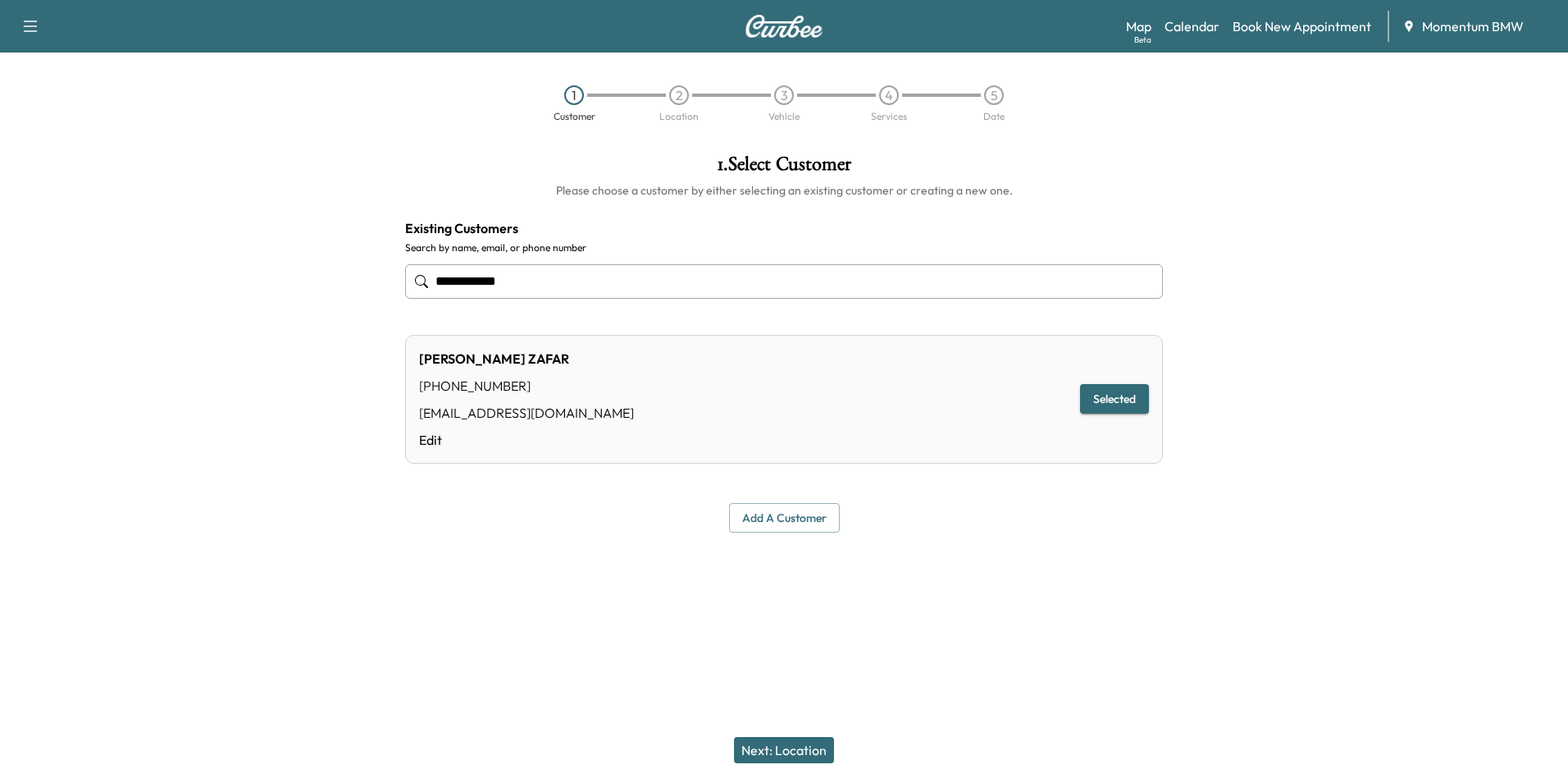
click at [1275, 37] on div "Map Beta Calendar Book New Appointment Momentum BMW" at bounding box center [1341, 26] width 429 height 31
click at [782, 515] on button "Add a customer" at bounding box center [784, 518] width 111 height 31
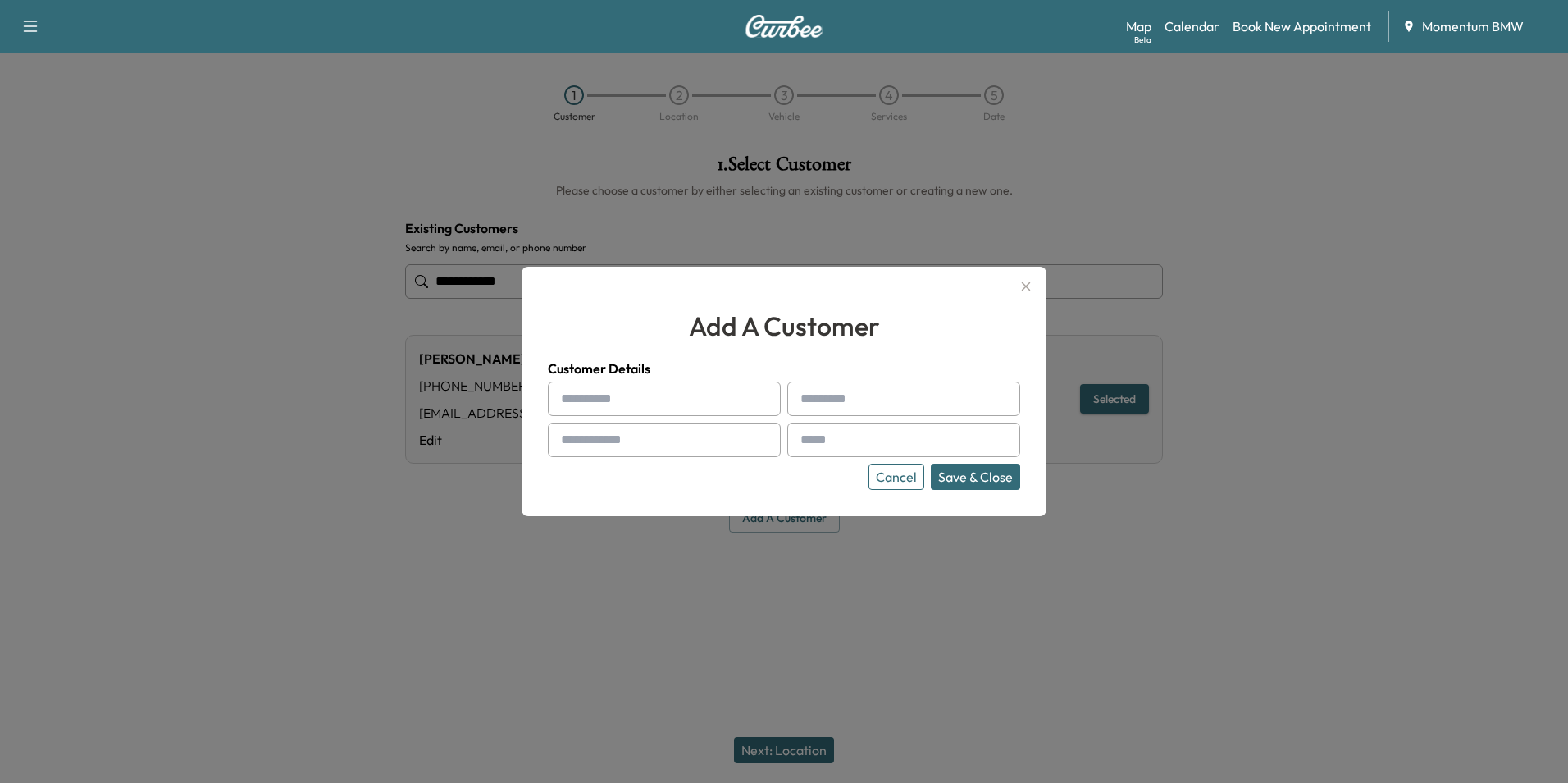
drag, startPoint x: 612, startPoint y: 407, endPoint x: 600, endPoint y: 409, distance: 12.2
click at [610, 408] on input "text" at bounding box center [664, 399] width 233 height 35
type input "*"
type input "******"
drag, startPoint x: 1373, startPoint y: 559, endPoint x: 1348, endPoint y: 558, distance: 25.0
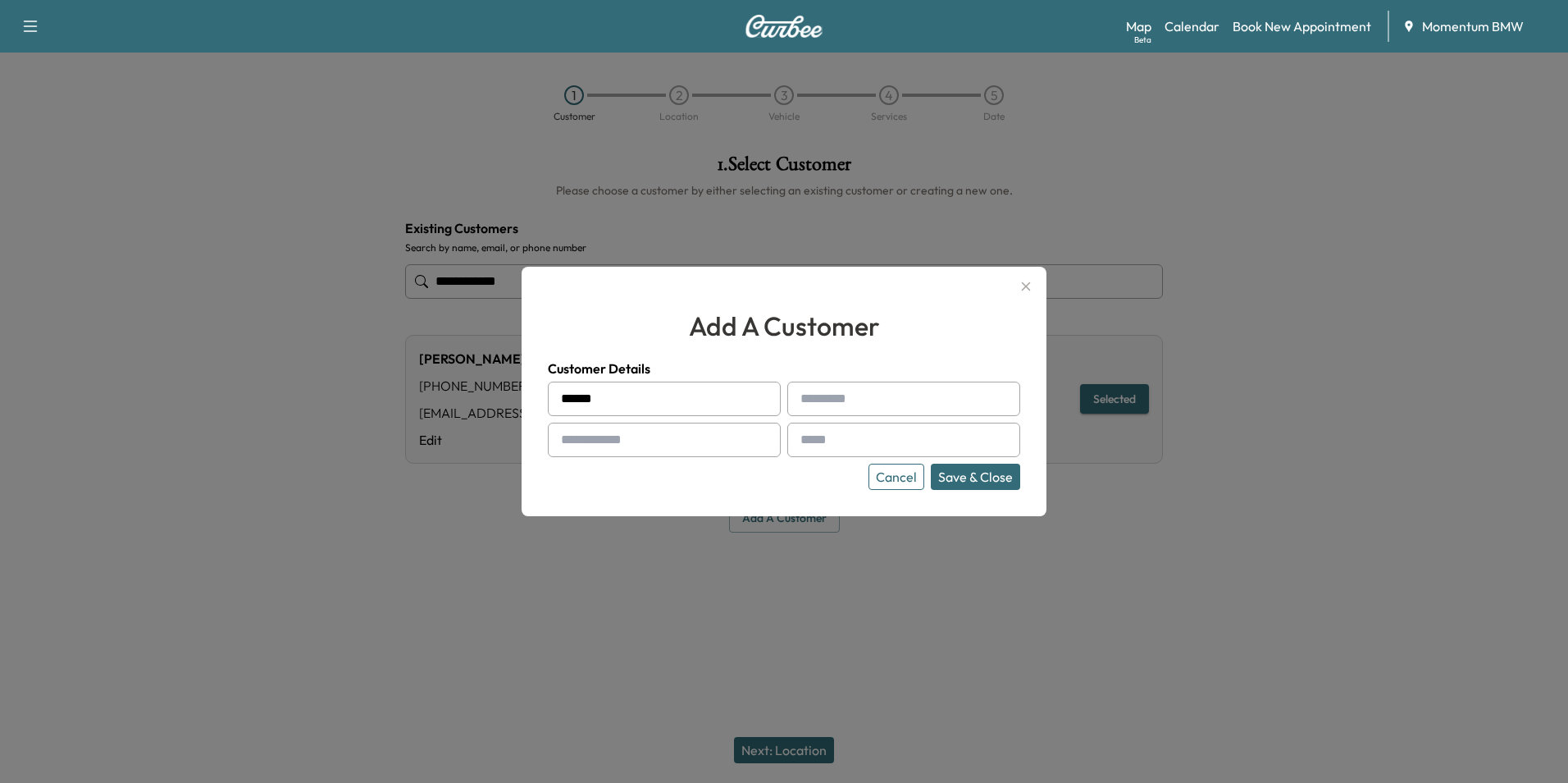
click at [1348, 558] on div at bounding box center [784, 391] width 1568 height 783
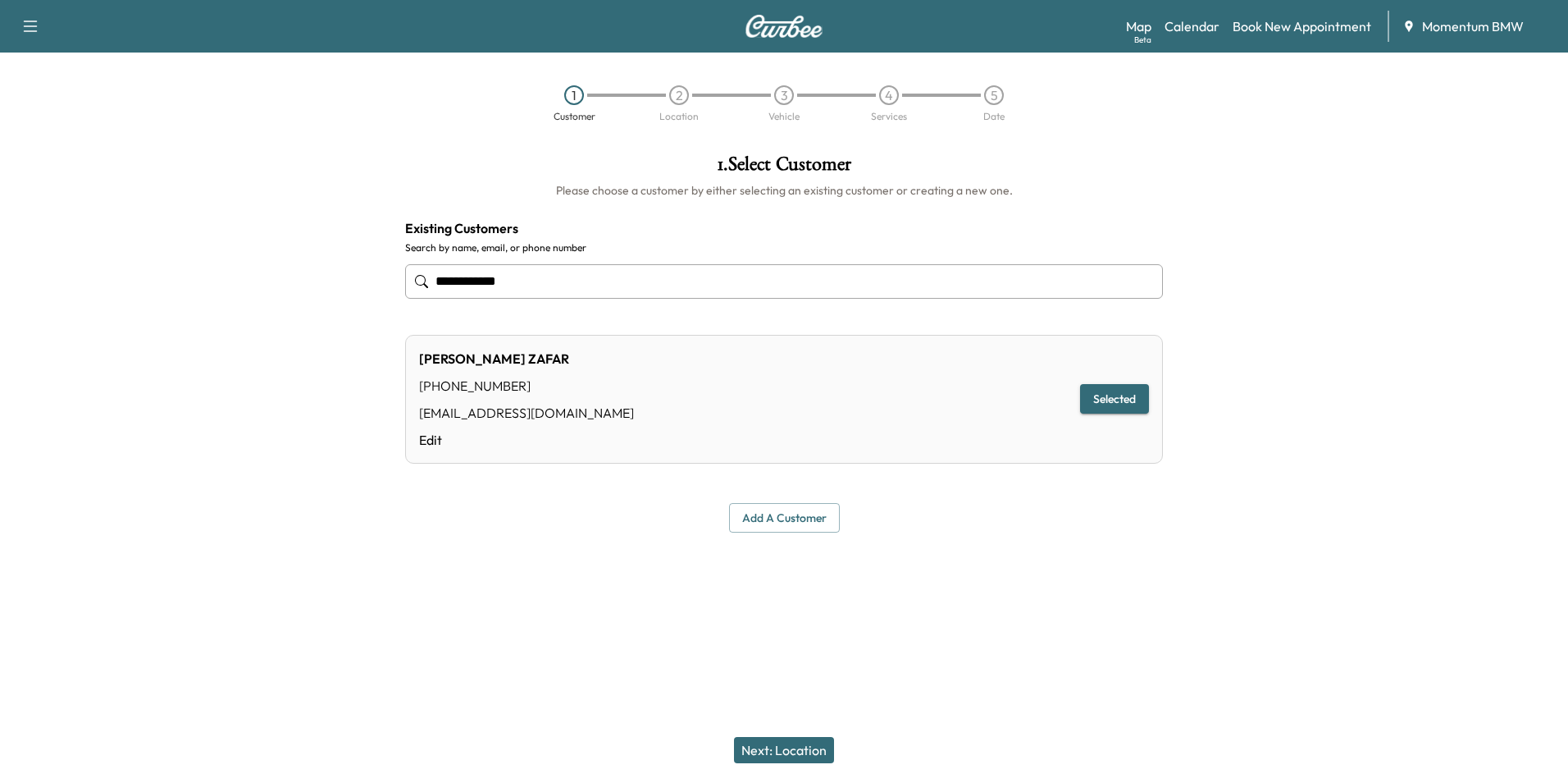
click at [799, 742] on button "Next: Location" at bounding box center [784, 749] width 100 height 26
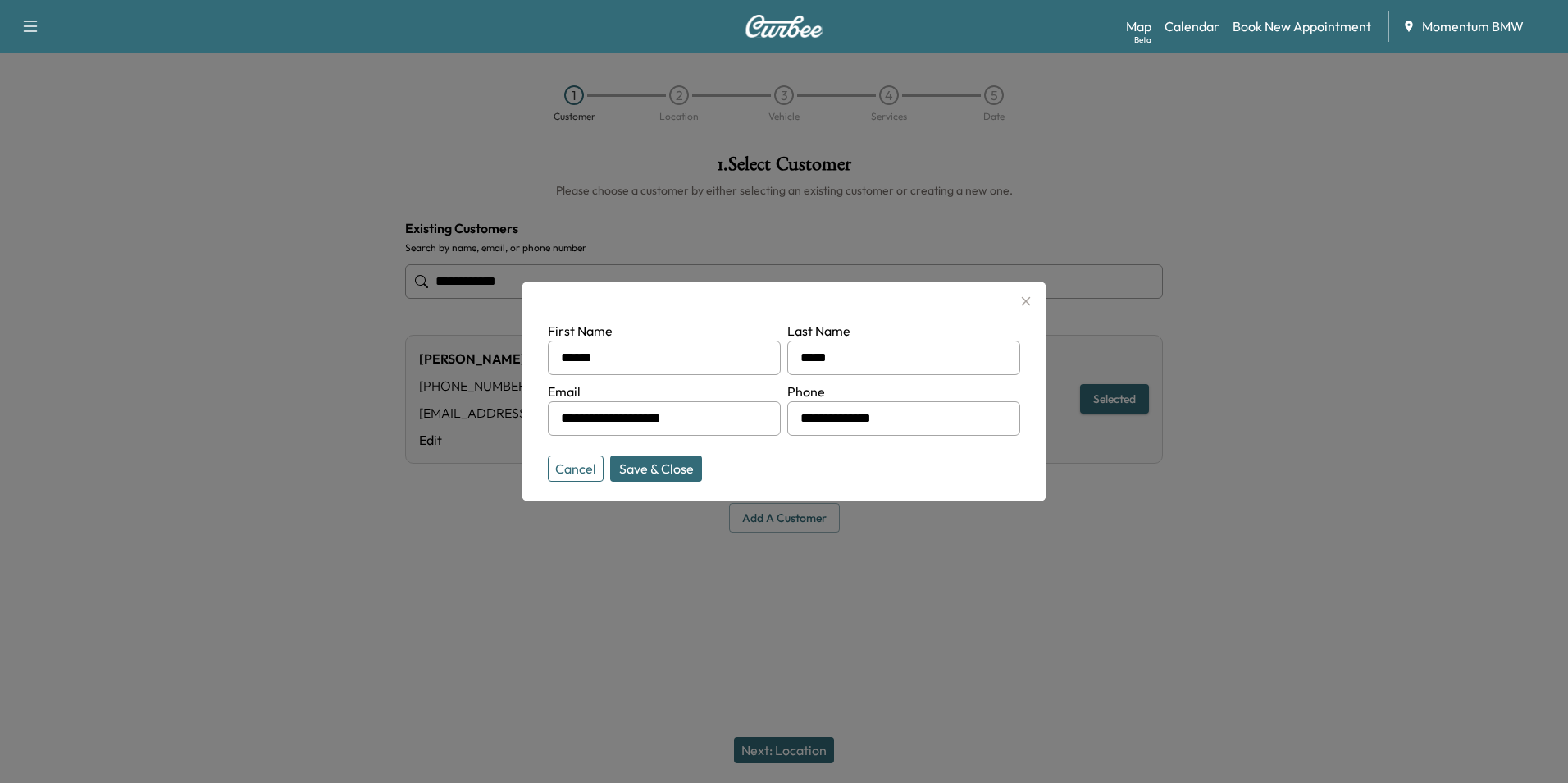
click at [651, 471] on button "Save & Close" at bounding box center [655, 468] width 91 height 26
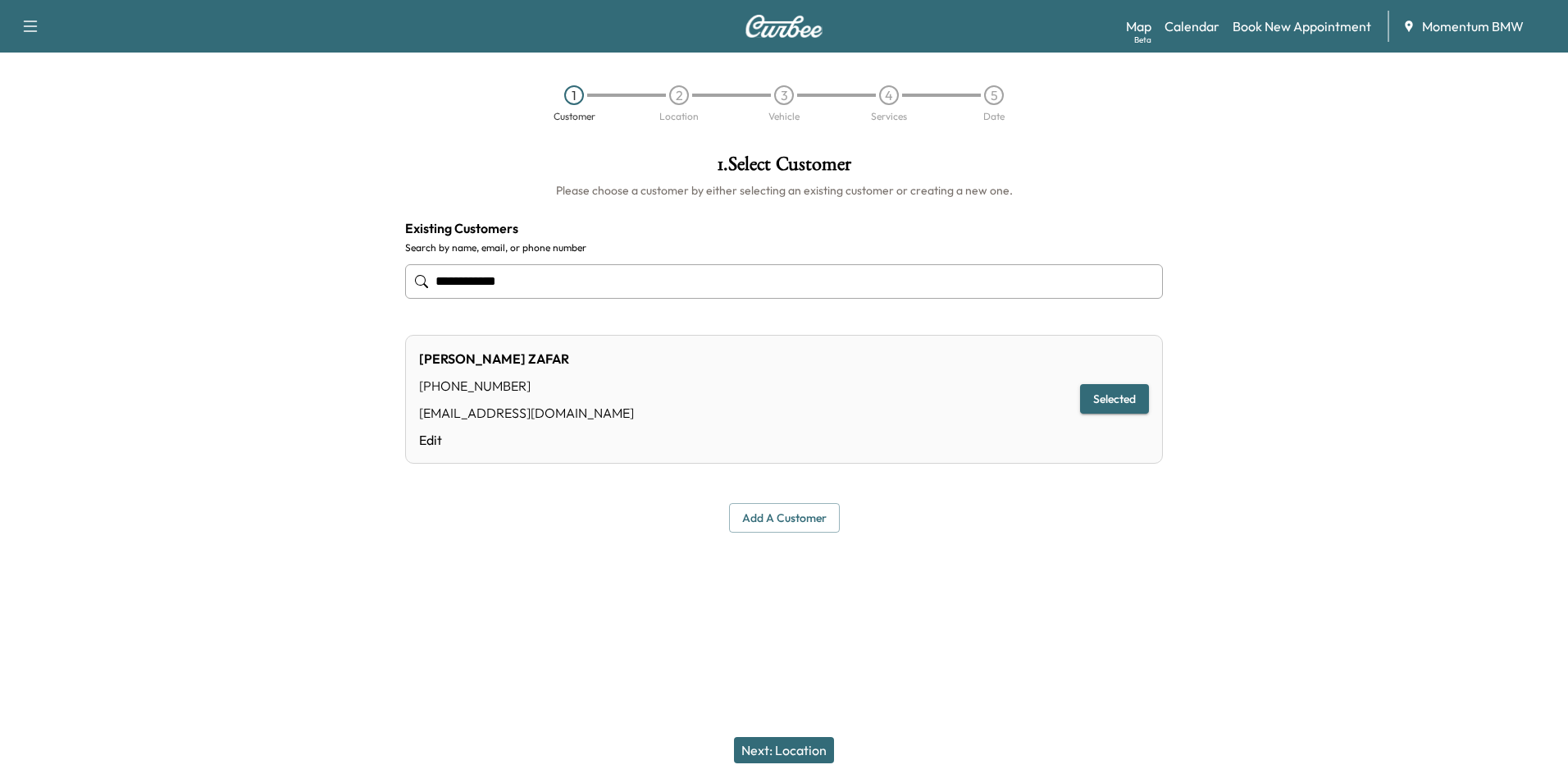
click at [787, 740] on button "Next: Location" at bounding box center [784, 749] width 100 height 26
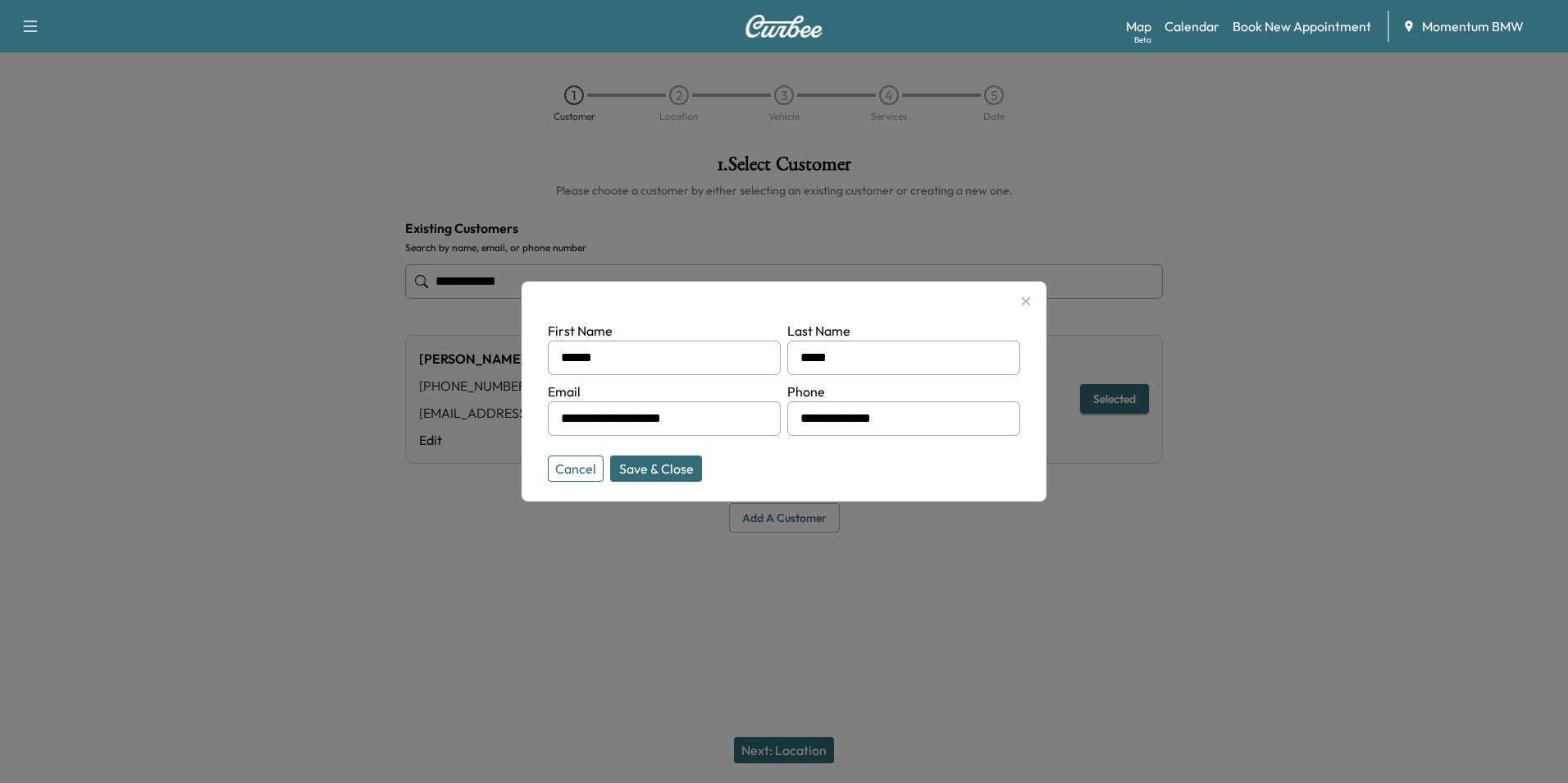
click at [568, 462] on button "Cancel" at bounding box center [576, 468] width 56 height 26
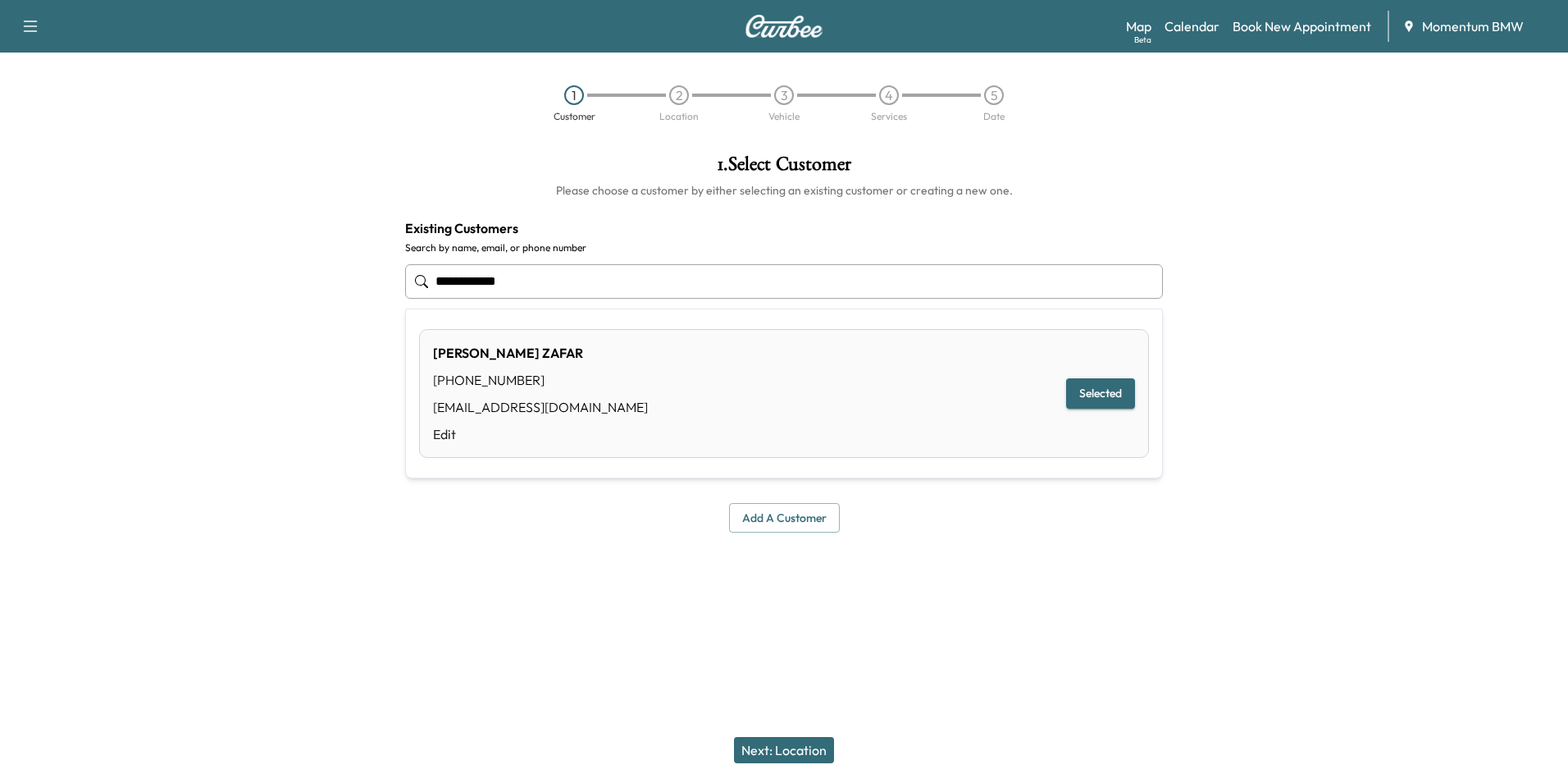
click at [540, 280] on input "**********" at bounding box center [784, 281] width 758 height 35
click at [810, 523] on button "Add a customer" at bounding box center [784, 518] width 111 height 31
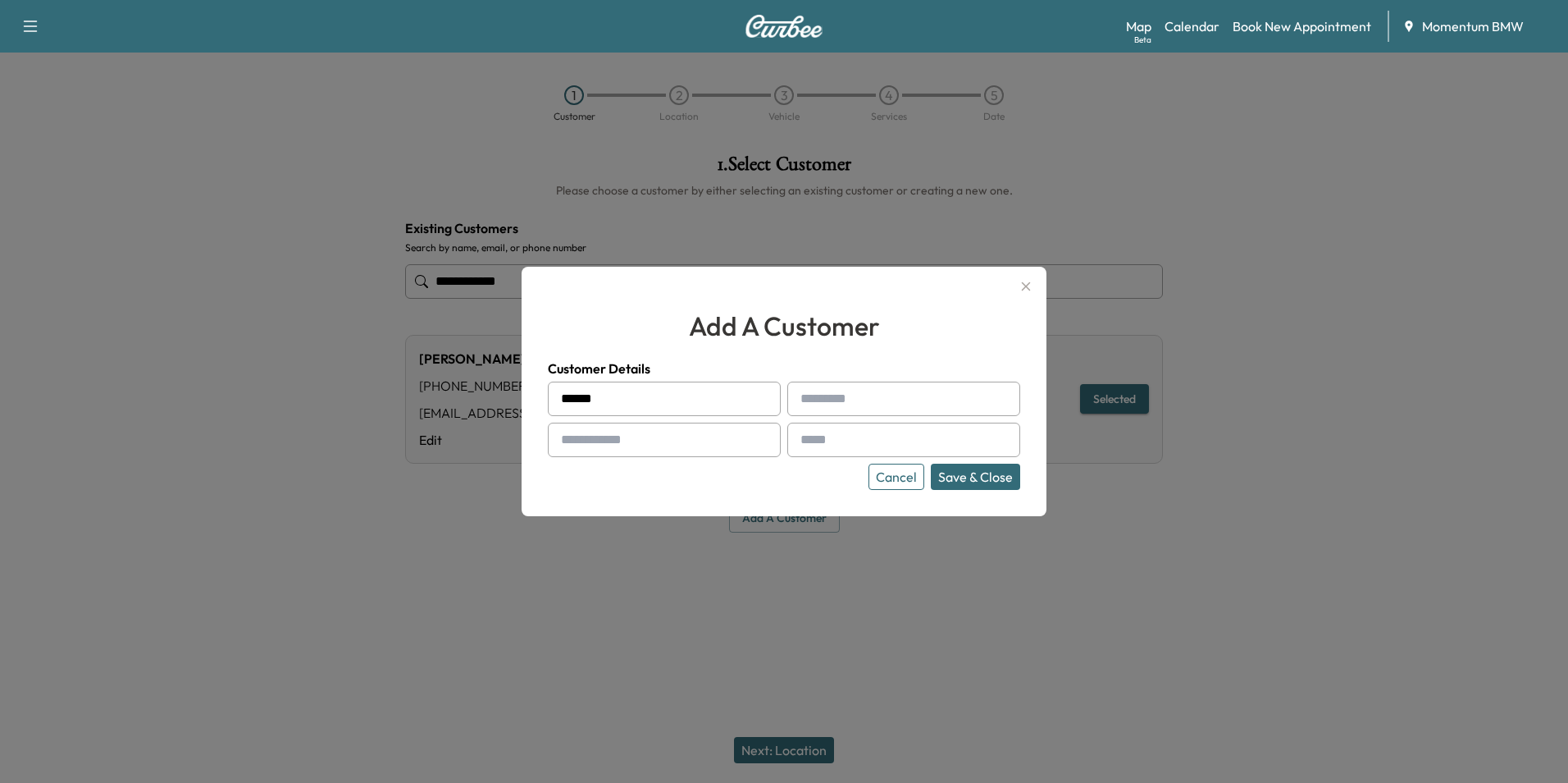
click at [830, 392] on input "text" at bounding box center [904, 399] width 233 height 35
type input "*****"
type input "**********"
click at [985, 473] on button "Save & Close" at bounding box center [975, 476] width 90 height 26
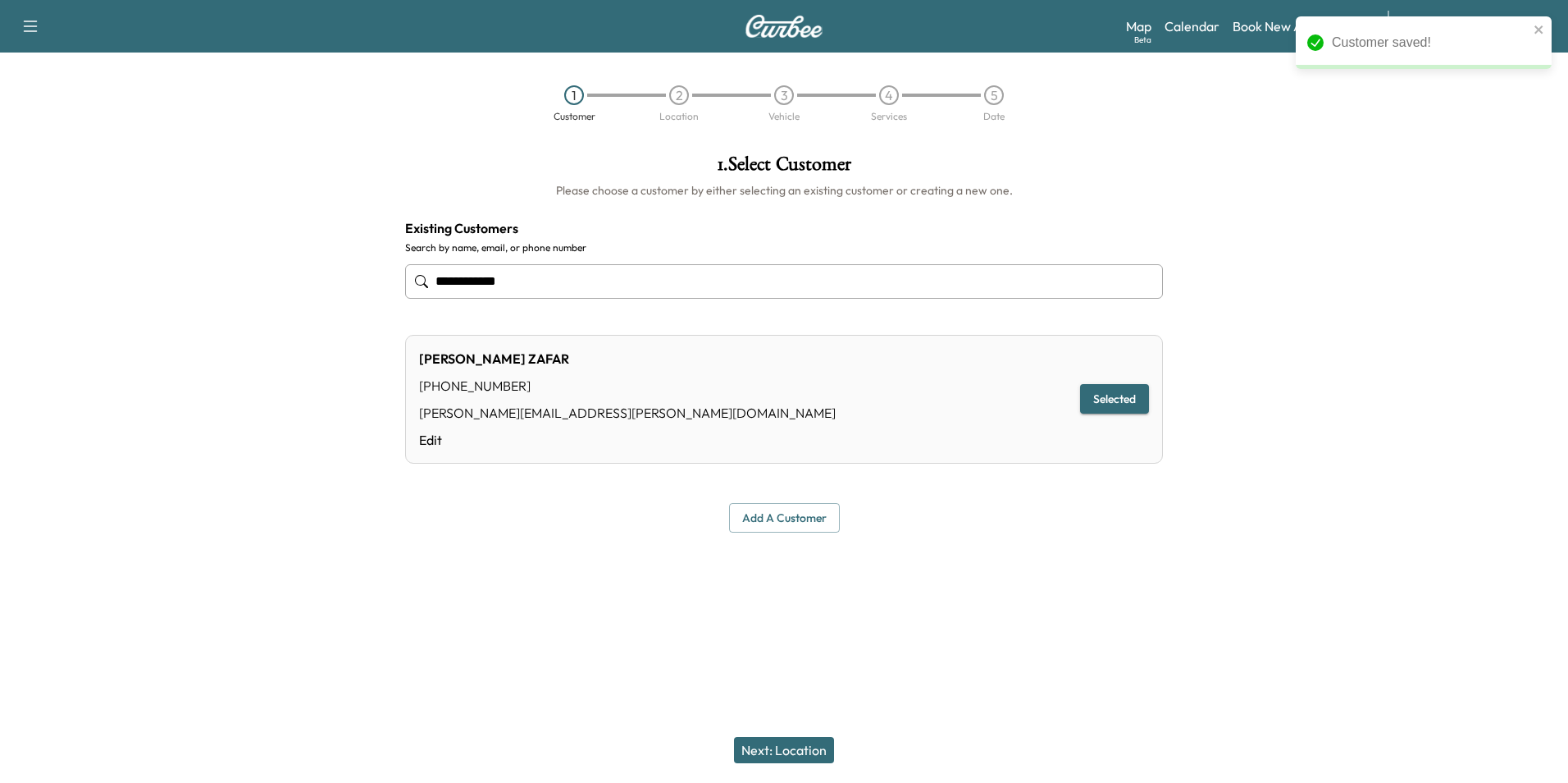
click at [792, 755] on button "Next: Location" at bounding box center [784, 749] width 100 height 26
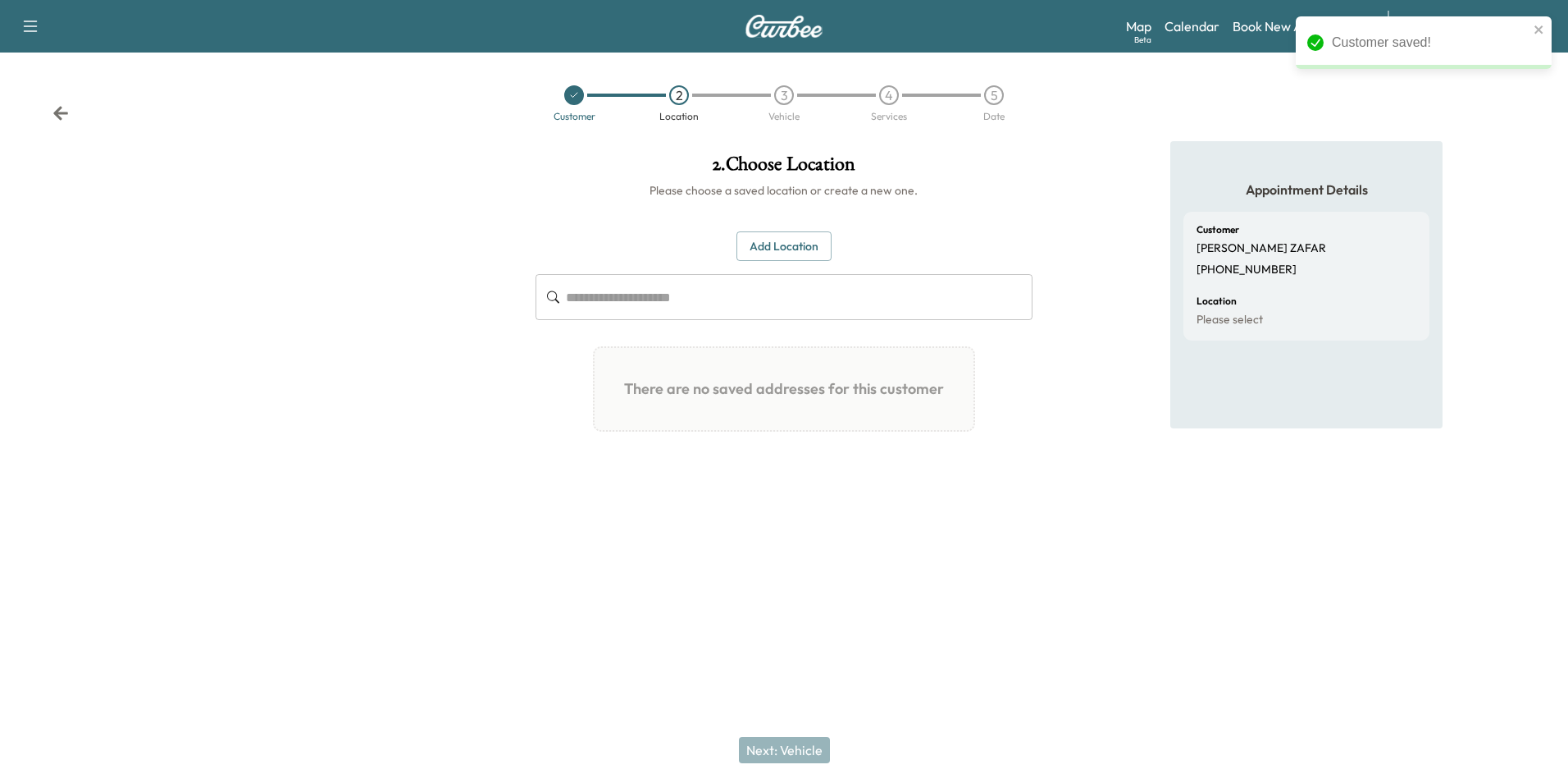
drag, startPoint x: 795, startPoint y: 243, endPoint x: 814, endPoint y: 245, distance: 19.1
click at [798, 243] on button "Add Location" at bounding box center [784, 247] width 95 height 31
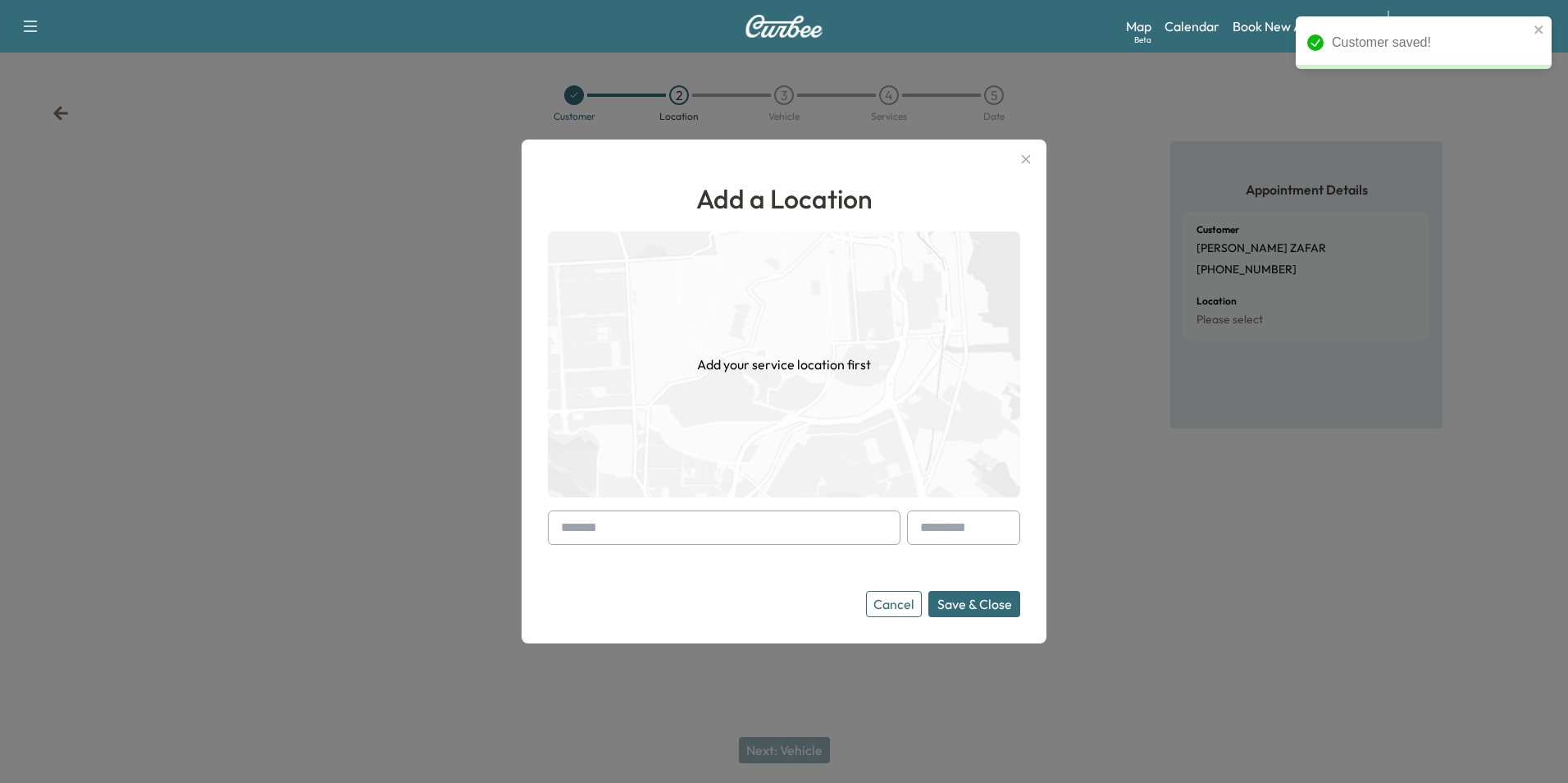
click at [739, 535] on input "text" at bounding box center [724, 528] width 352 height 35
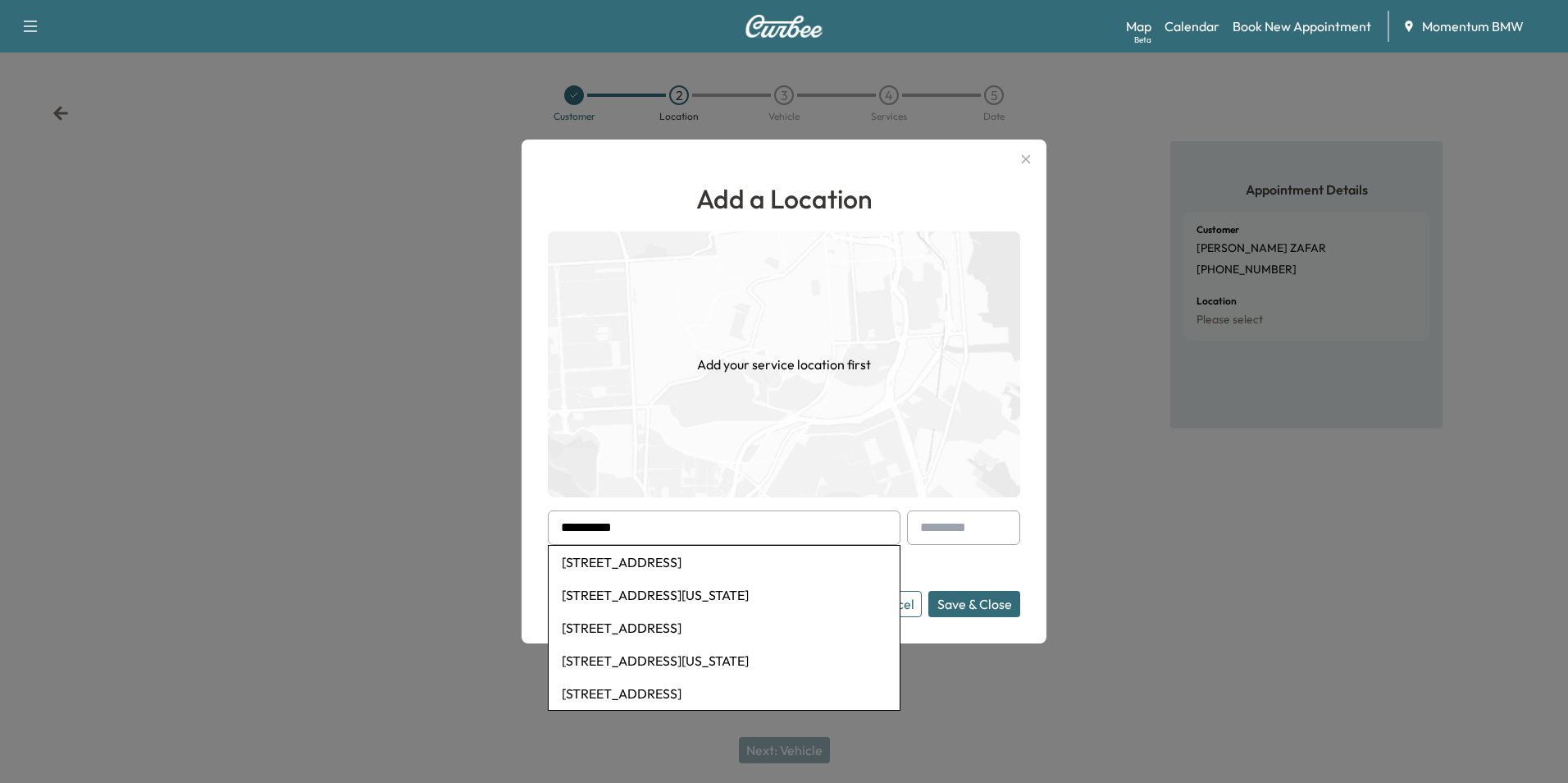
click at [707, 563] on li "[STREET_ADDRESS]" at bounding box center [724, 562] width 351 height 33
type input "**********"
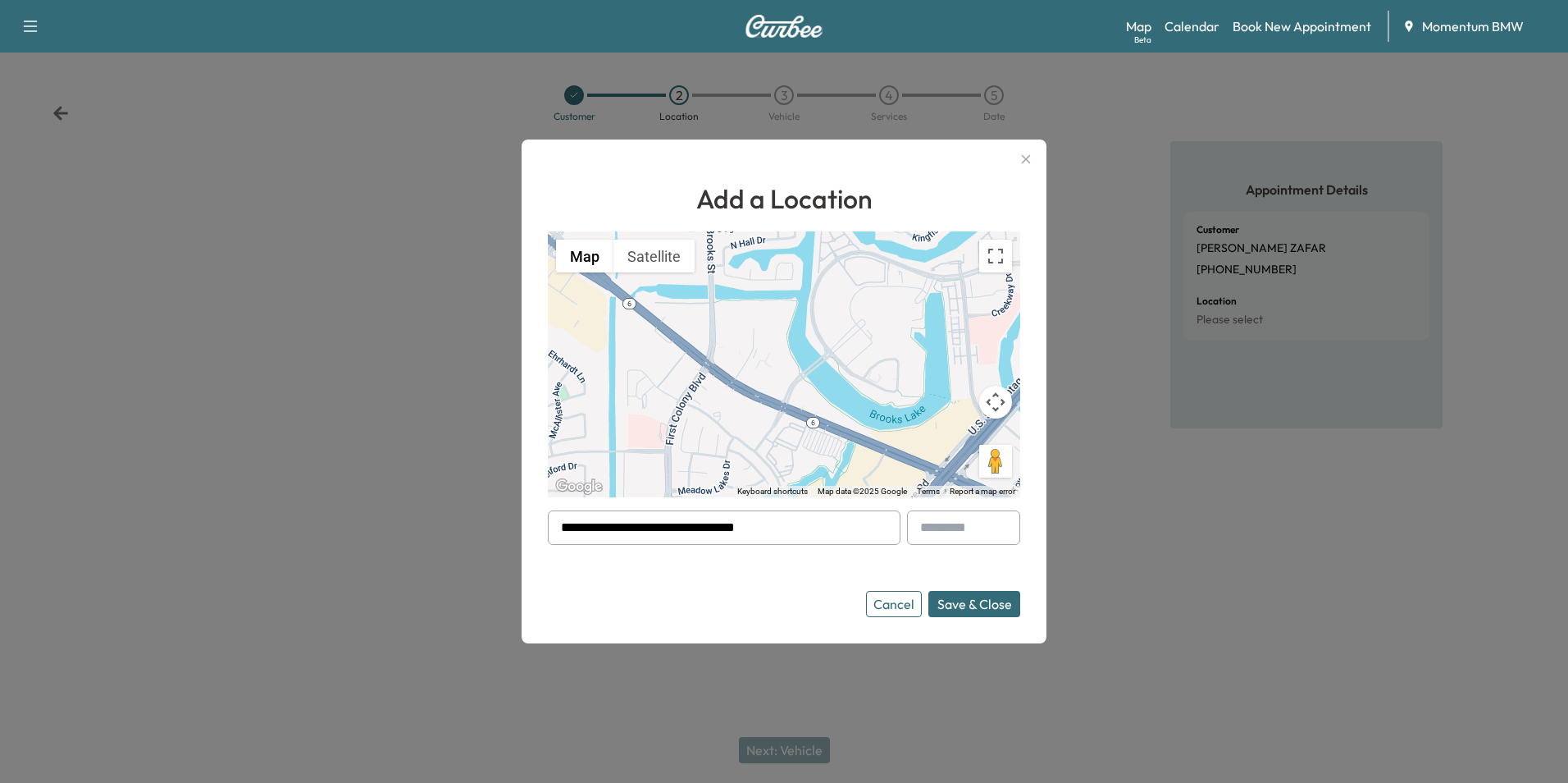
click at [973, 601] on button "Save & Close" at bounding box center [973, 603] width 91 height 26
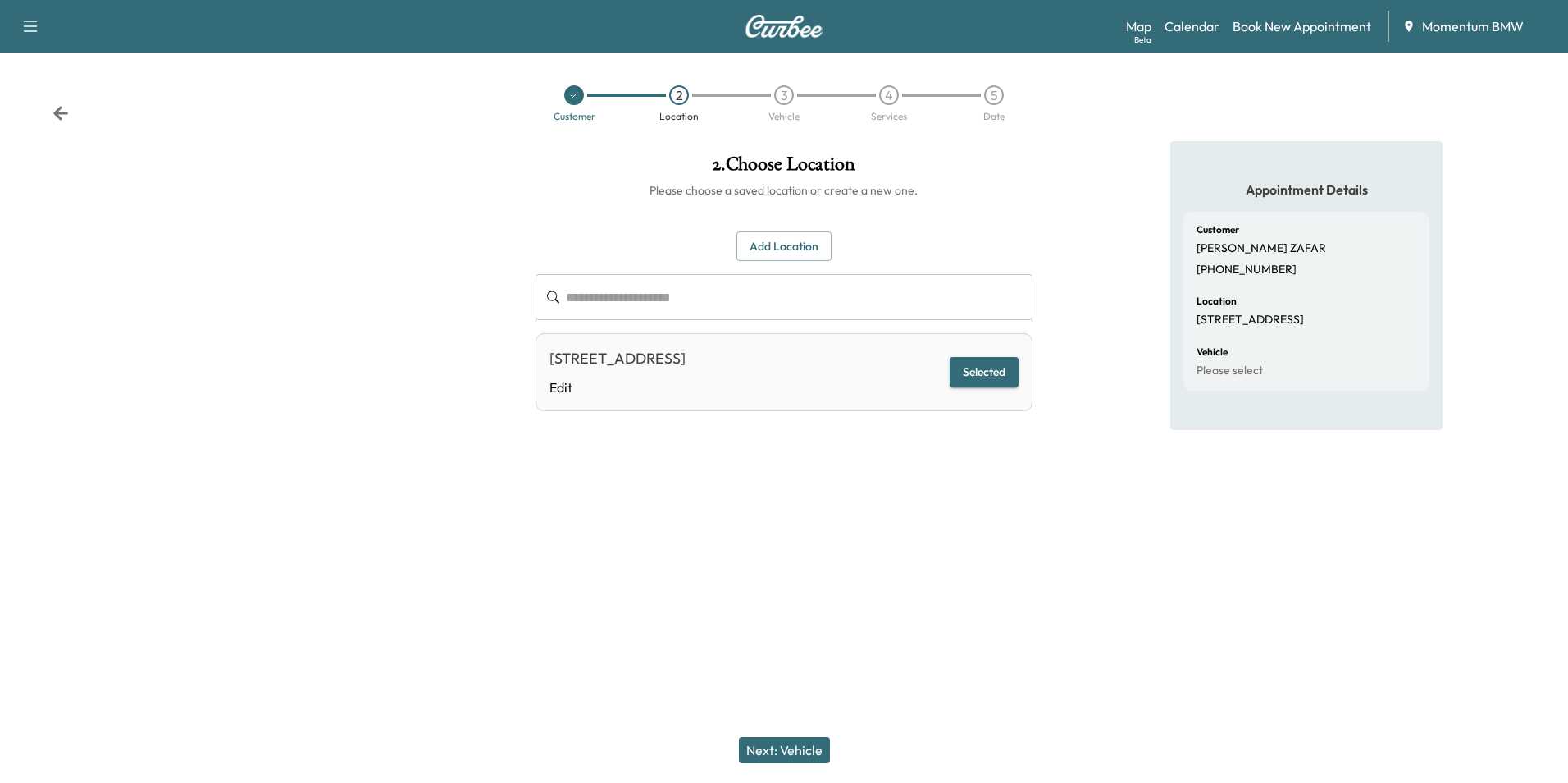
click at [798, 753] on button "Next: Vehicle" at bounding box center [784, 749] width 91 height 26
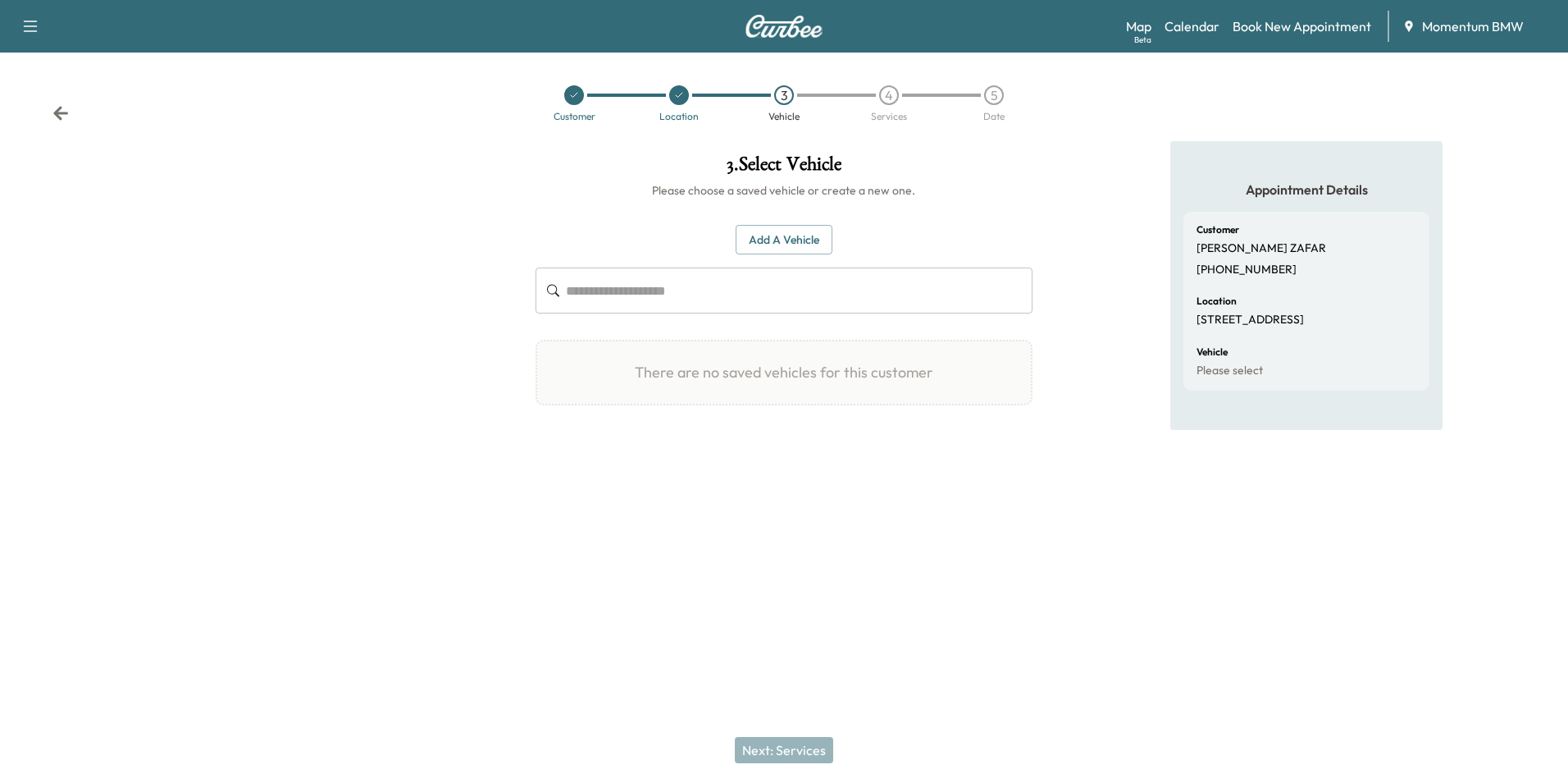
click at [793, 236] on button "Add a Vehicle" at bounding box center [784, 240] width 97 height 31
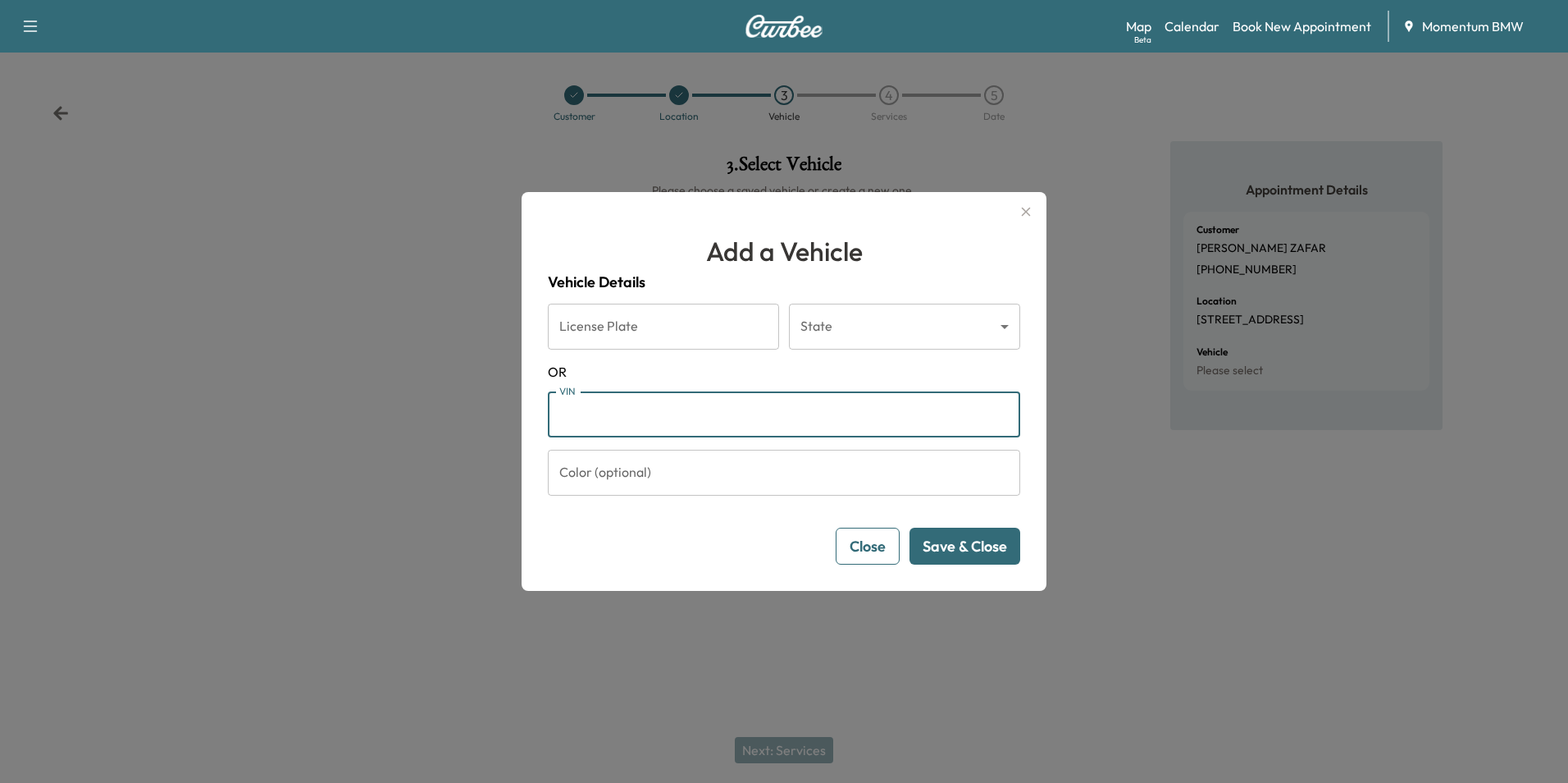
paste input "**********"
click at [632, 418] on input "**********" at bounding box center [784, 414] width 473 height 46
type input "*"
paste input "**********"
type input "**********"
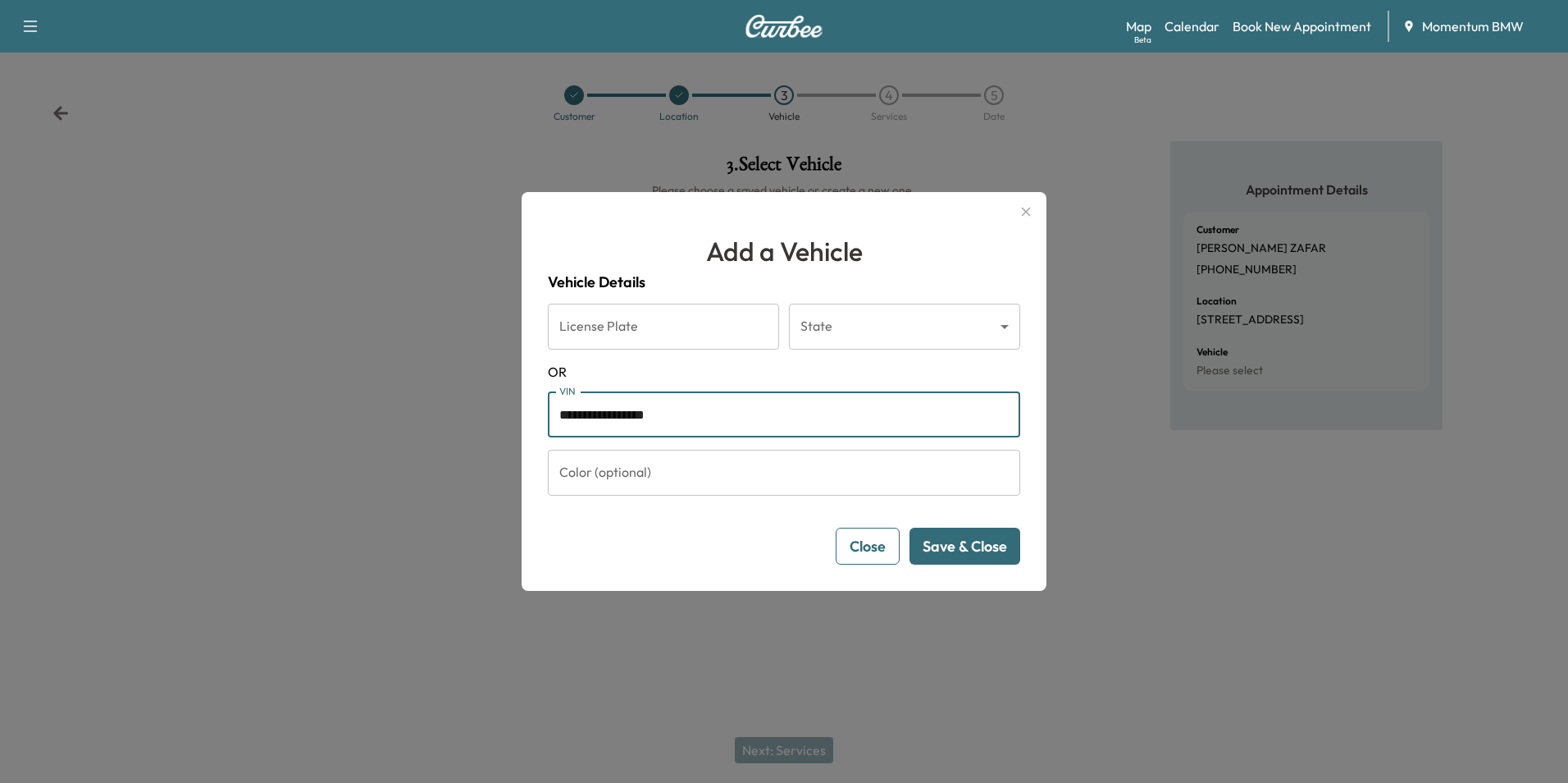
click at [982, 545] on button "Save & Close" at bounding box center [964, 546] width 111 height 37
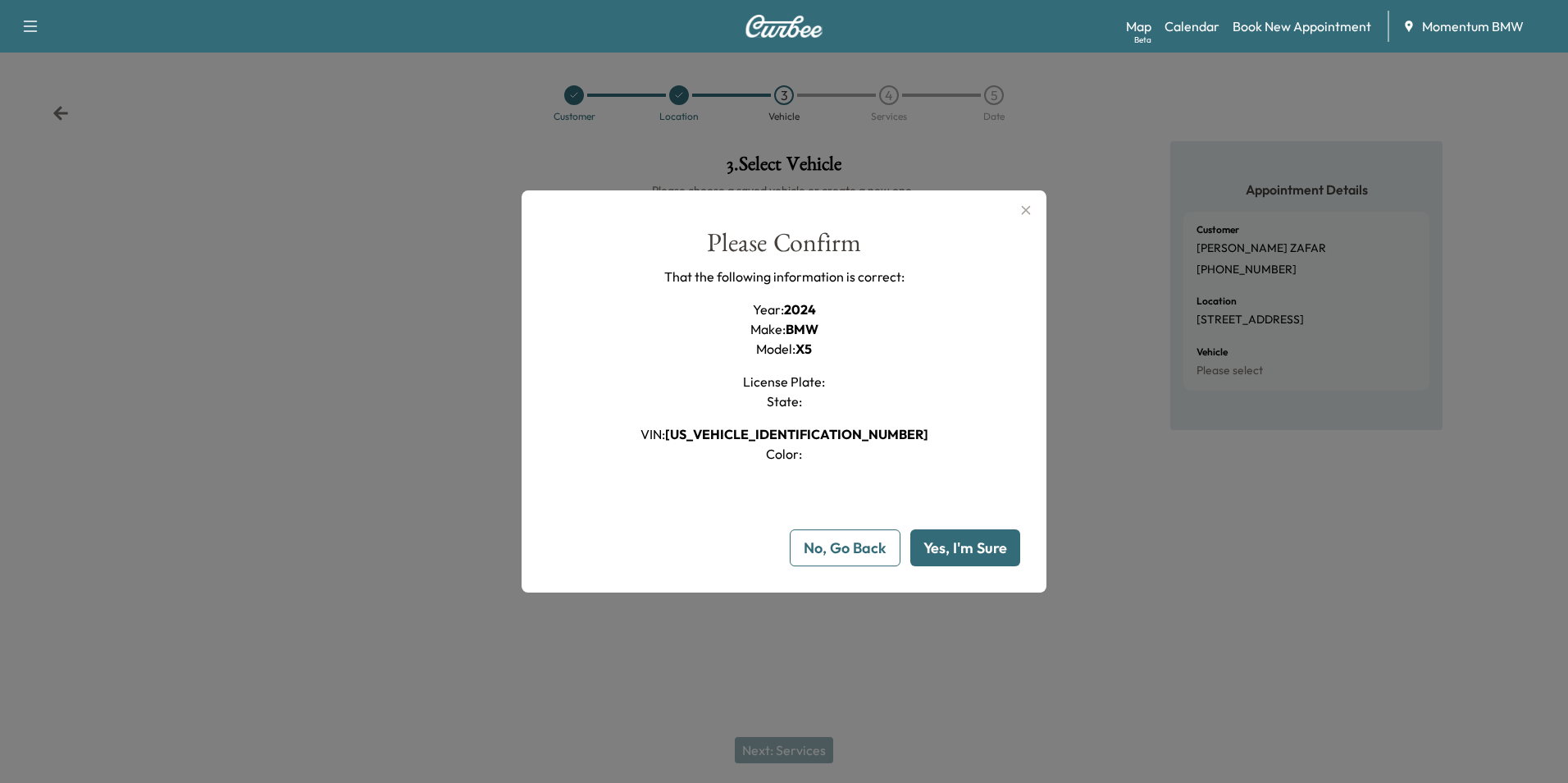
click at [982, 545] on button "Yes, I'm Sure" at bounding box center [965, 548] width 110 height 37
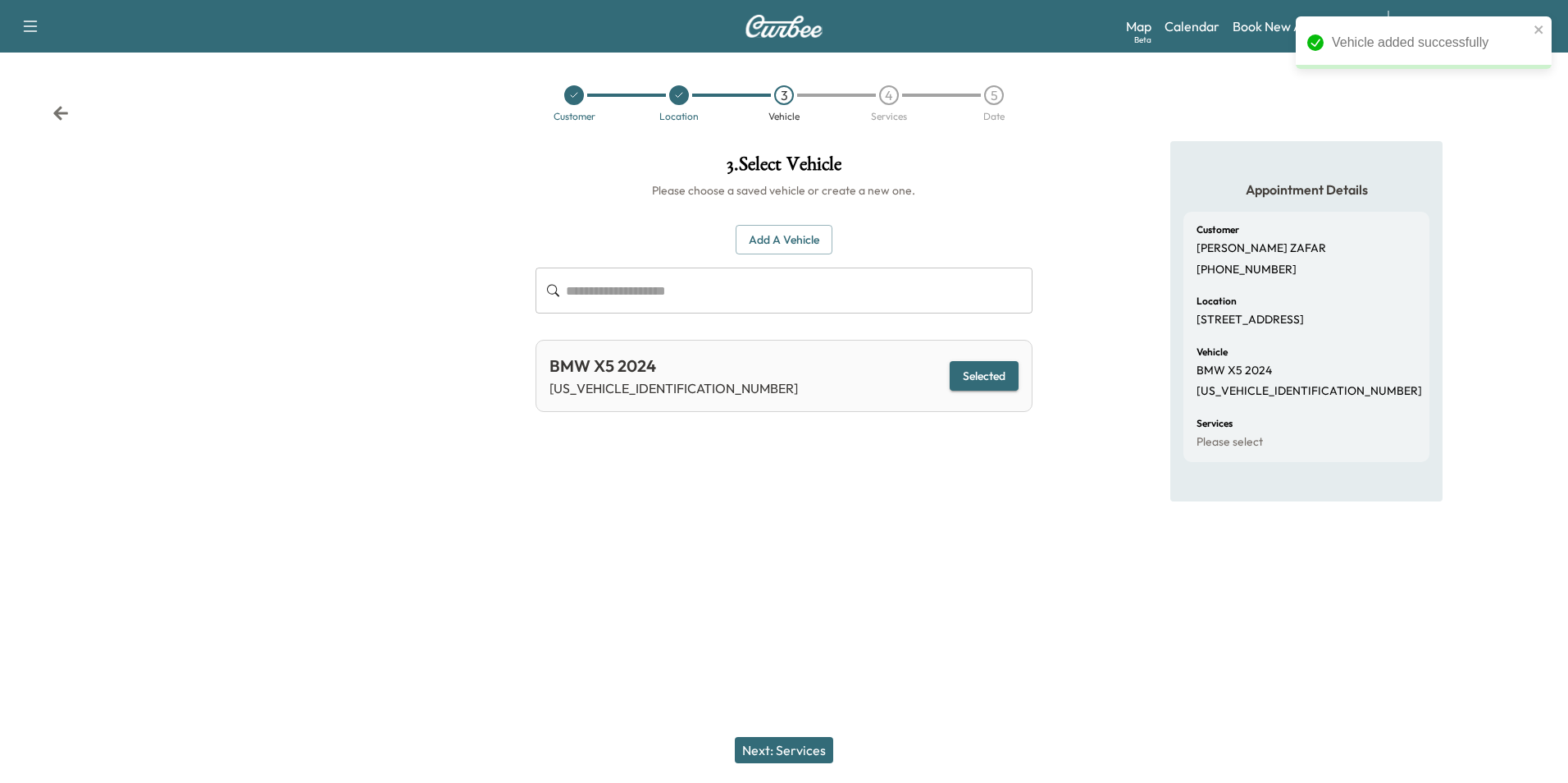
click at [814, 754] on button "Next: Services" at bounding box center [784, 749] width 98 height 26
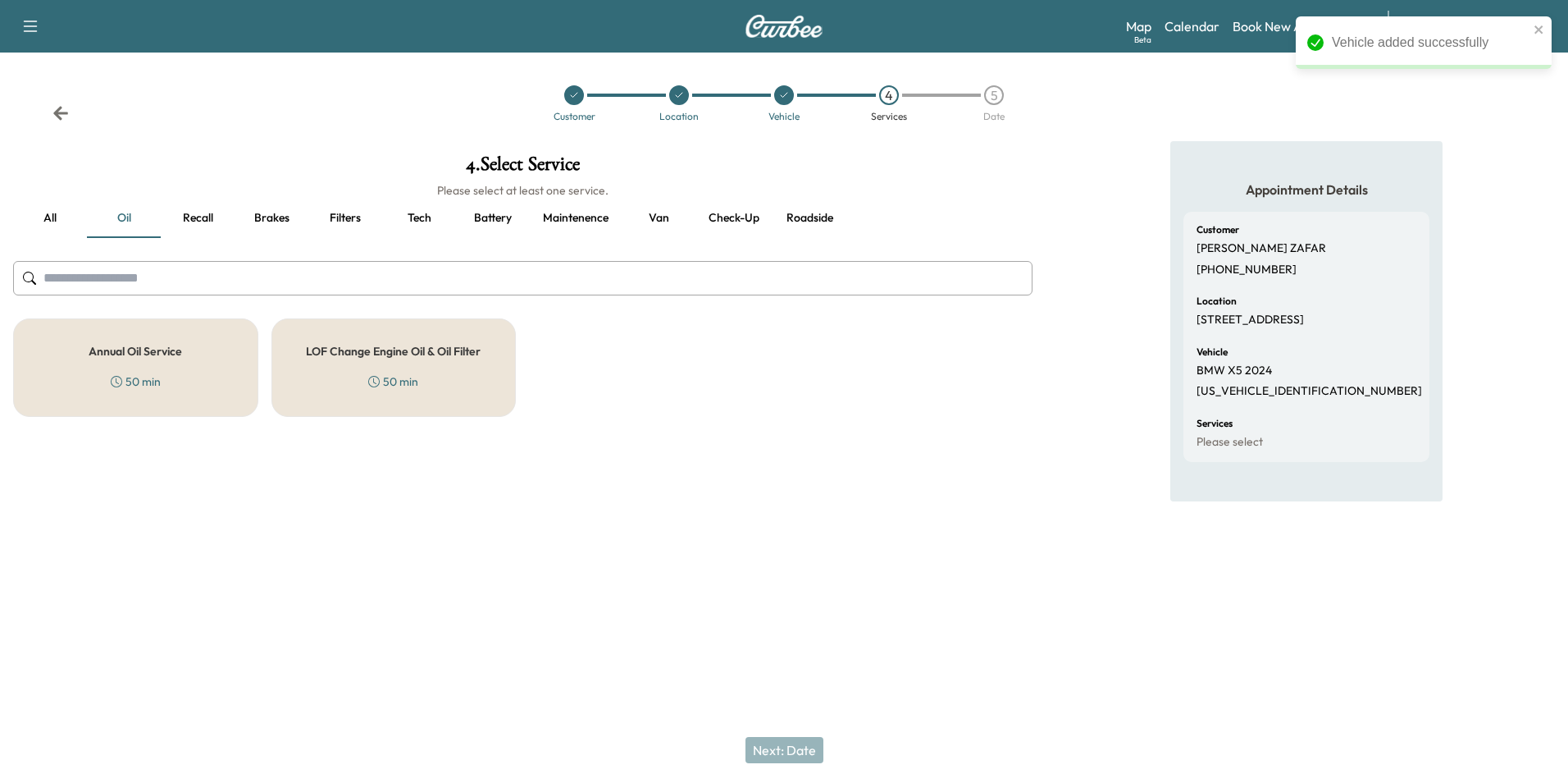
click at [803, 216] on button "Roadside" at bounding box center [810, 218] width 74 height 39
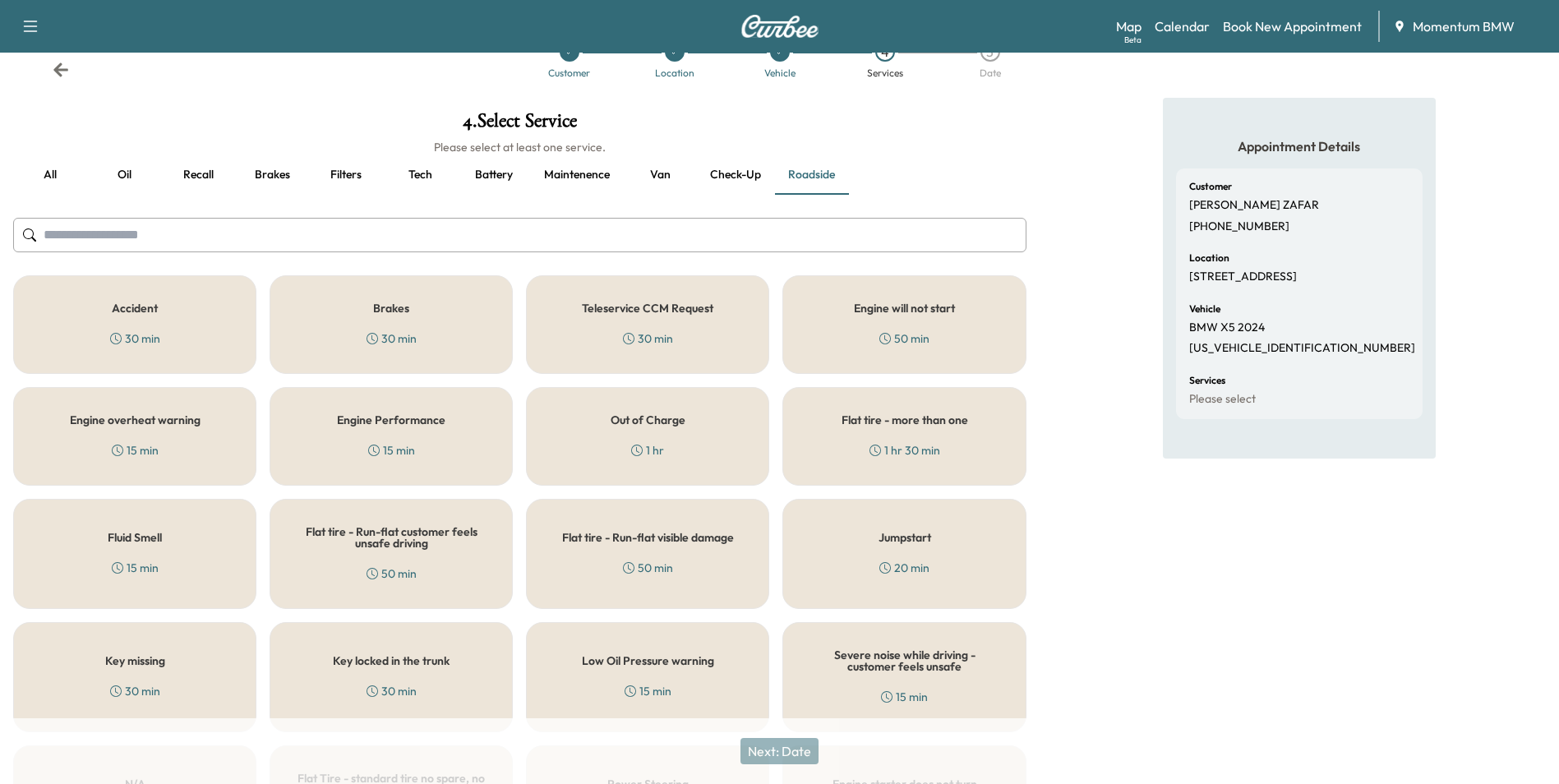
scroll to position [82, 0]
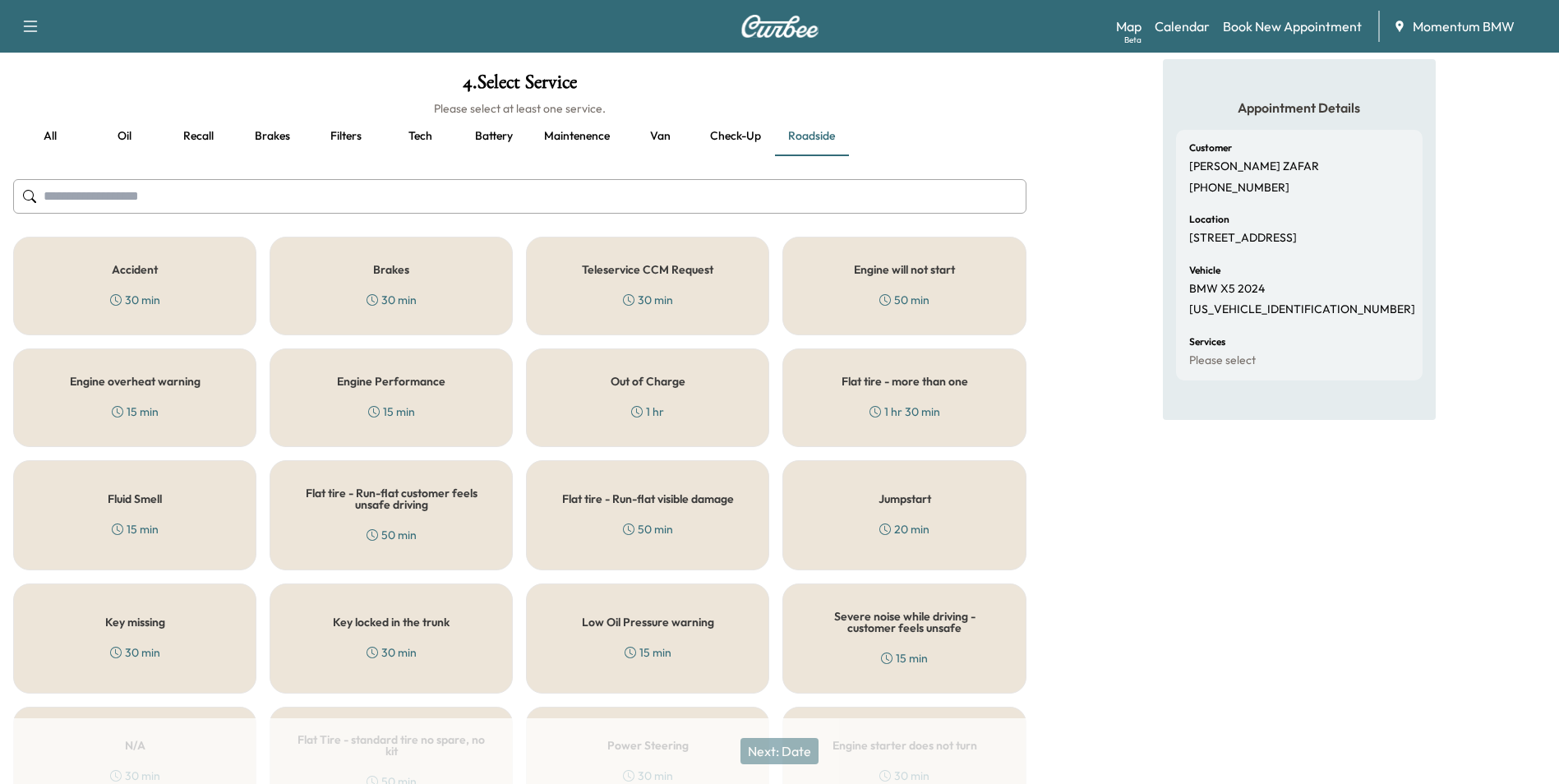
click at [914, 401] on div "Flat tire - more than one 1 hr 30 min" at bounding box center [904, 397] width 243 height 98
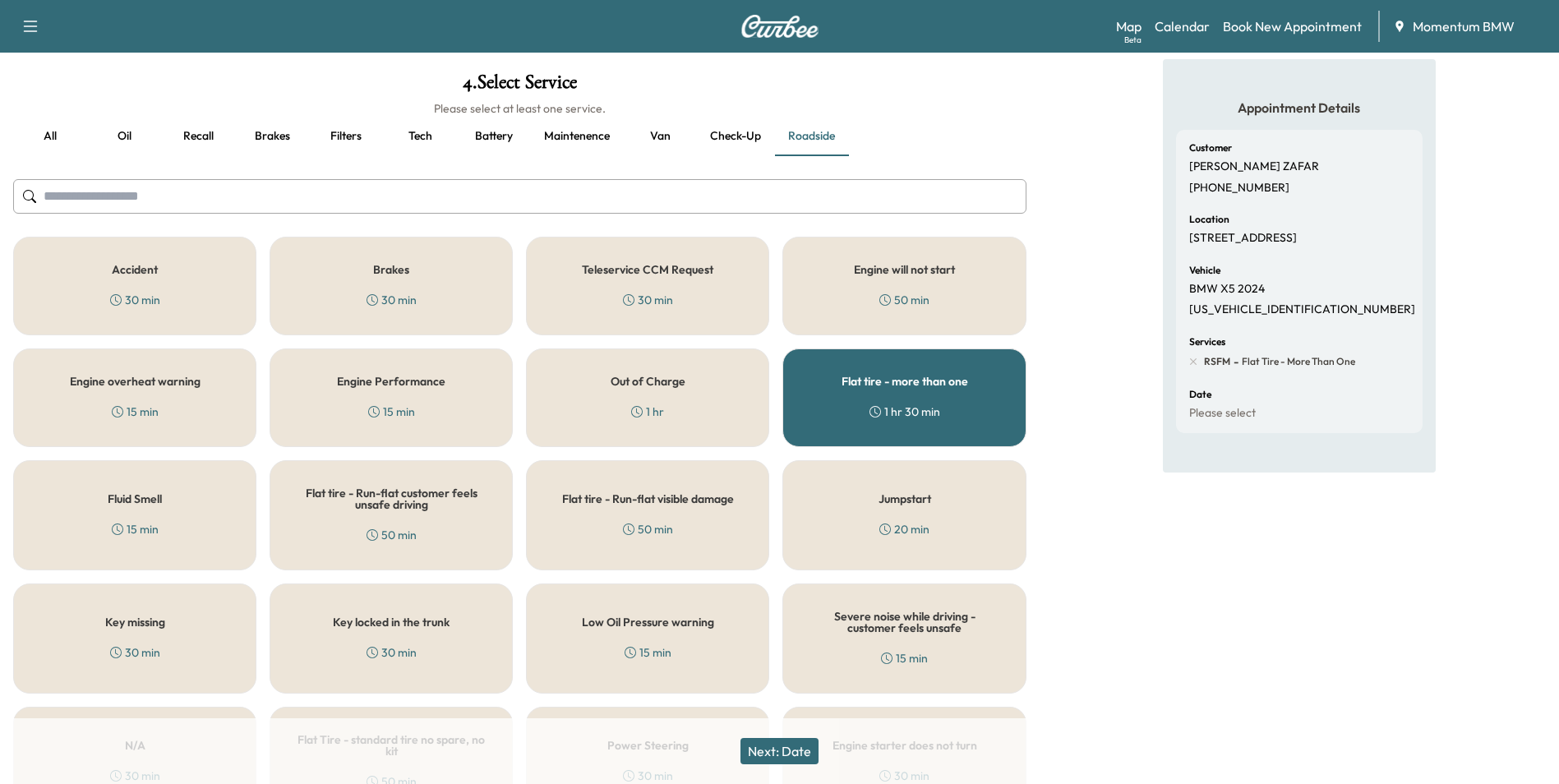
click at [804, 752] on button "Next: Date" at bounding box center [780, 750] width 78 height 26
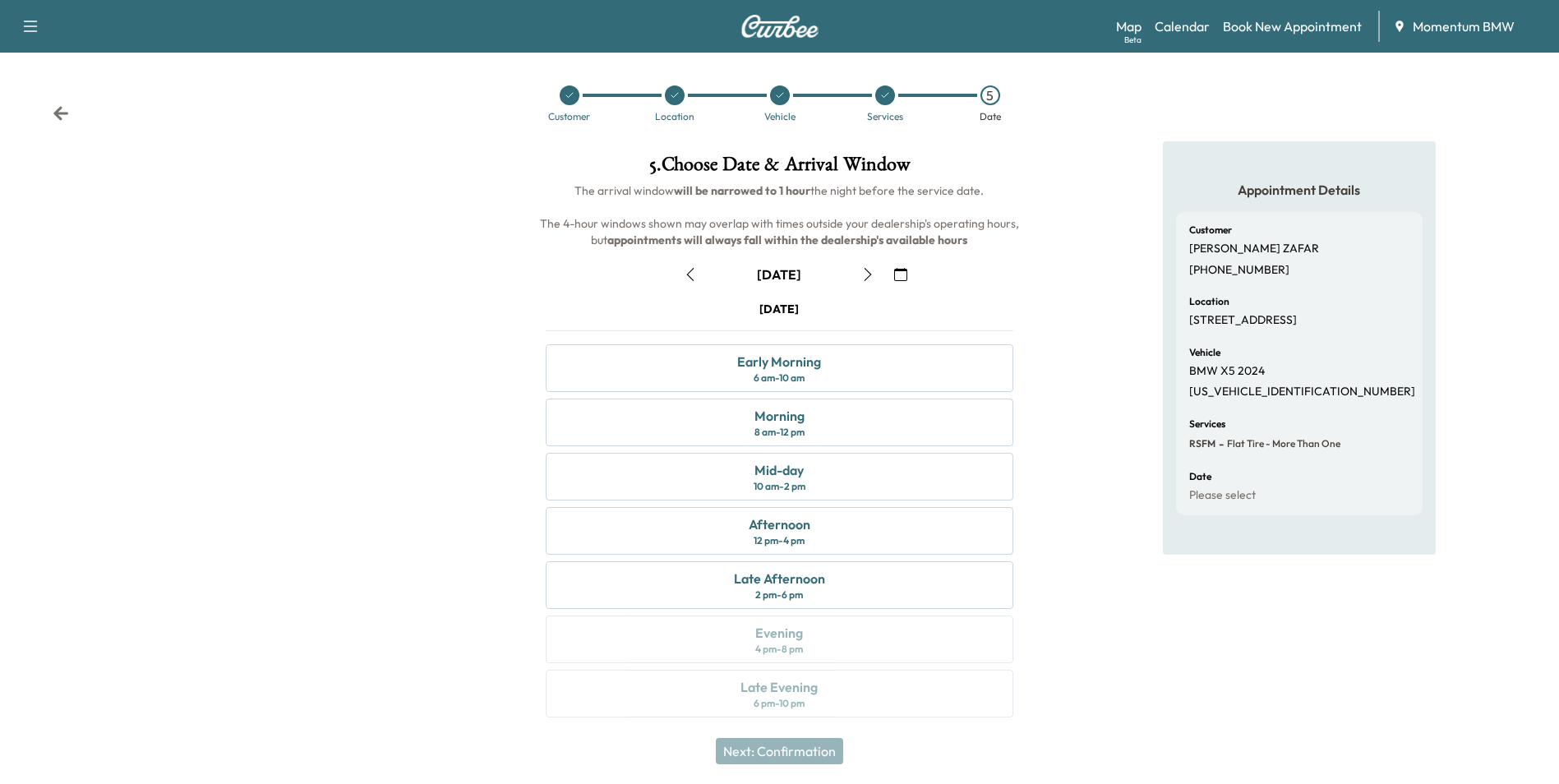
click at [688, 279] on icon "button" at bounding box center [691, 275] width 14 height 14
drag, startPoint x: 784, startPoint y: 530, endPoint x: 866, endPoint y: 547, distance: 83.7
click at [785, 527] on div "Afternoon" at bounding box center [780, 524] width 62 height 19
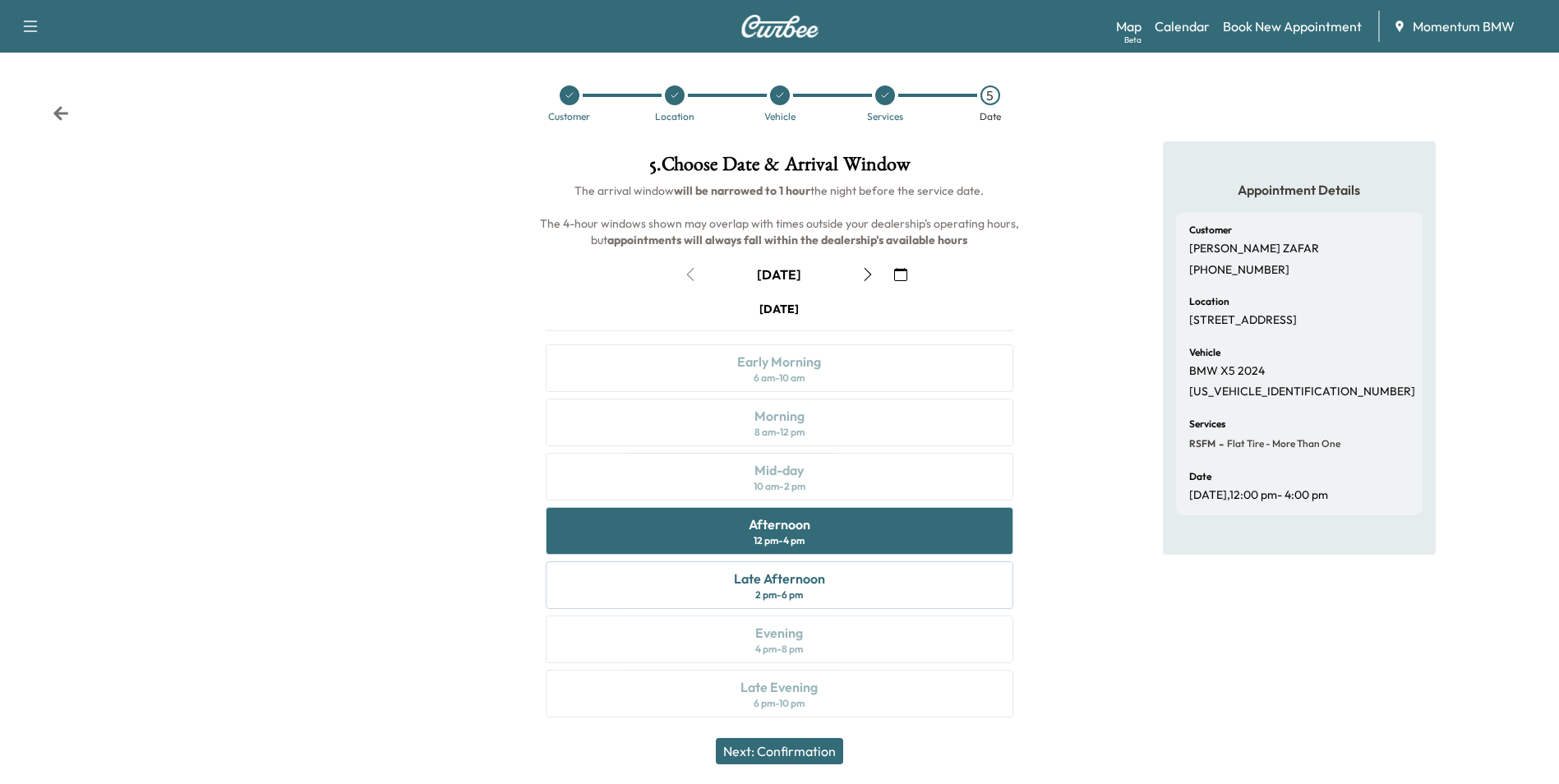
click at [818, 756] on button "Next: Confirmation" at bounding box center [780, 750] width 127 height 26
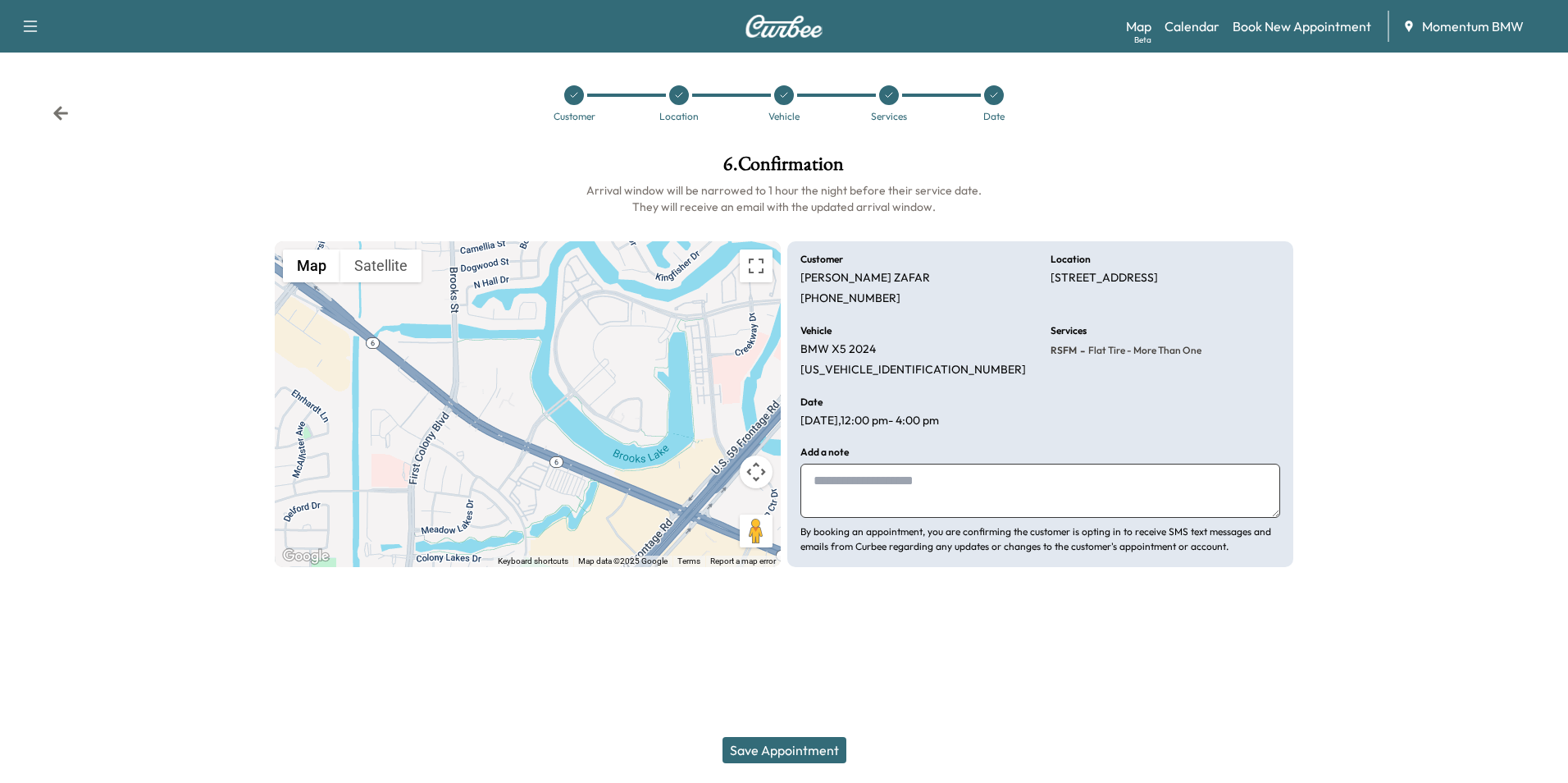
click at [804, 750] on button "Save Appointment" at bounding box center [784, 749] width 124 height 26
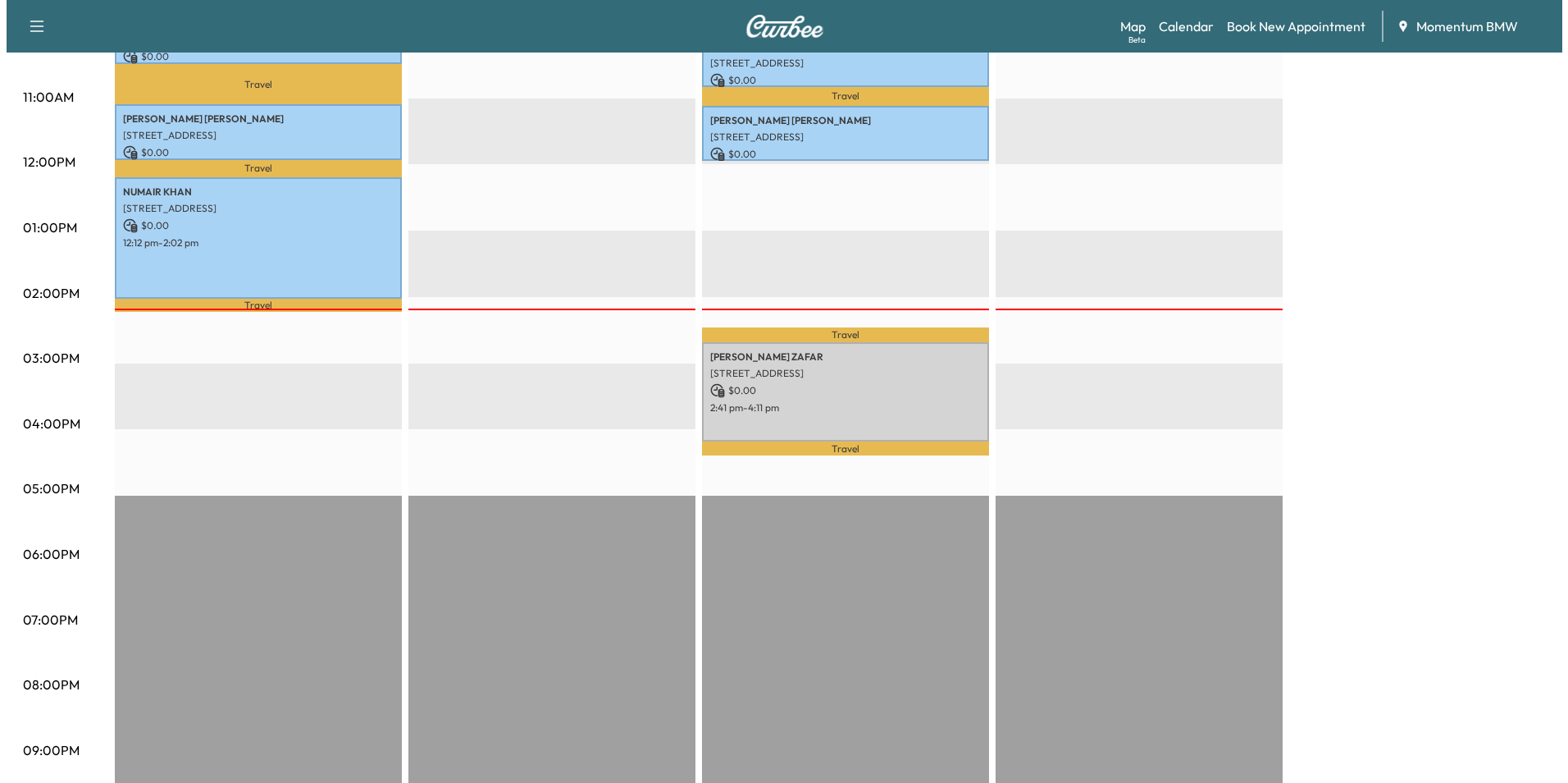
scroll to position [657, 0]
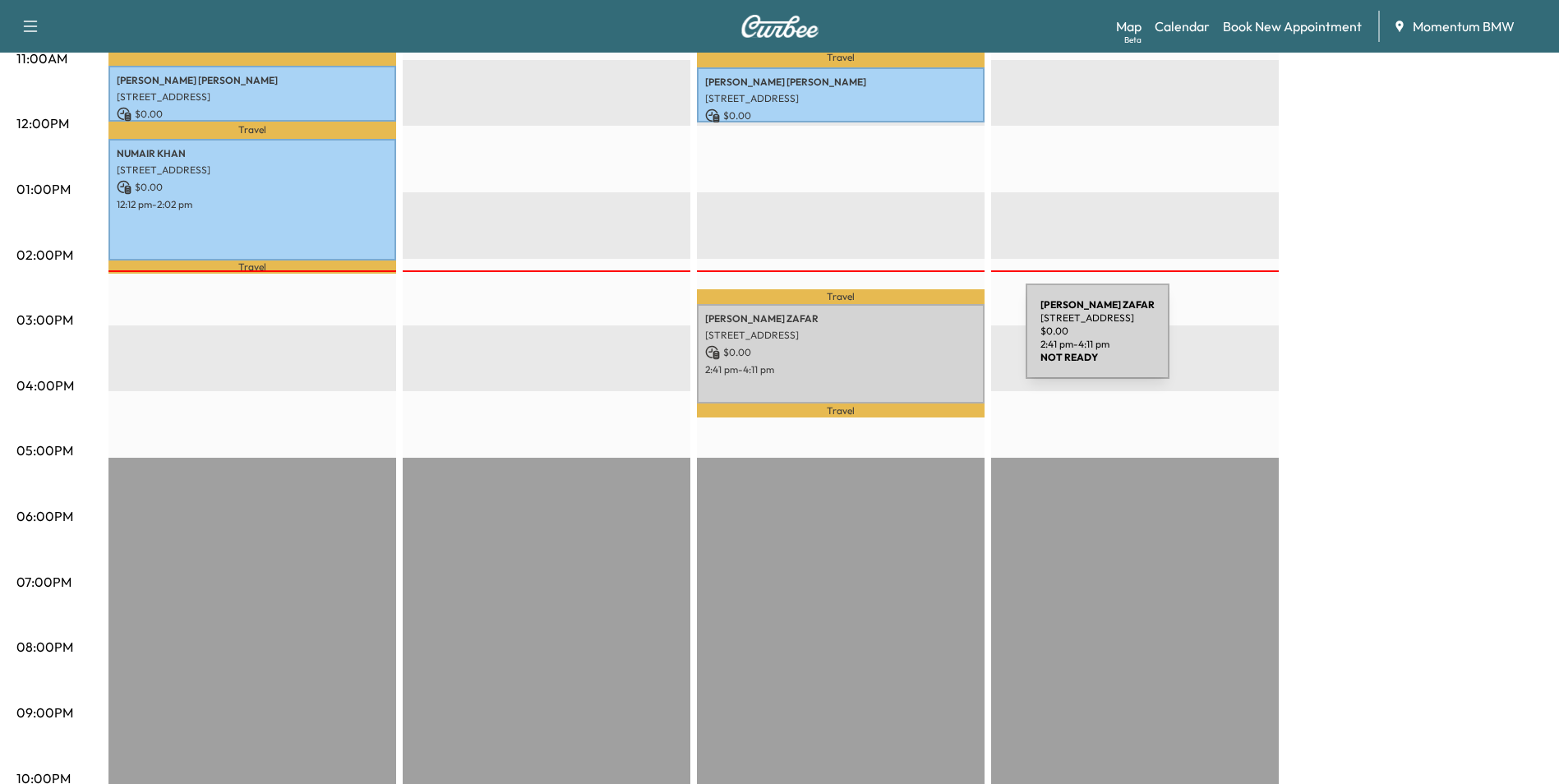
click at [902, 345] on p "$ 0.00" at bounding box center [840, 352] width 271 height 14
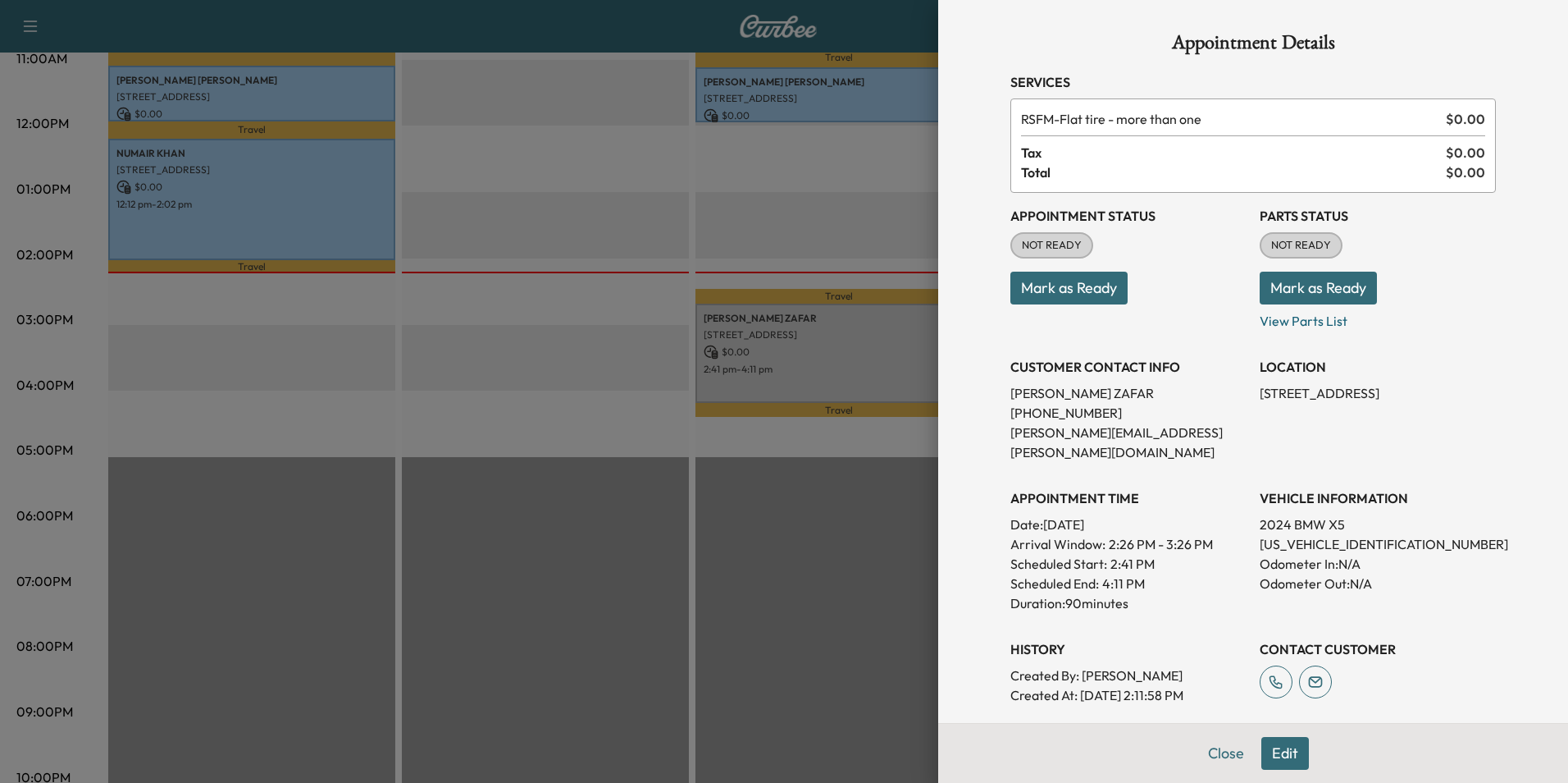
click at [1087, 290] on button "Mark as Ready" at bounding box center [1069, 288] width 117 height 33
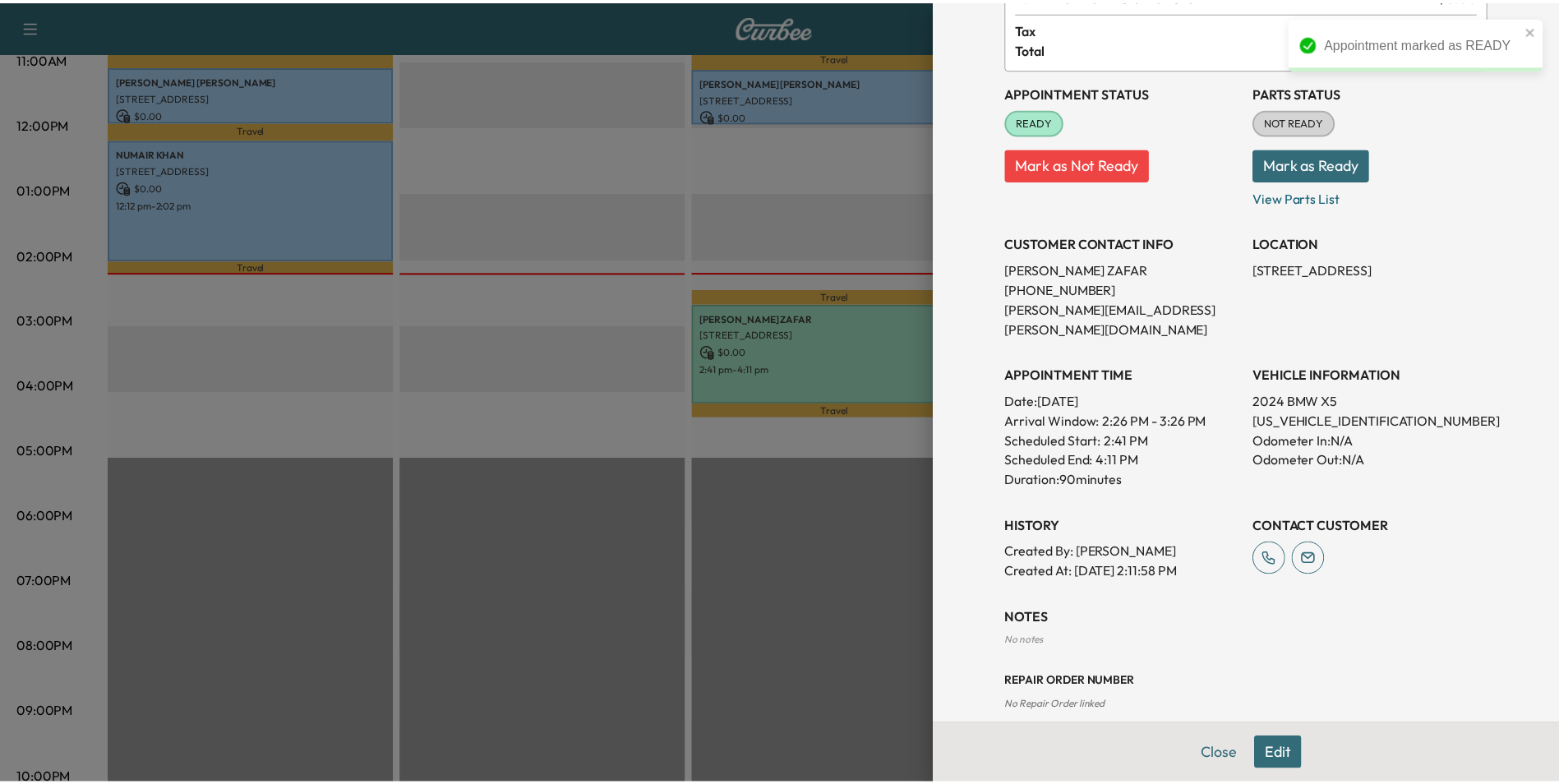
scroll to position [126, 0]
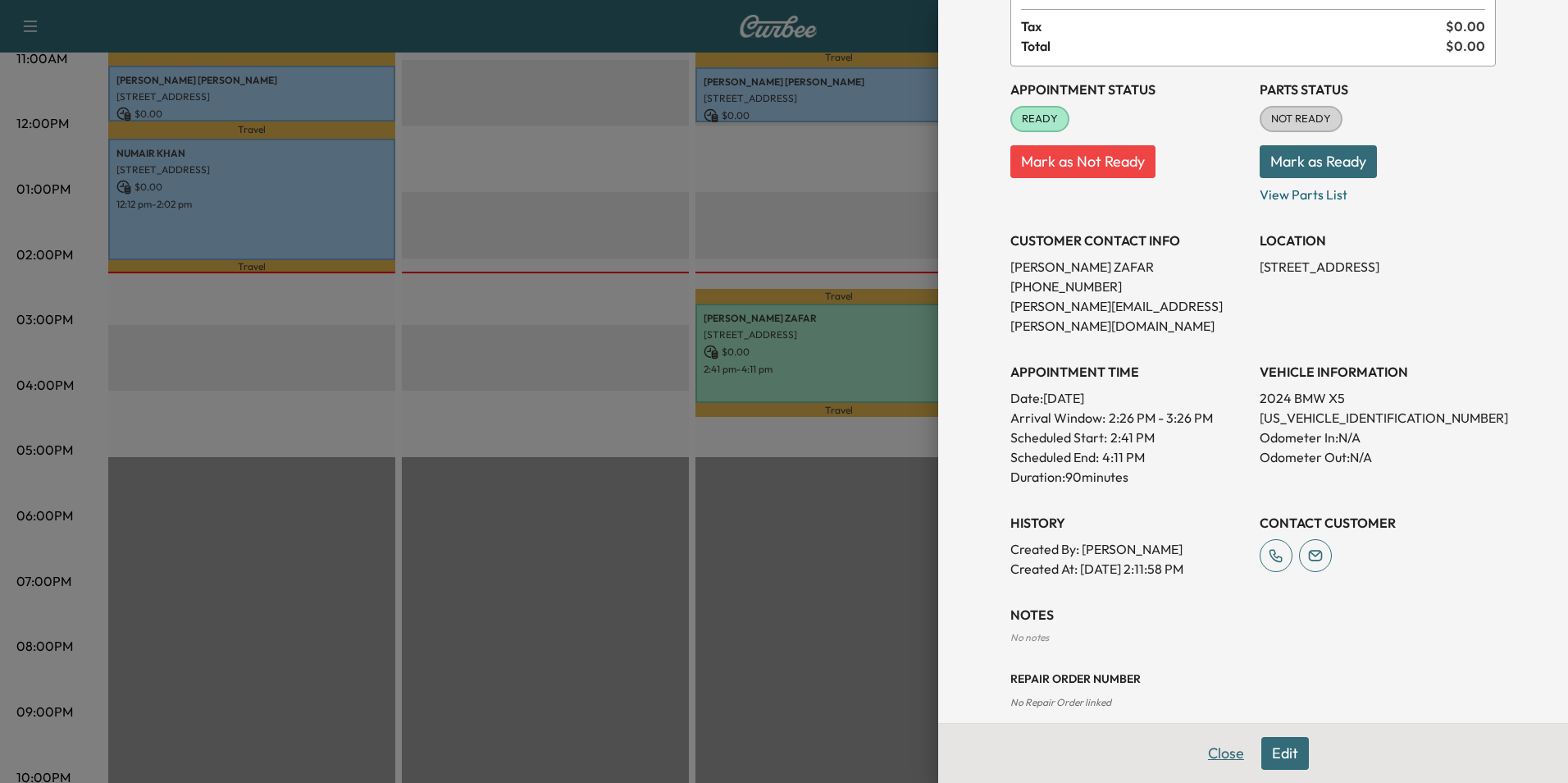
click at [1221, 745] on button "Close" at bounding box center [1226, 753] width 58 height 33
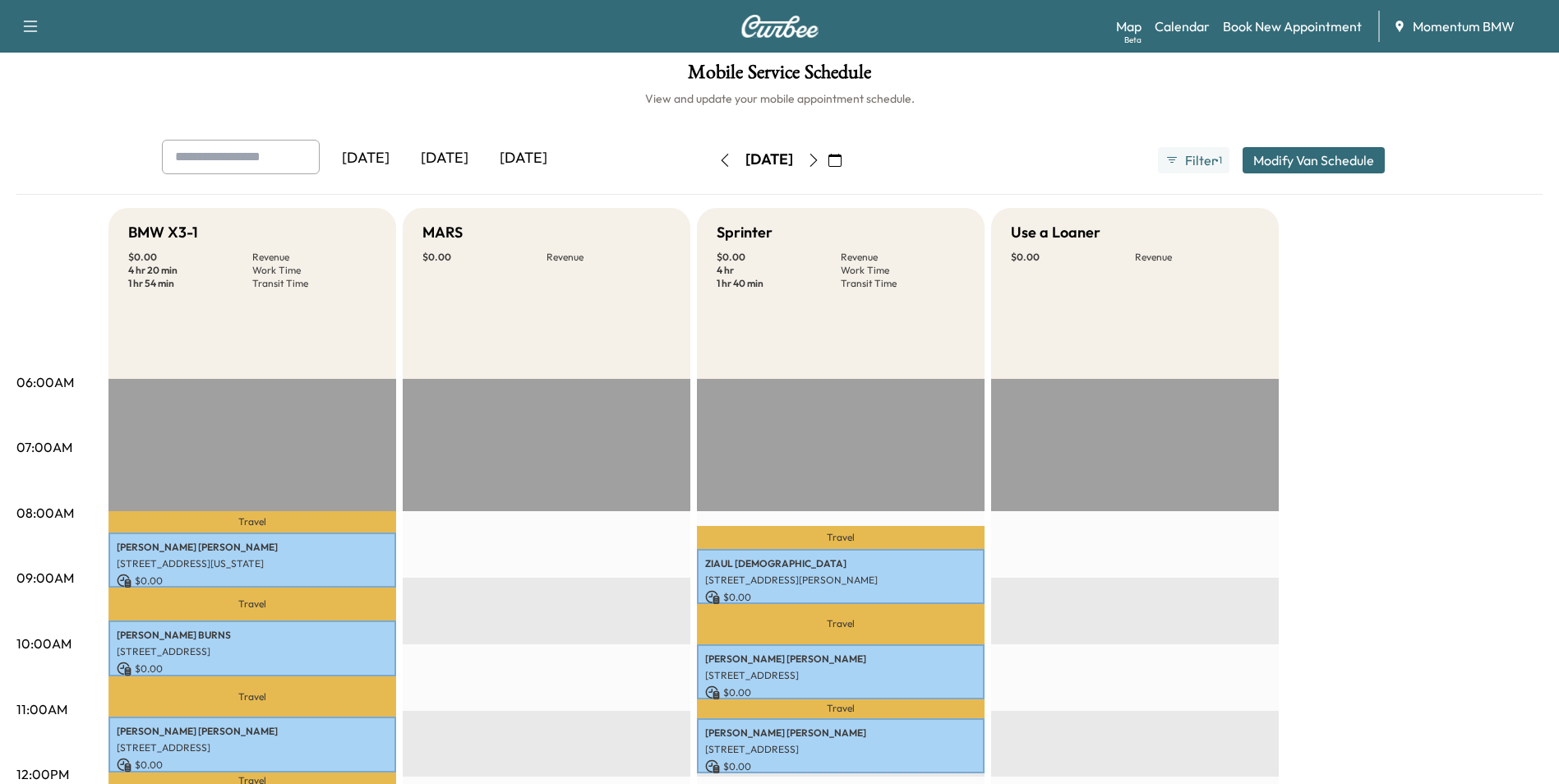
scroll to position [0, 0]
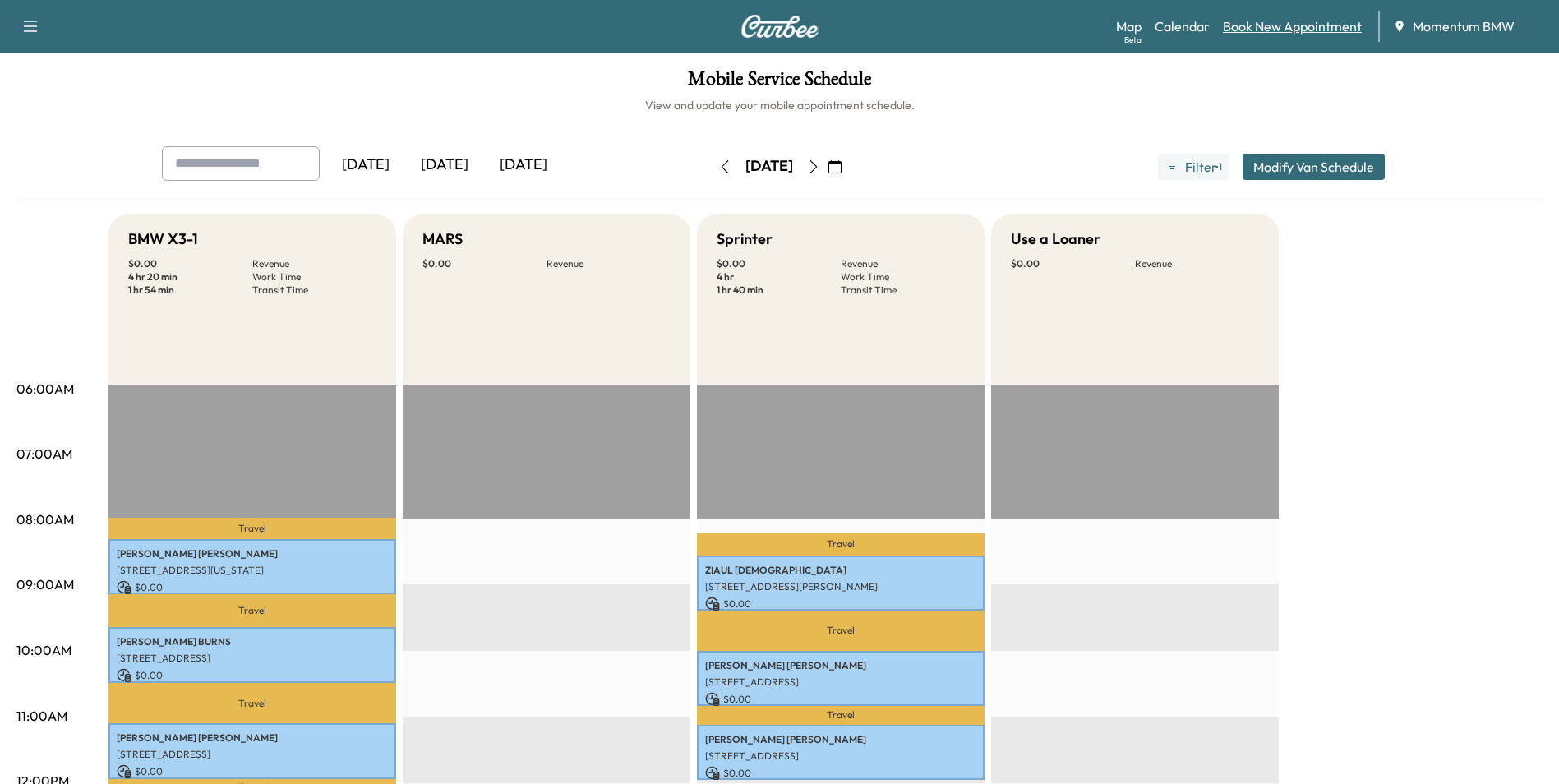
click at [1290, 30] on link "Book New Appointment" at bounding box center [1293, 26] width 139 height 19
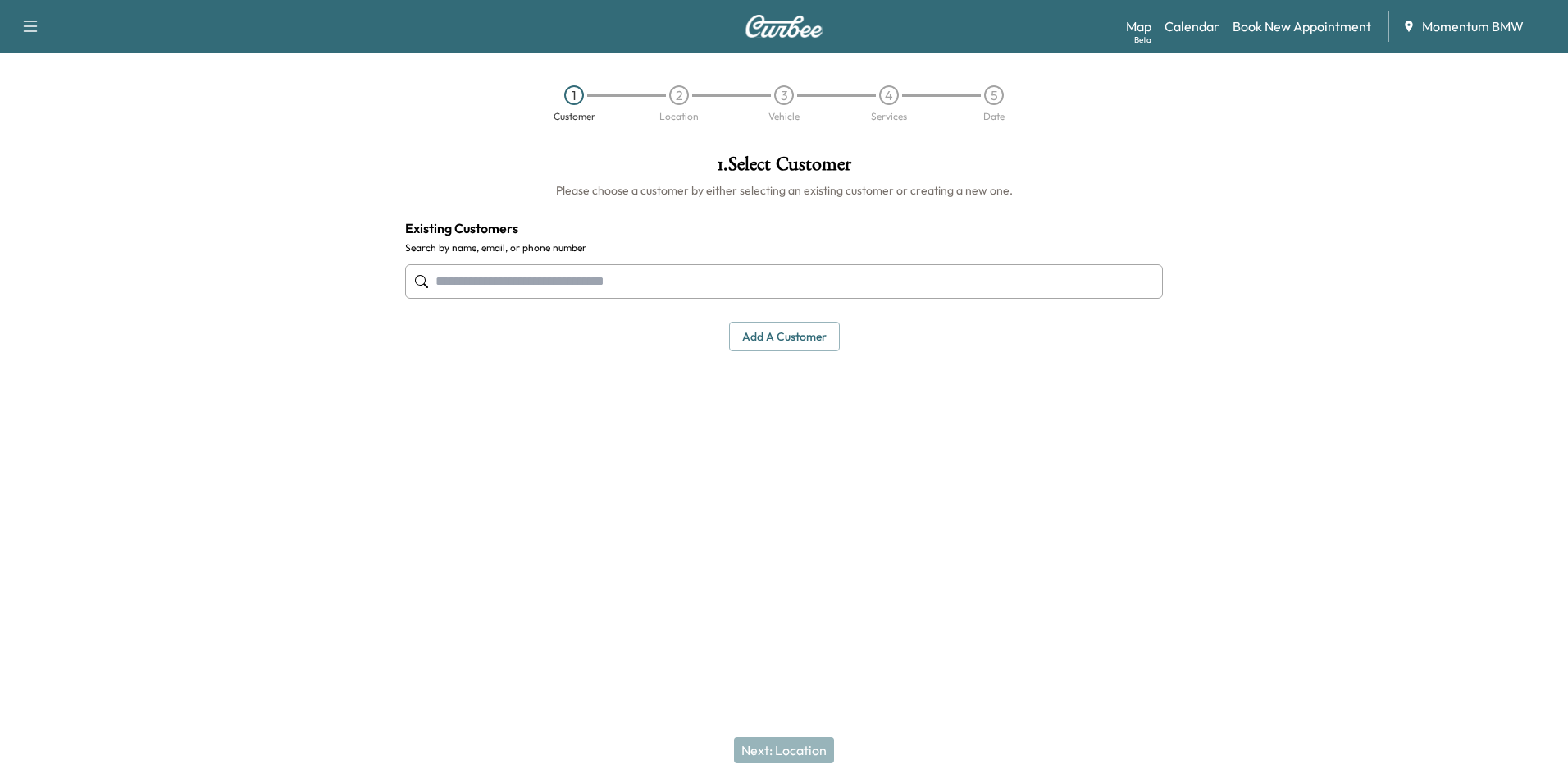
click at [814, 286] on input "text" at bounding box center [784, 281] width 758 height 35
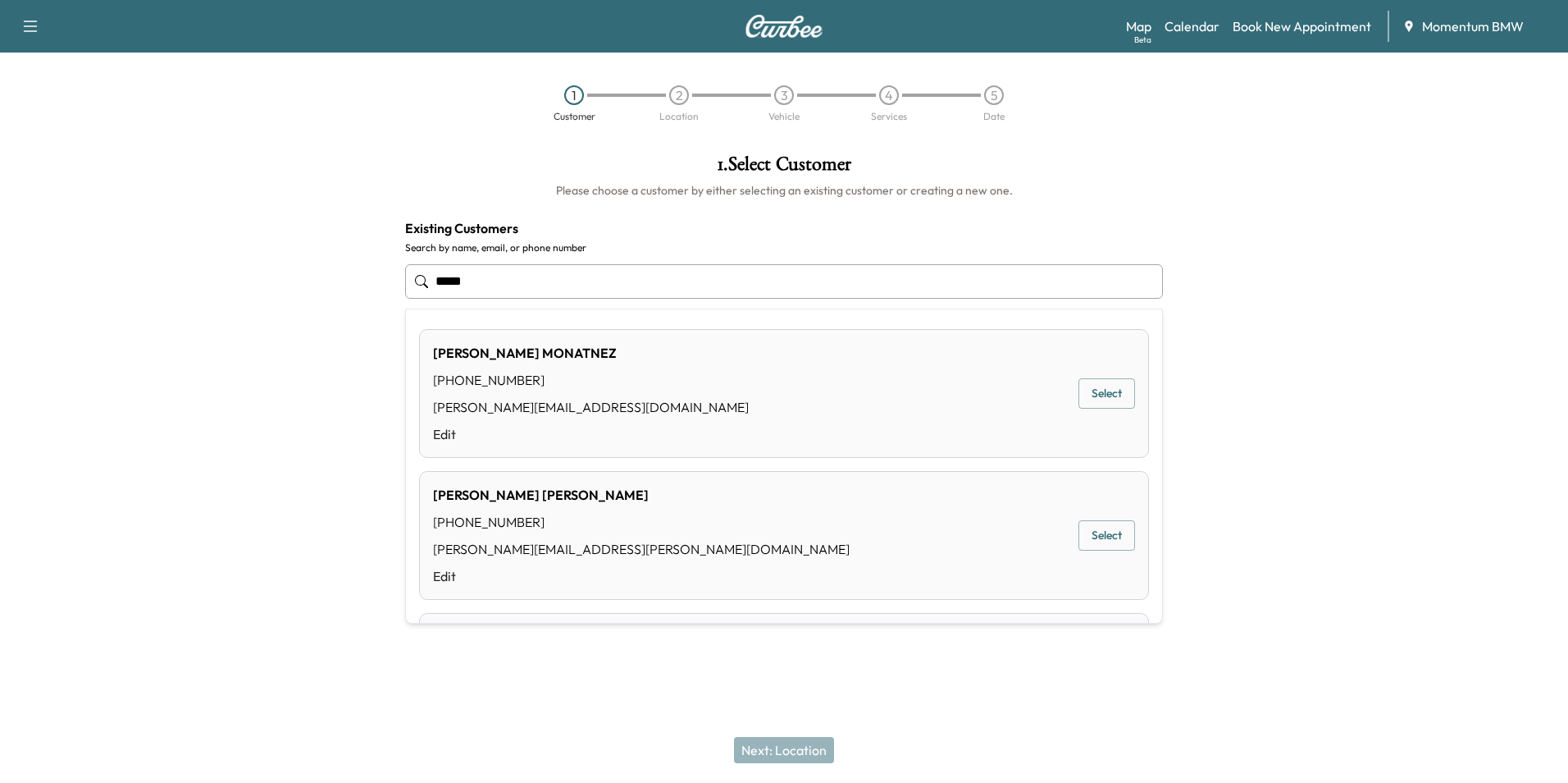
click at [1097, 532] on button "Select" at bounding box center [1106, 535] width 57 height 31
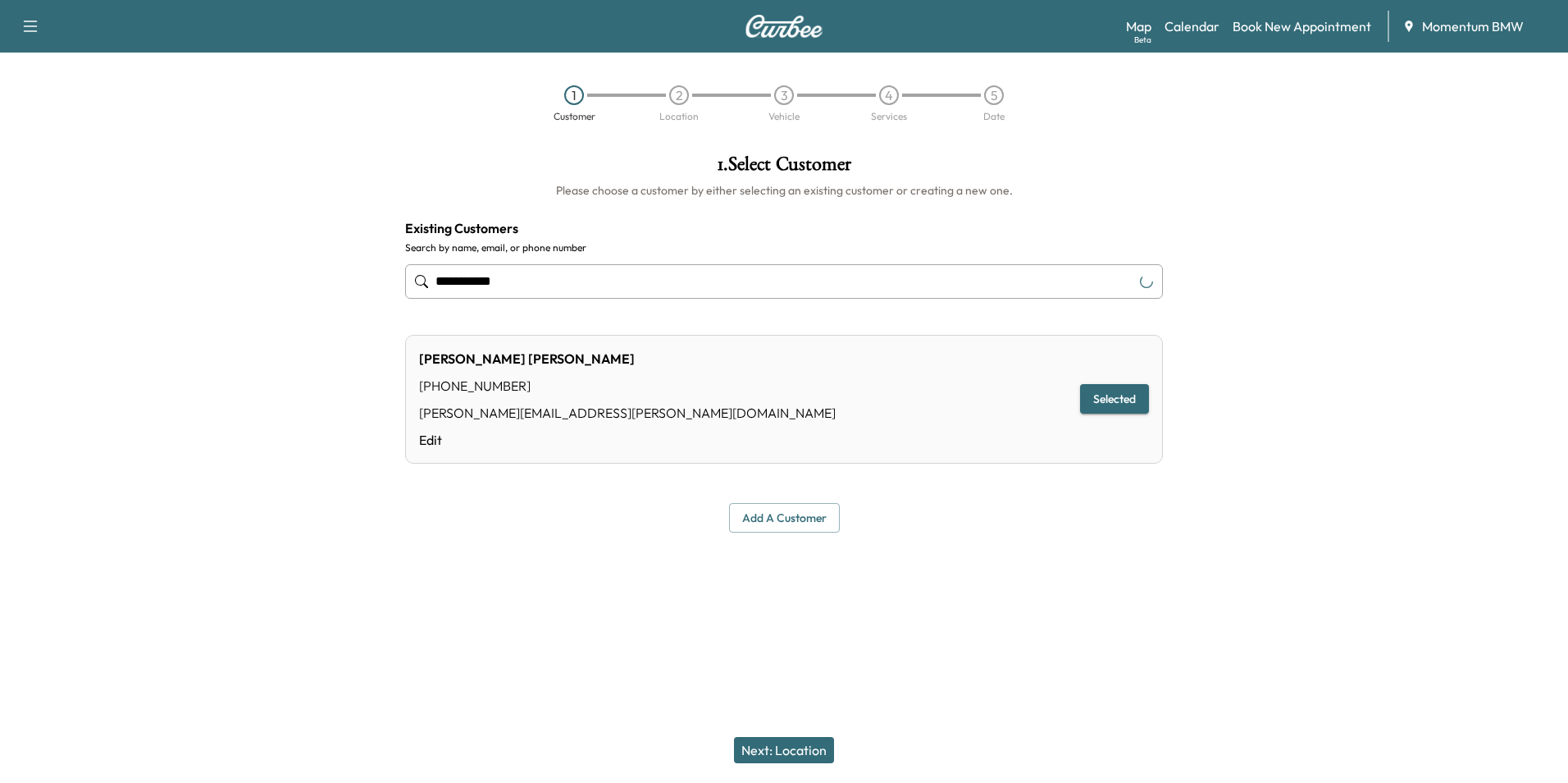
type input "**********"
click at [805, 742] on button "Next: Location" at bounding box center [784, 749] width 100 height 26
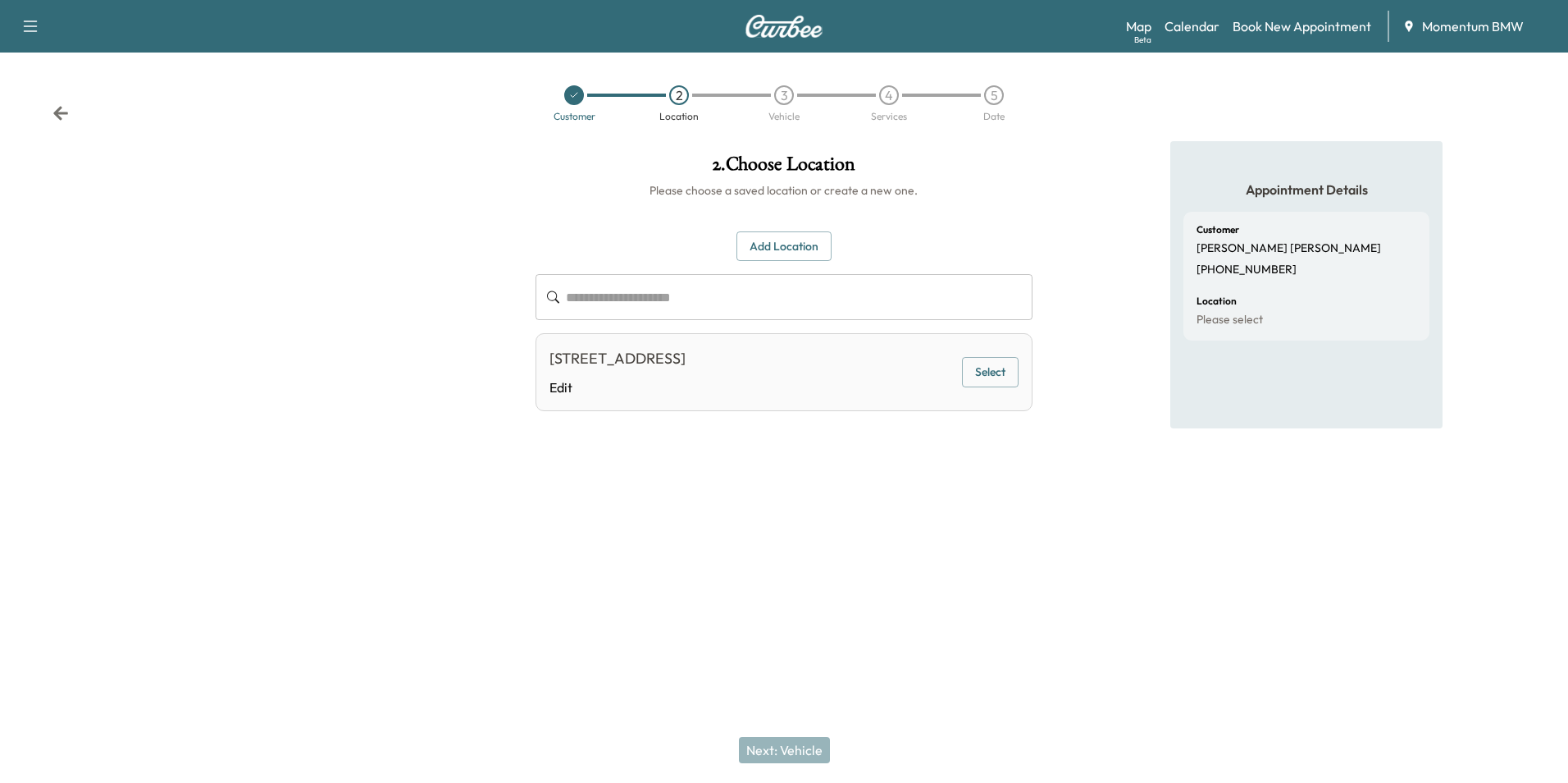
click at [986, 373] on button "Select" at bounding box center [990, 373] width 57 height 31
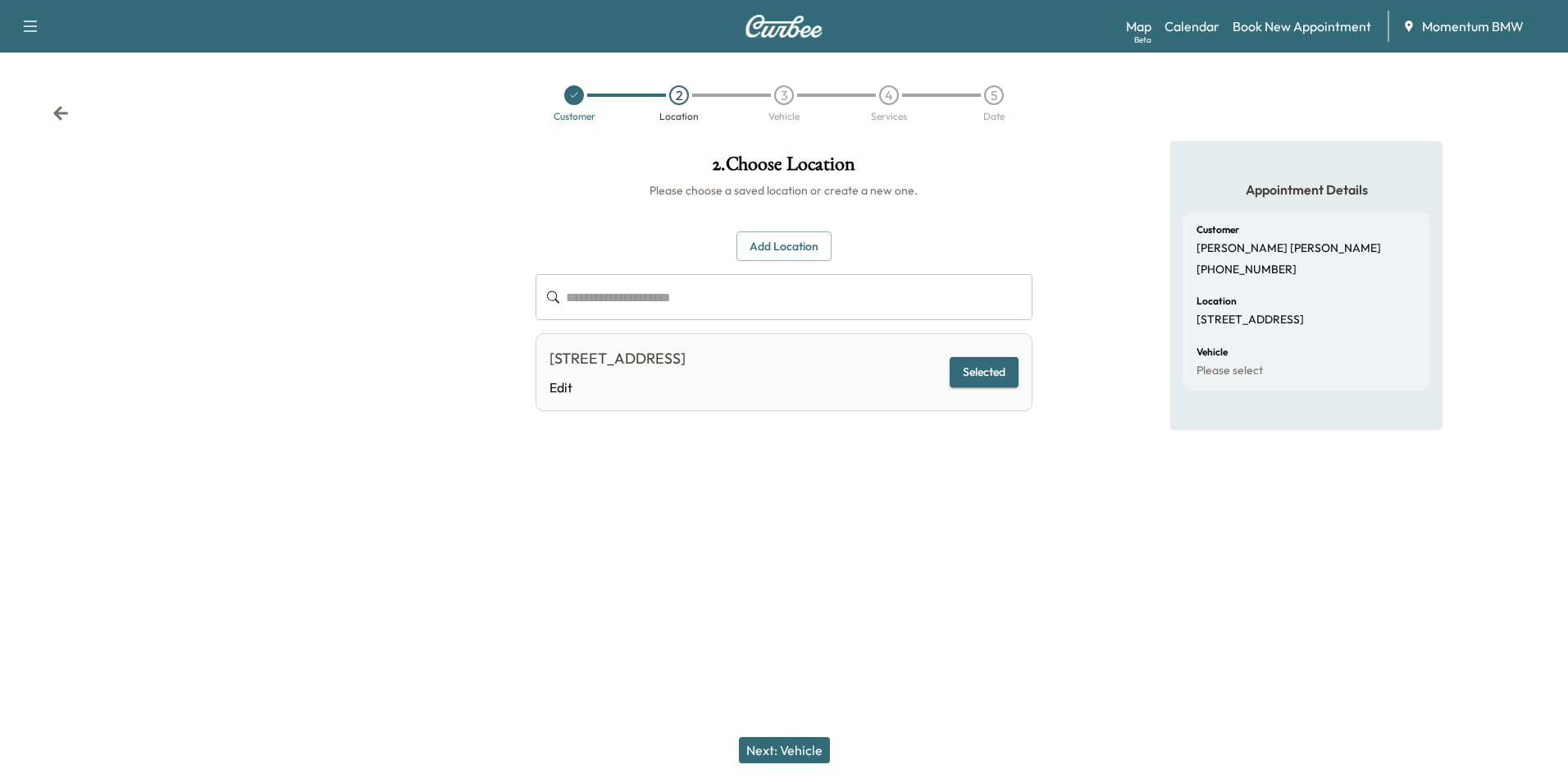
click at [761, 748] on button "Next: Vehicle" at bounding box center [784, 749] width 91 height 26
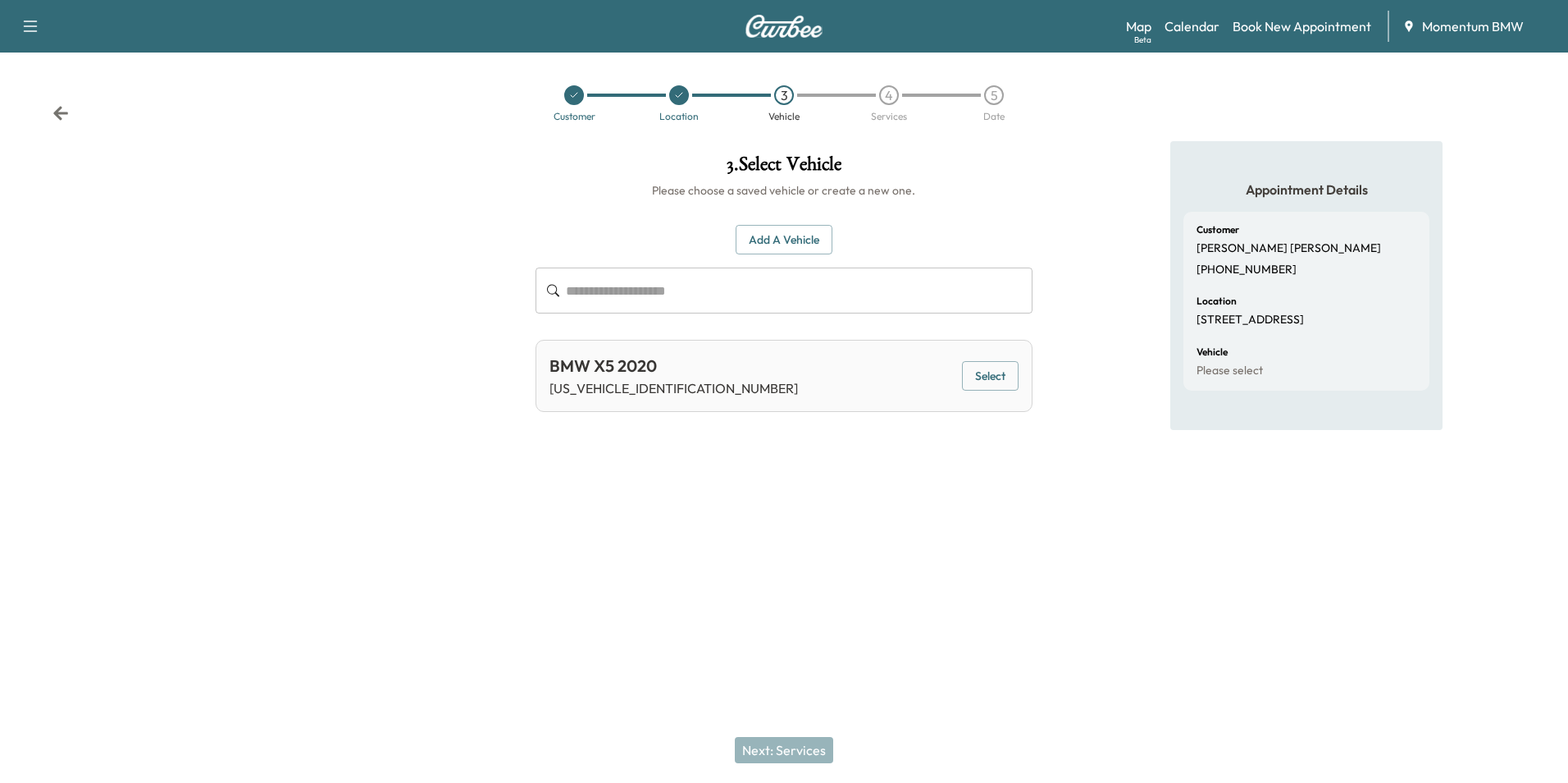
click at [994, 374] on button "Select" at bounding box center [990, 377] width 57 height 31
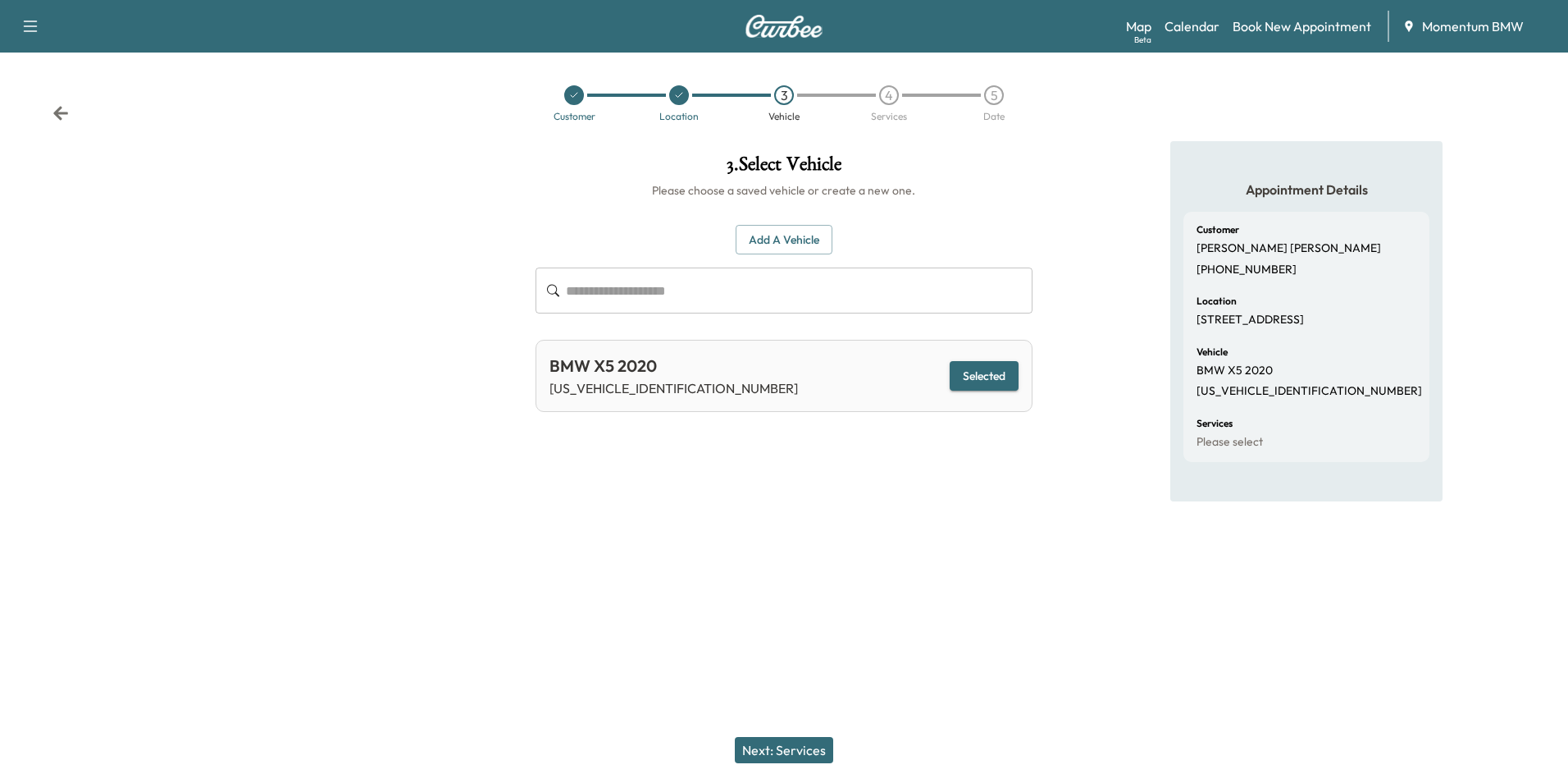
click at [799, 750] on button "Next: Services" at bounding box center [784, 749] width 98 height 26
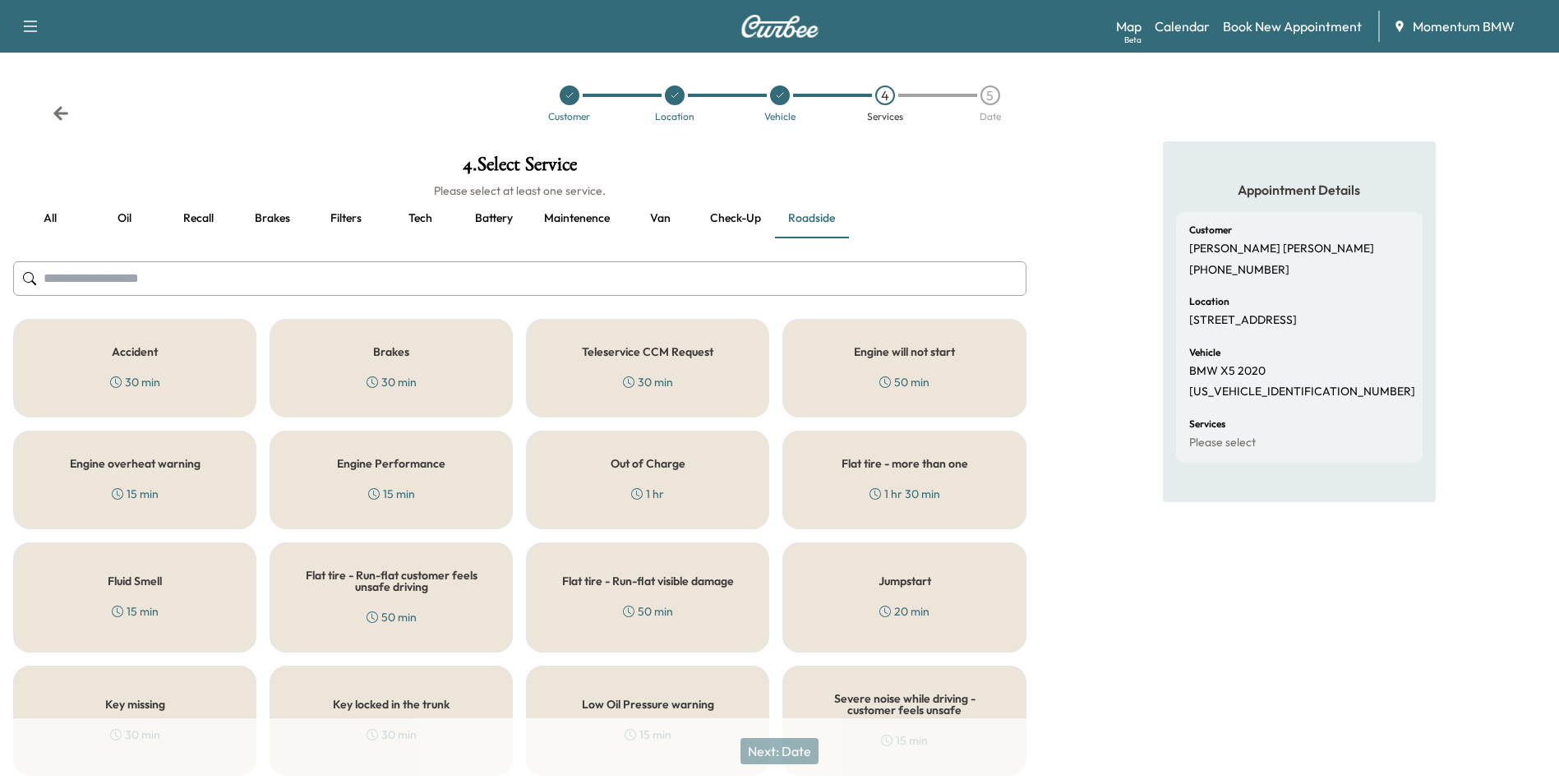
click at [197, 220] on button "Recall" at bounding box center [198, 218] width 74 height 40
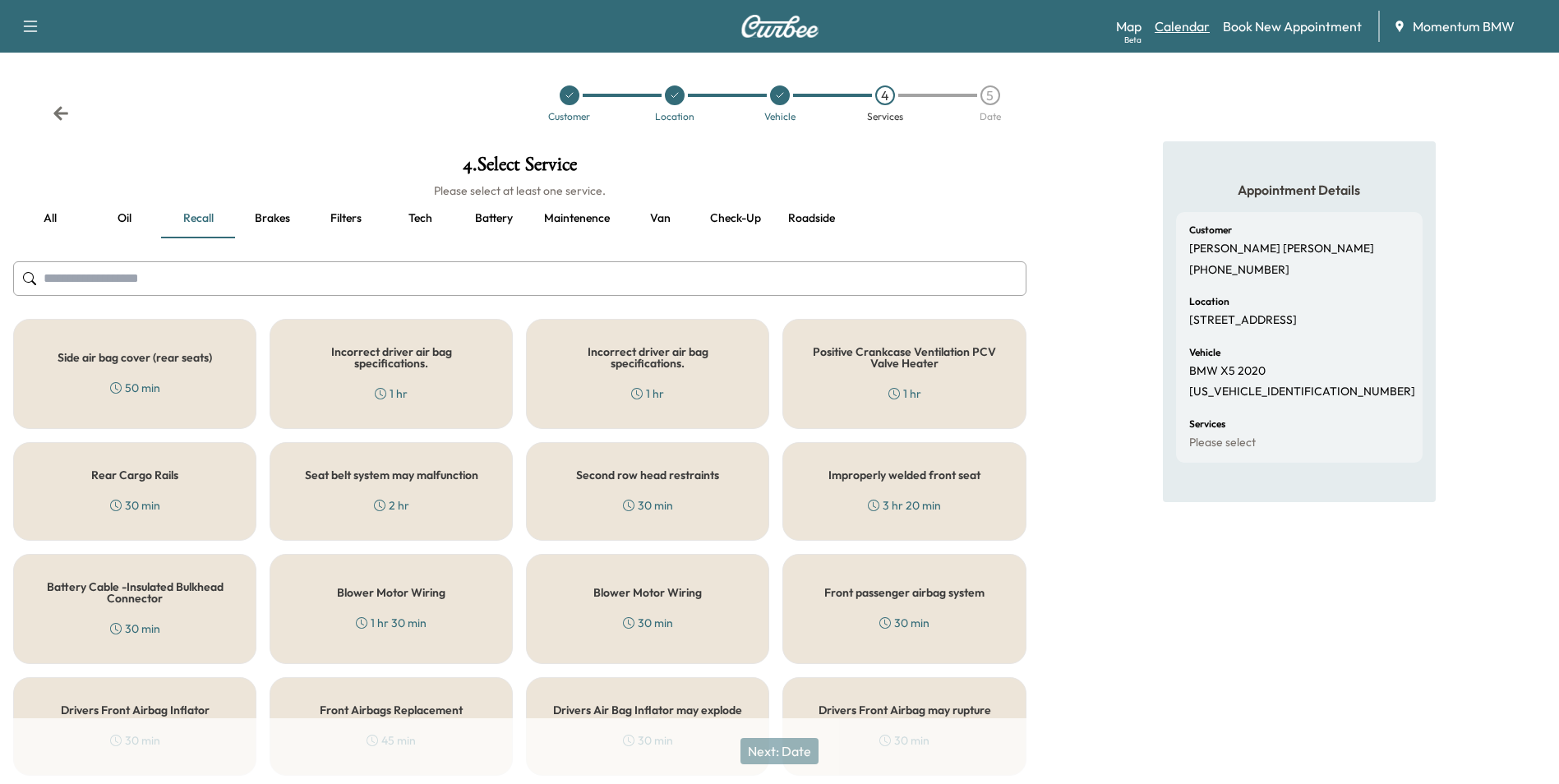
click at [1187, 25] on link "Calendar" at bounding box center [1182, 26] width 55 height 19
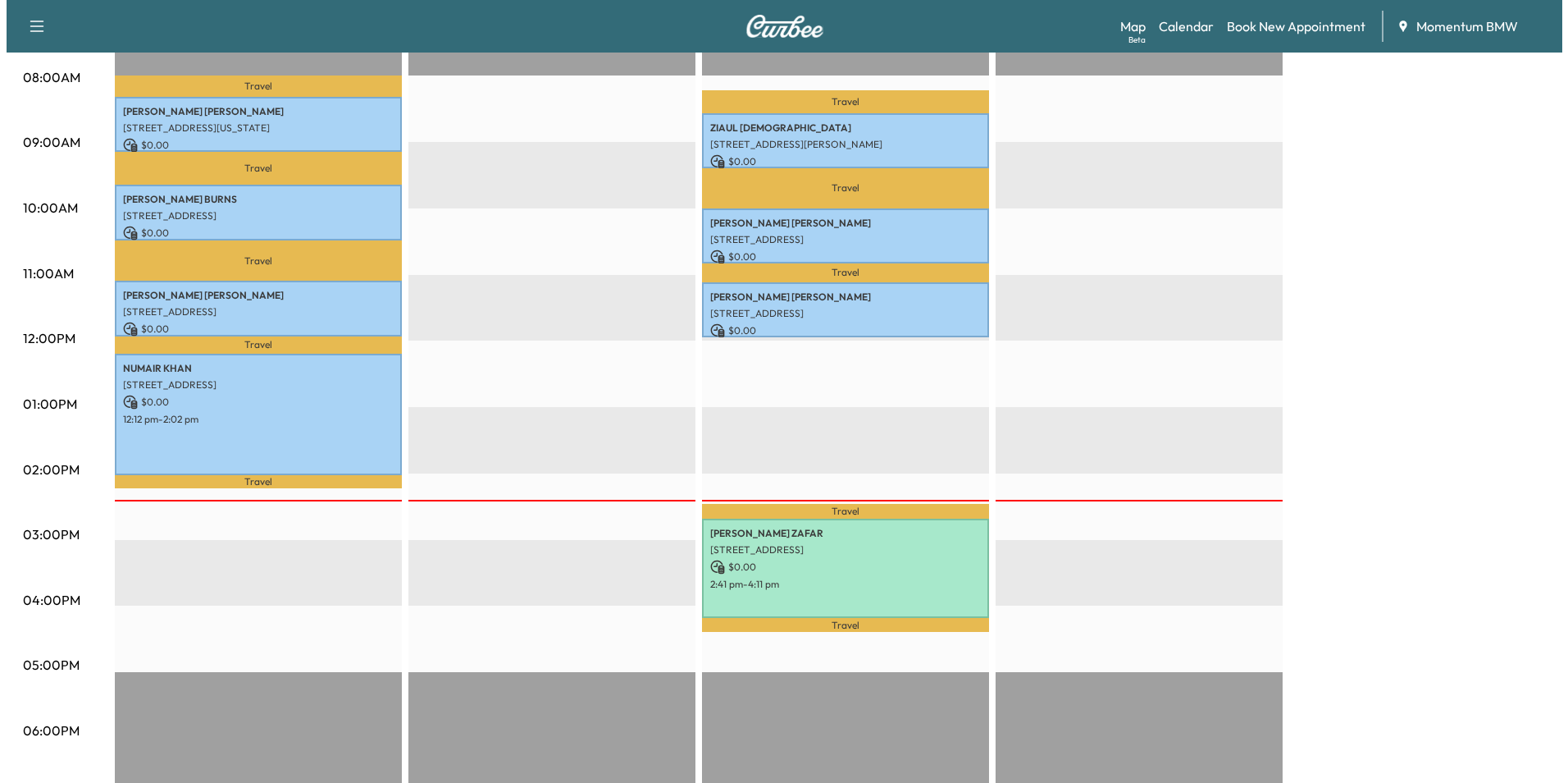
scroll to position [574, 0]
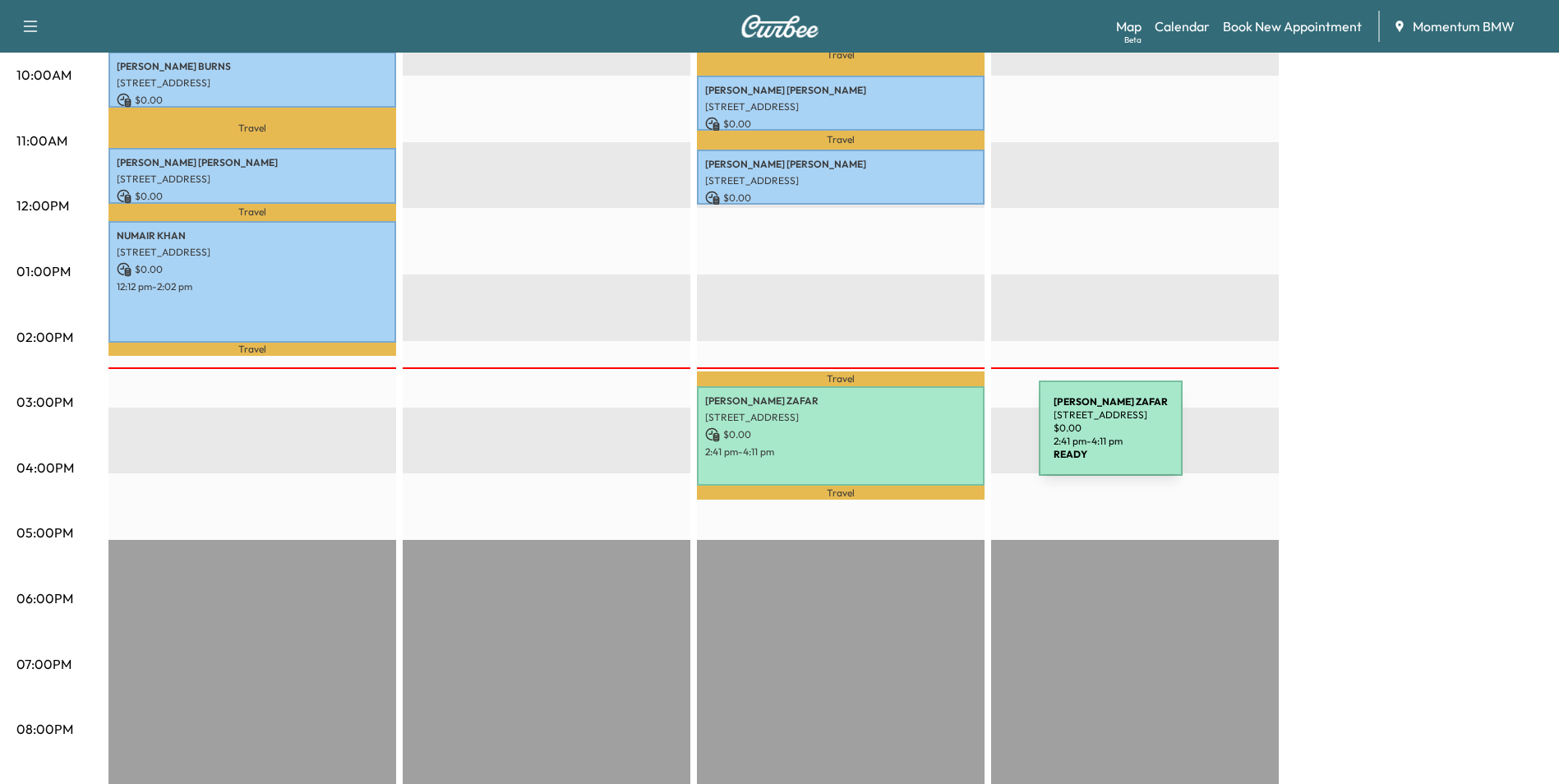
click at [916, 446] on p "2:41 pm - 4:11 pm" at bounding box center [840, 452] width 271 height 14
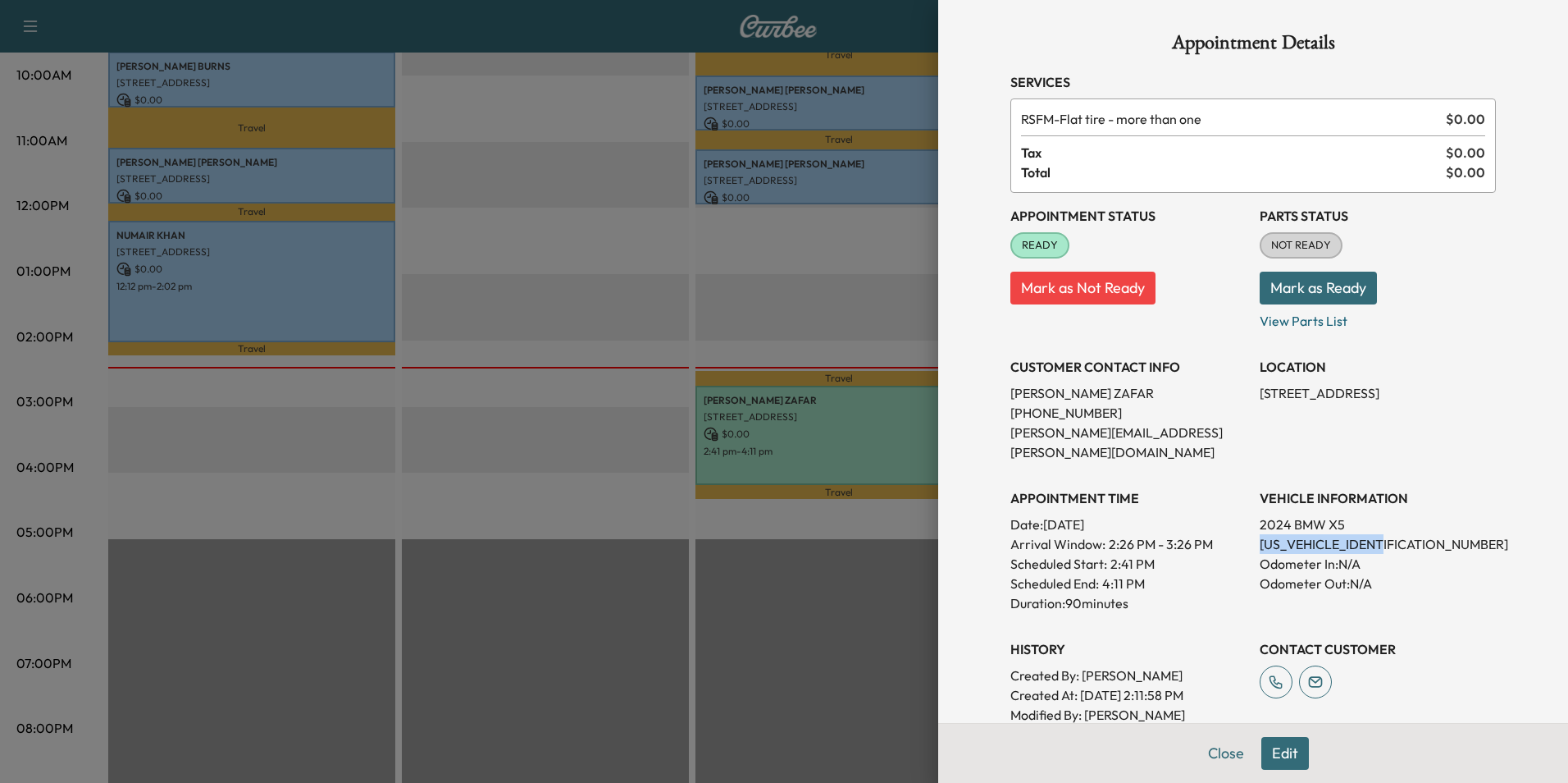
drag, startPoint x: 1380, startPoint y: 524, endPoint x: 1249, endPoint y: 526, distance: 131.0
click at [1260, 535] on p "[US_VEHICLE_IDENTIFICATION_NUMBER]" at bounding box center [1377, 544] width 236 height 19
drag, startPoint x: 1249, startPoint y: 526, endPoint x: 1334, endPoint y: 522, distance: 85.1
copy p "[US_VEHICLE_IDENTIFICATION_NUMBER]"
